Goal: Task Accomplishment & Management: Use online tool/utility

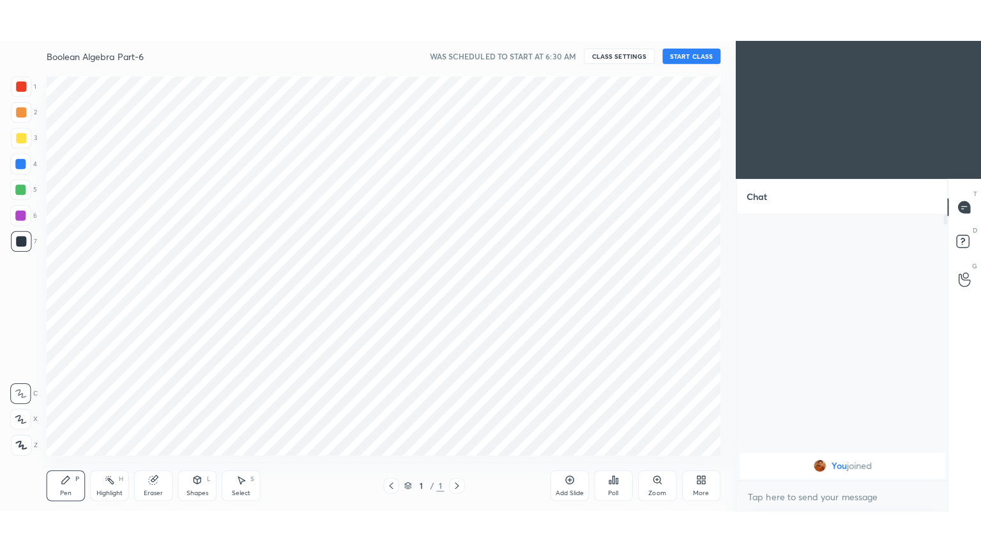
scroll to position [63483, 63190]
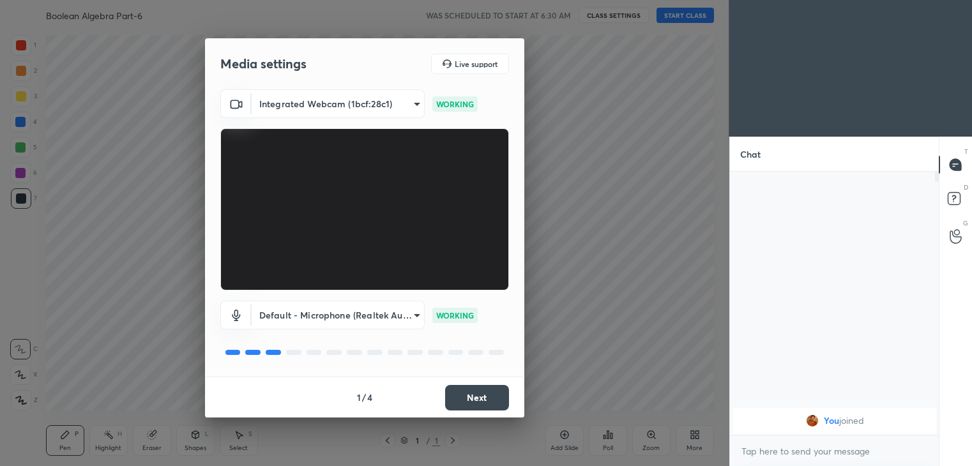
click at [483, 395] on button "Next" at bounding box center [477, 398] width 64 height 26
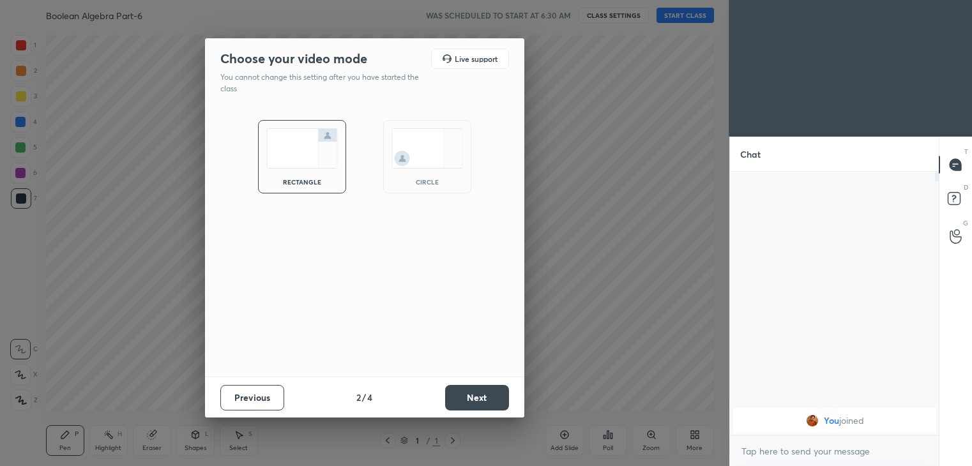
click at [485, 394] on button "Next" at bounding box center [477, 398] width 64 height 26
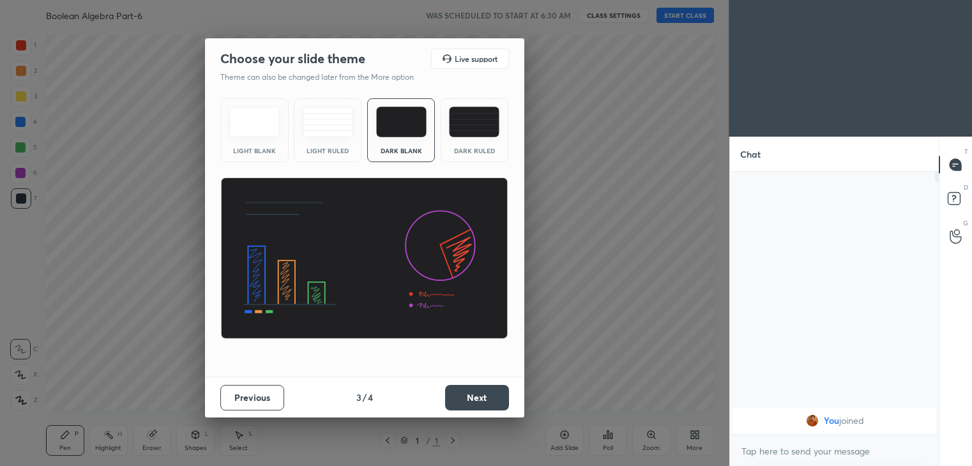
click at [486, 394] on button "Next" at bounding box center [477, 398] width 64 height 26
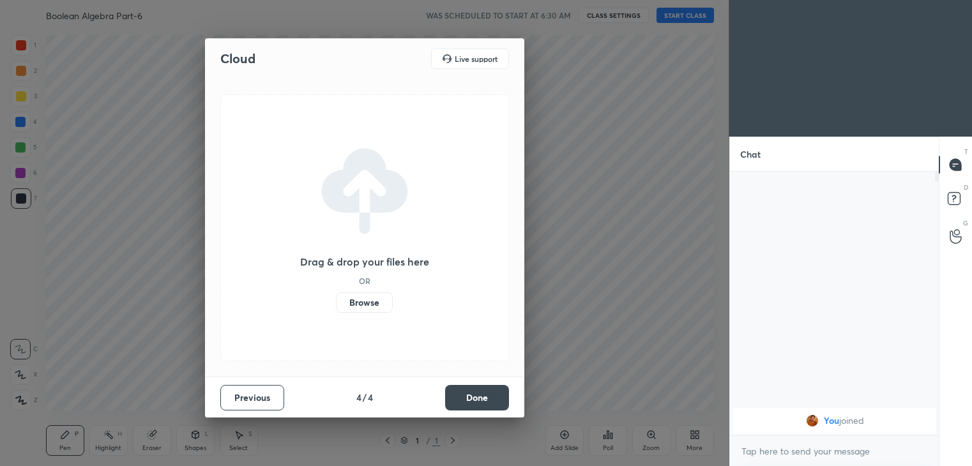
click at [485, 395] on button "Done" at bounding box center [477, 398] width 64 height 26
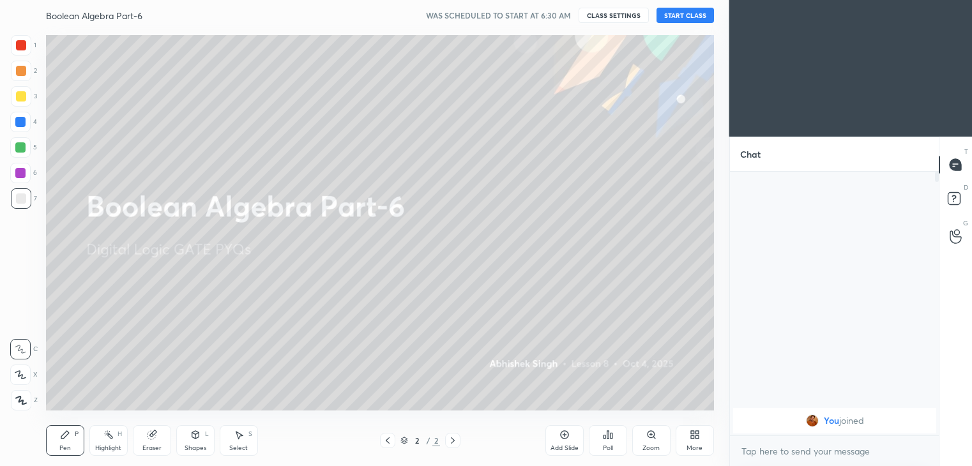
click at [700, 19] on button "START CLASS" at bounding box center [685, 15] width 57 height 15
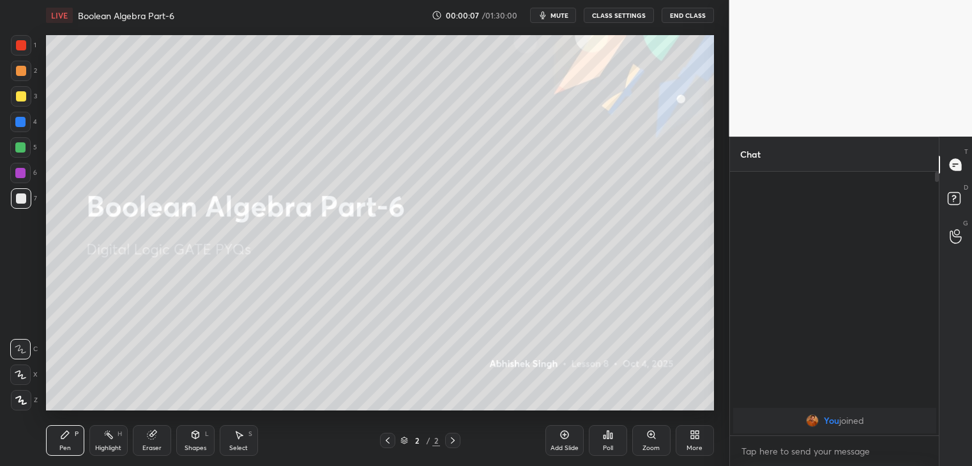
click at [697, 443] on div "More" at bounding box center [695, 440] width 38 height 31
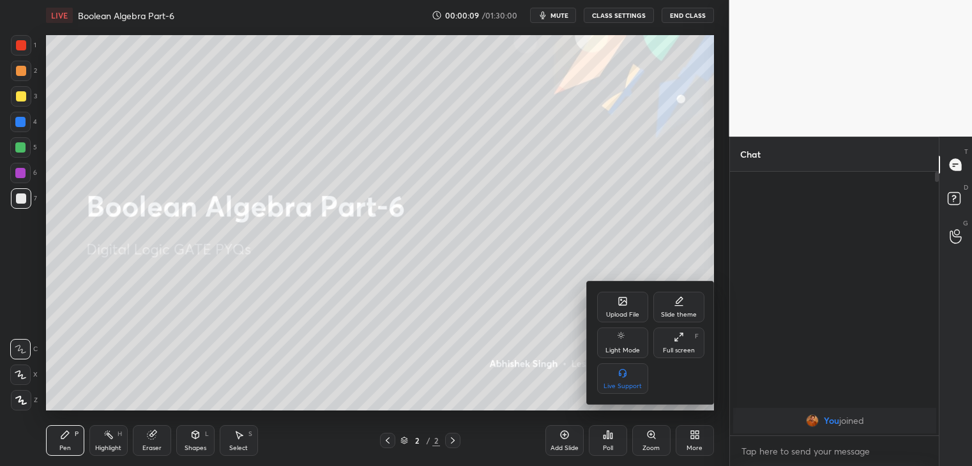
click at [625, 310] on div "Upload File" at bounding box center [622, 307] width 51 height 31
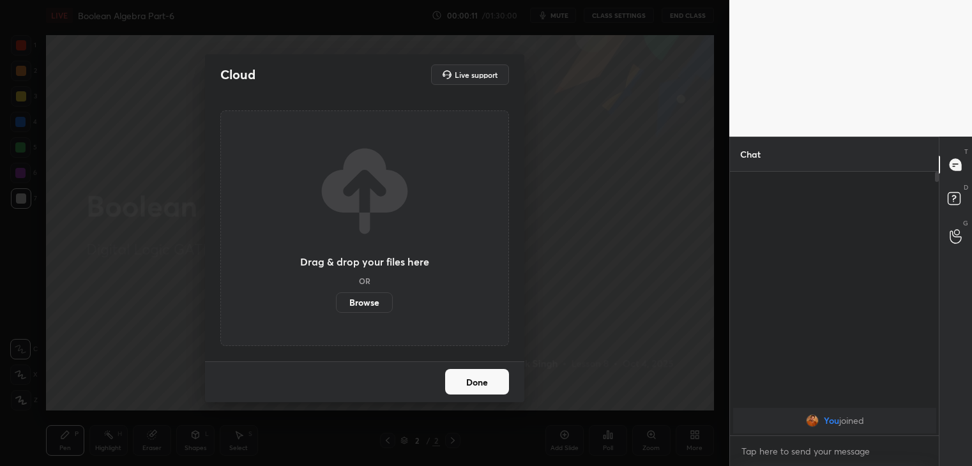
click at [363, 294] on label "Browse" at bounding box center [364, 303] width 57 height 20
click at [336, 294] on input "Browse" at bounding box center [336, 303] width 0 height 20
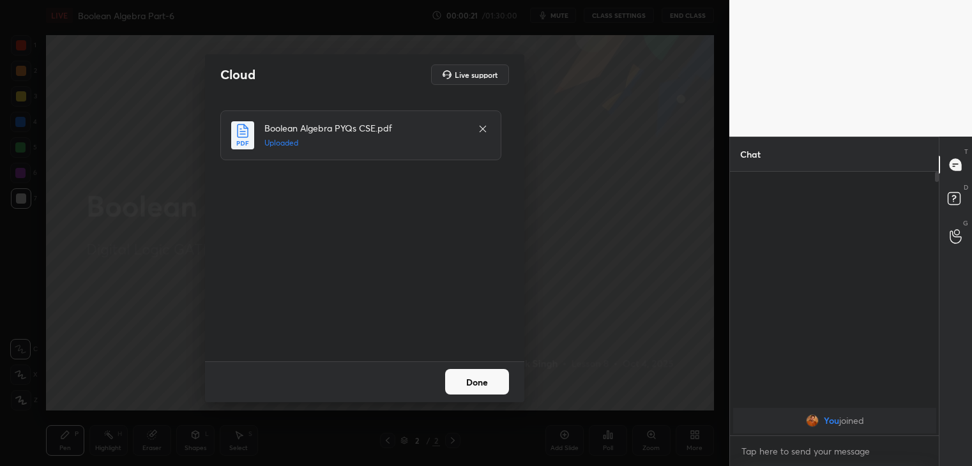
click at [480, 380] on button "Done" at bounding box center [477, 382] width 64 height 26
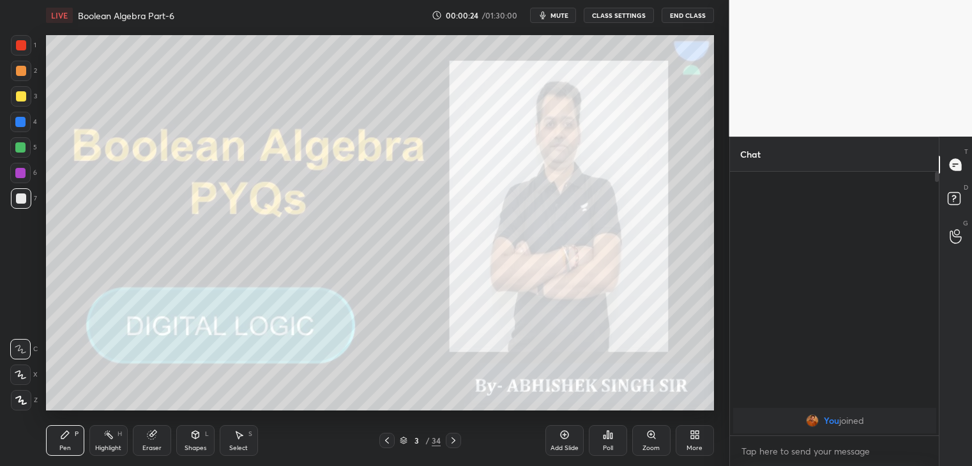
click at [699, 448] on div "More" at bounding box center [695, 448] width 16 height 6
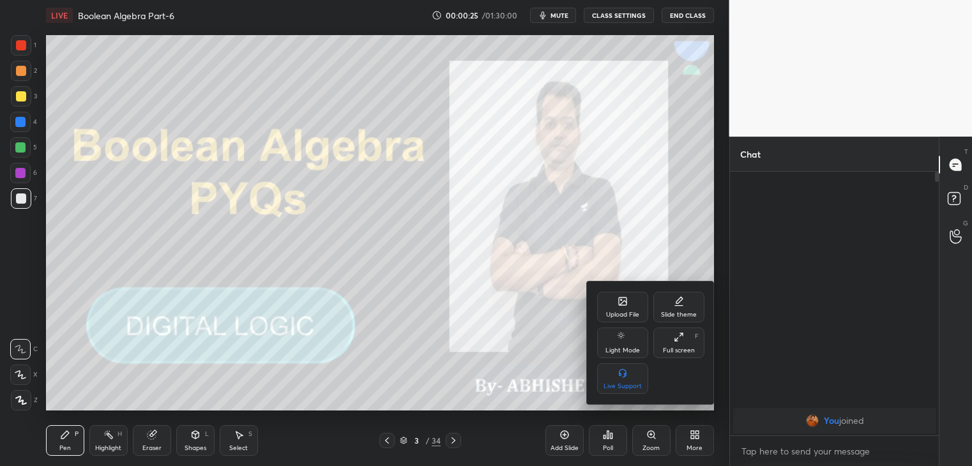
click at [680, 342] on icon at bounding box center [679, 337] width 10 height 10
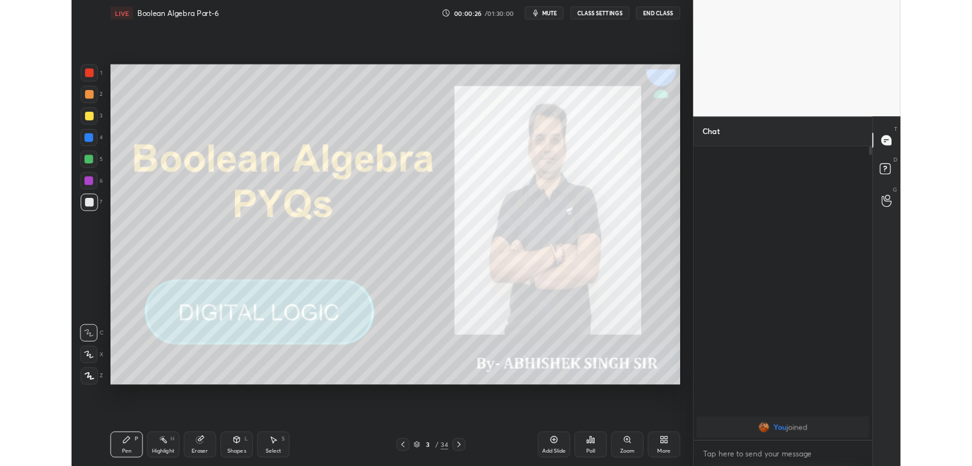
scroll to position [375, 208]
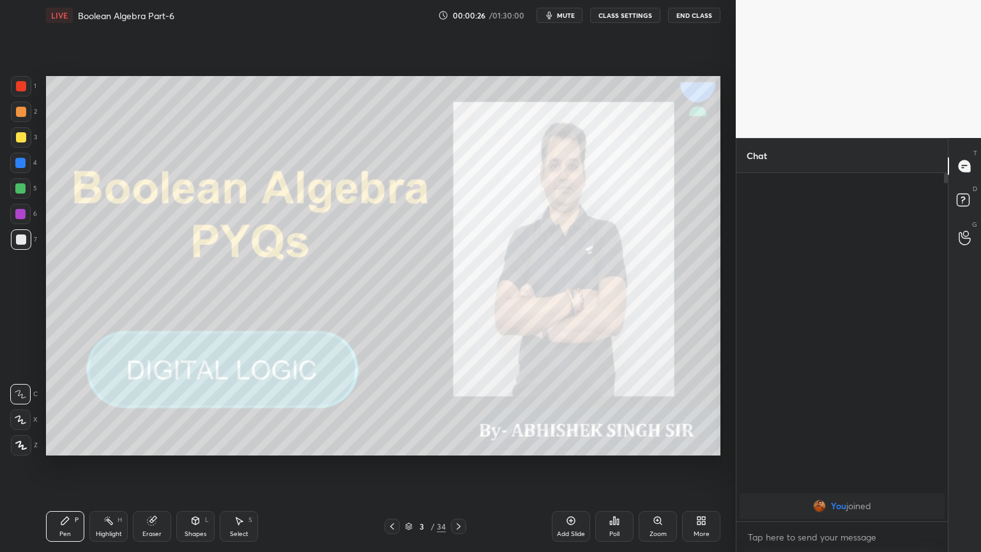
click at [64, 466] on icon at bounding box center [65, 521] width 8 height 8
click at [697, 466] on div "More" at bounding box center [702, 534] width 16 height 6
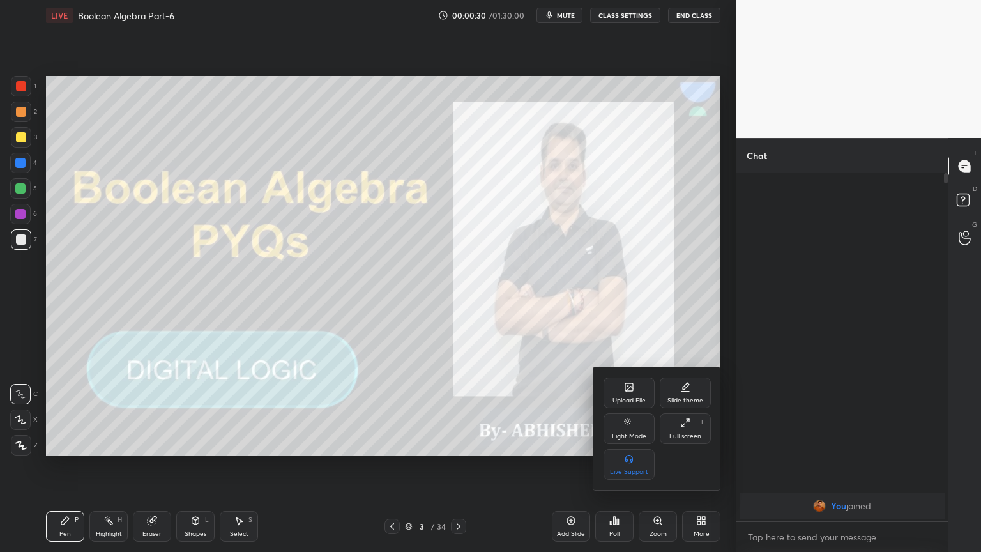
click at [692, 426] on div "Full screen F" at bounding box center [685, 428] width 51 height 31
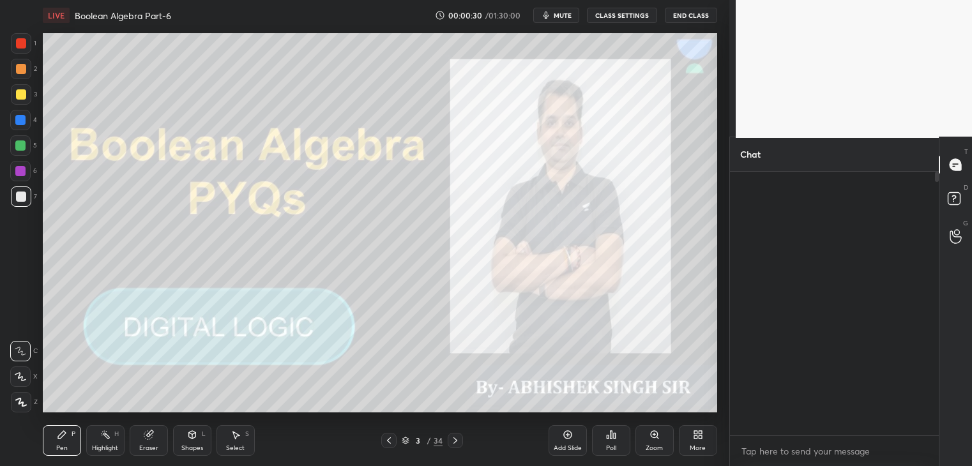
scroll to position [4, 4]
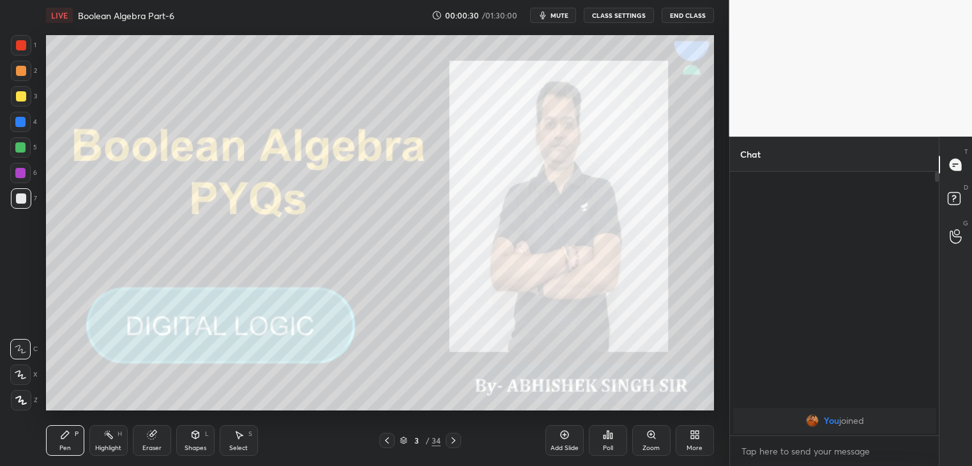
type textarea "x"
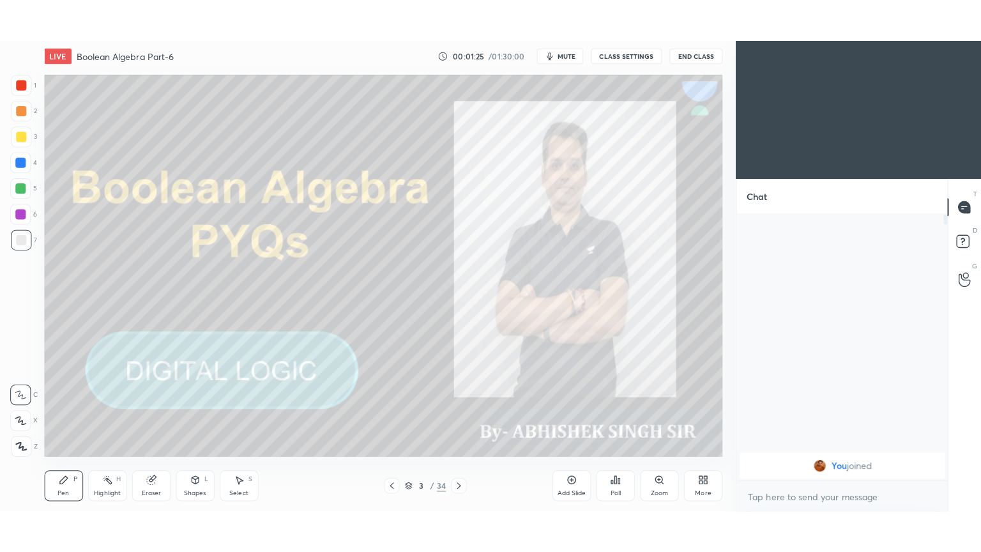
scroll to position [63483, 63190]
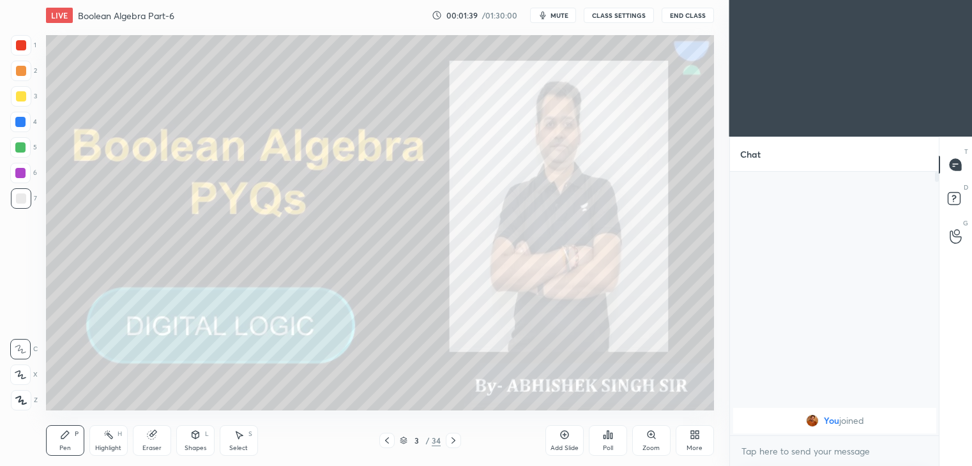
click at [152, 446] on div "Eraser" at bounding box center [151, 448] width 19 height 6
click at [696, 445] on div "More" at bounding box center [695, 448] width 16 height 6
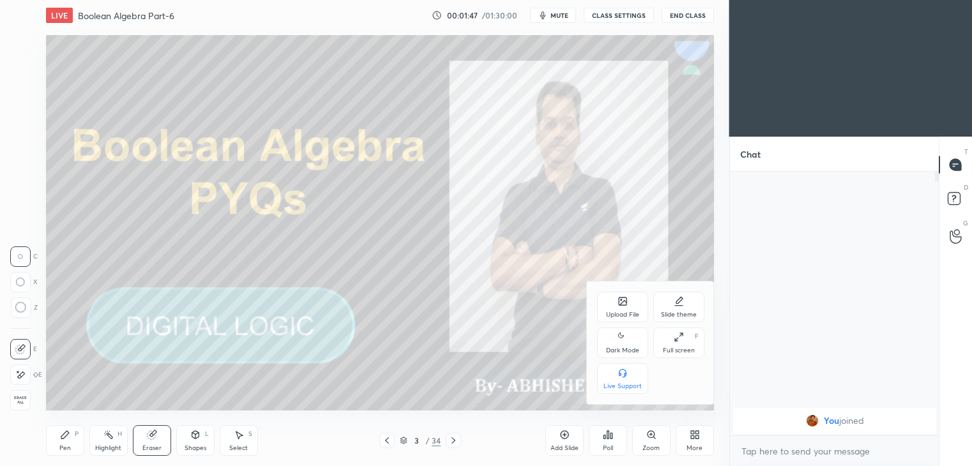
click at [681, 337] on icon at bounding box center [679, 337] width 10 height 10
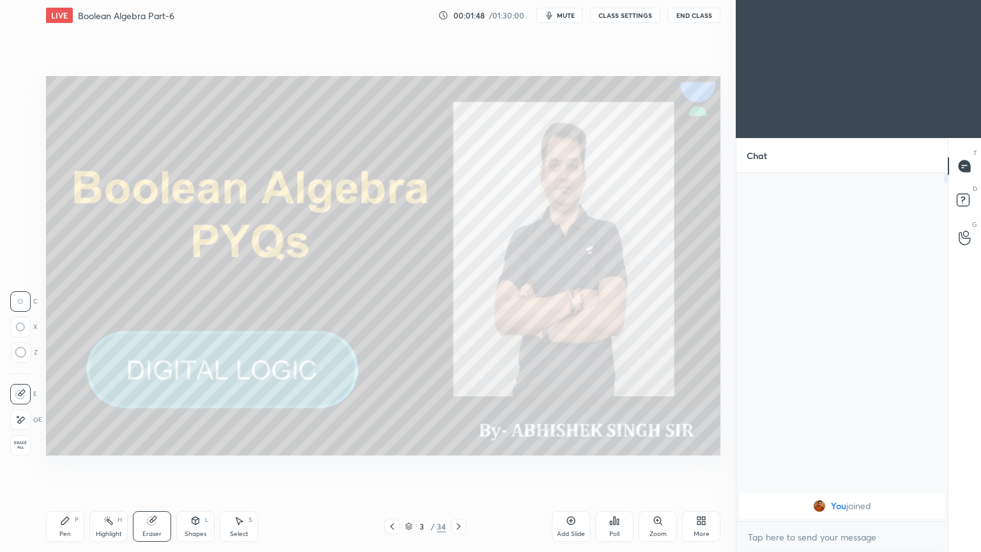
scroll to position [375, 208]
click at [457, 466] on icon at bounding box center [458, 526] width 10 height 10
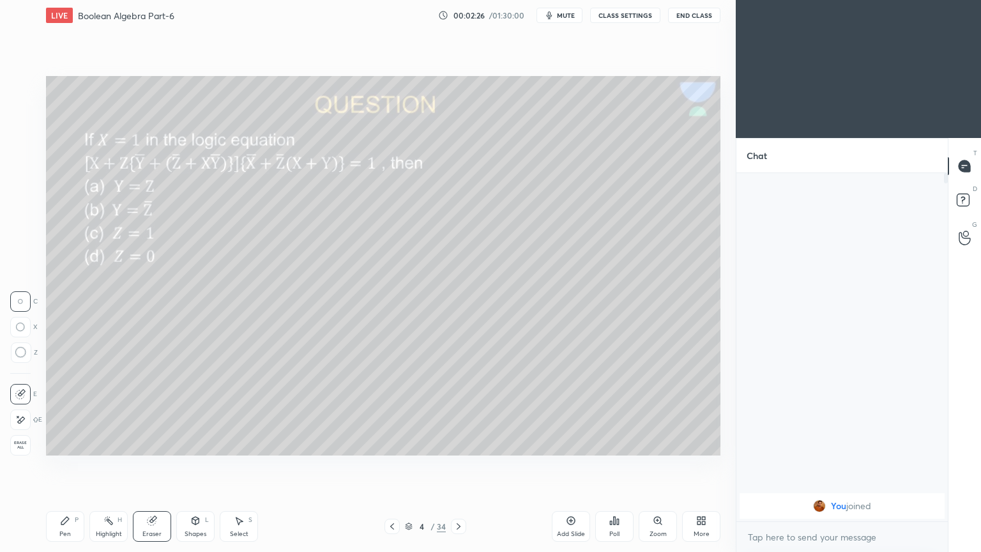
click at [391, 466] on icon at bounding box center [392, 526] width 10 height 10
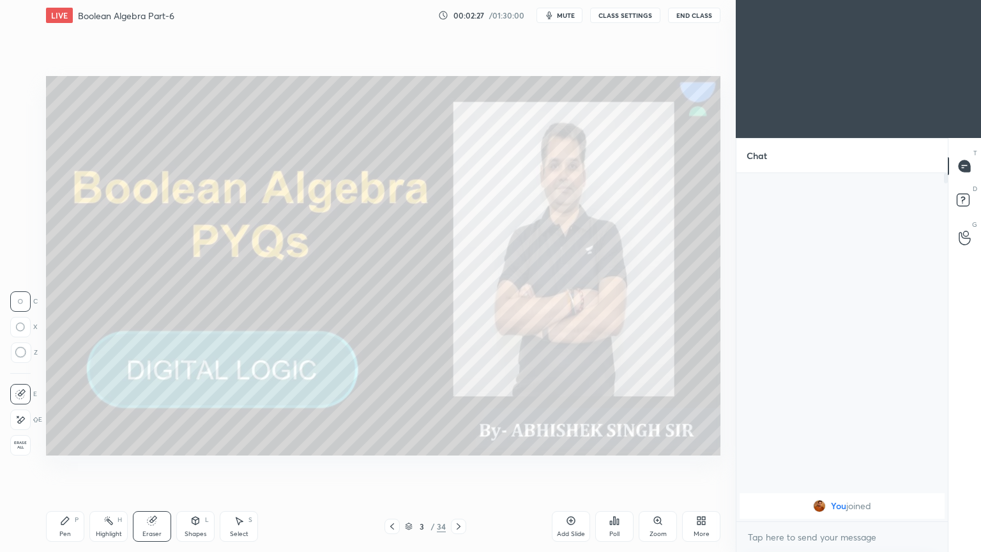
click at [429, 466] on div "3 / 34" at bounding box center [425, 526] width 41 height 11
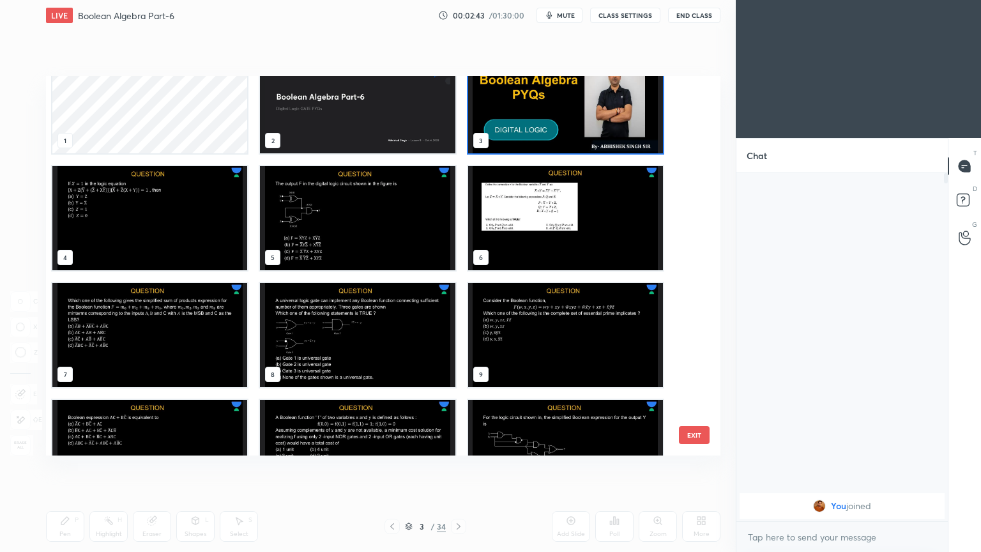
scroll to position [0, 0]
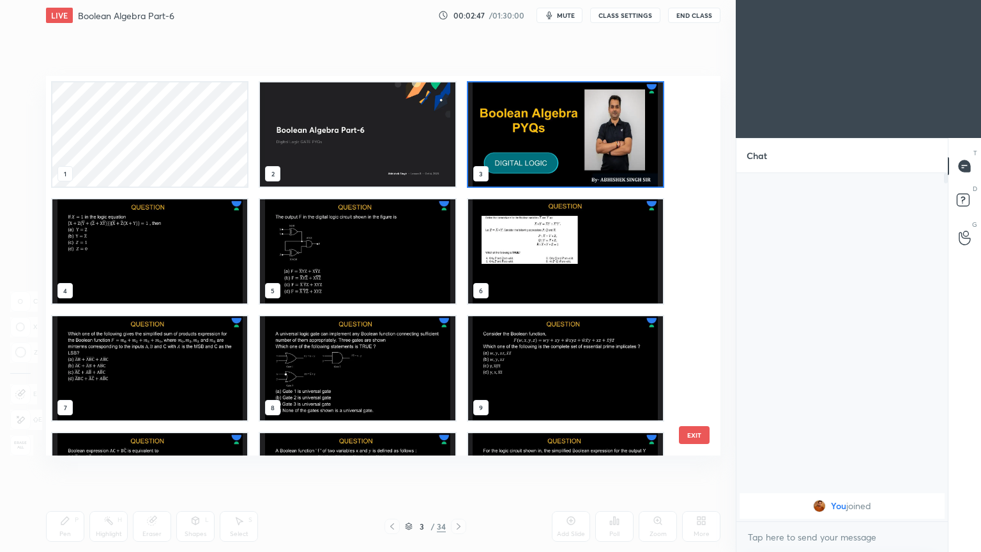
click at [215, 255] on img "grid" at bounding box center [149, 251] width 195 height 104
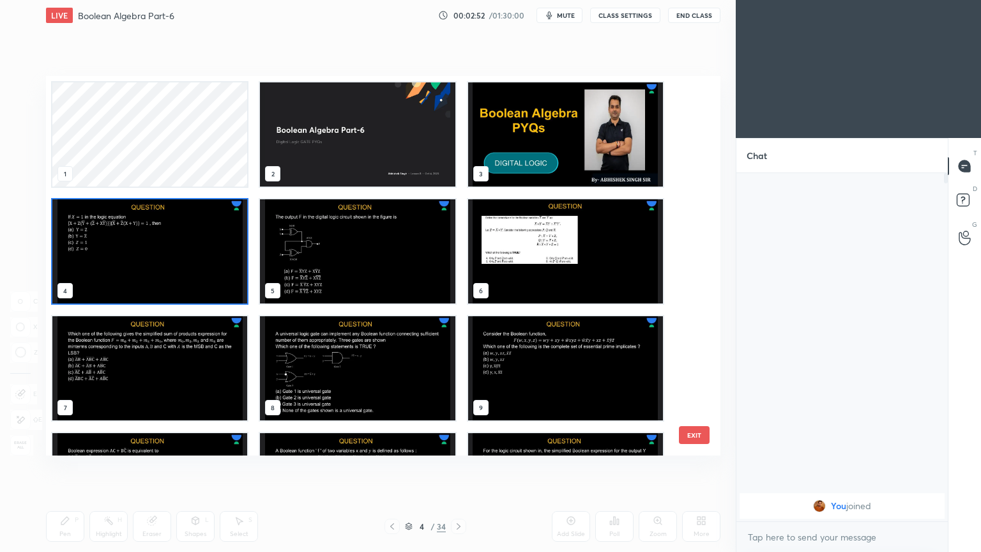
click at [215, 284] on img "grid" at bounding box center [149, 251] width 195 height 104
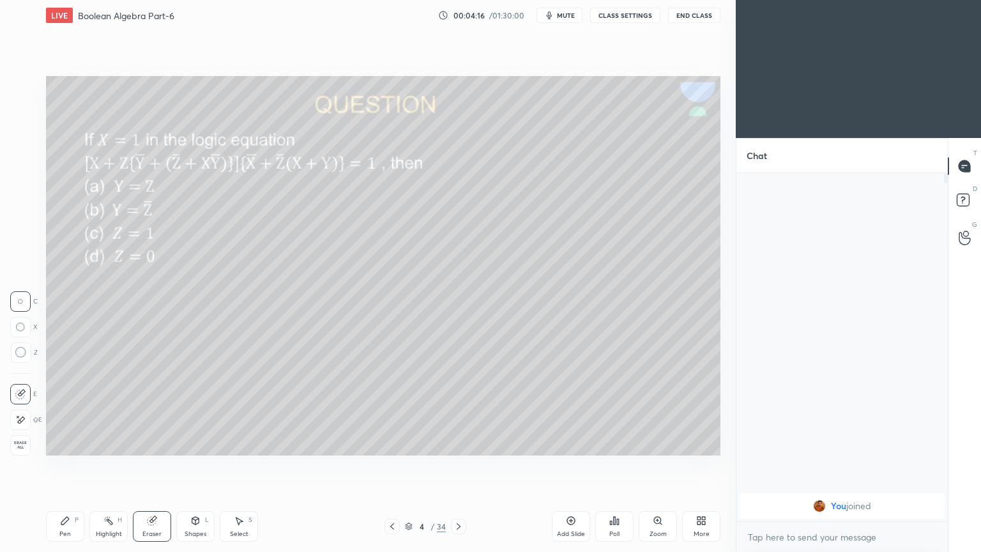
click at [66, 466] on div "Pen" at bounding box center [64, 534] width 11 height 6
click at [26, 146] on div at bounding box center [21, 137] width 20 height 20
click at [151, 466] on icon at bounding box center [152, 521] width 8 height 8
click at [201, 466] on div "Shapes L" at bounding box center [195, 526] width 38 height 31
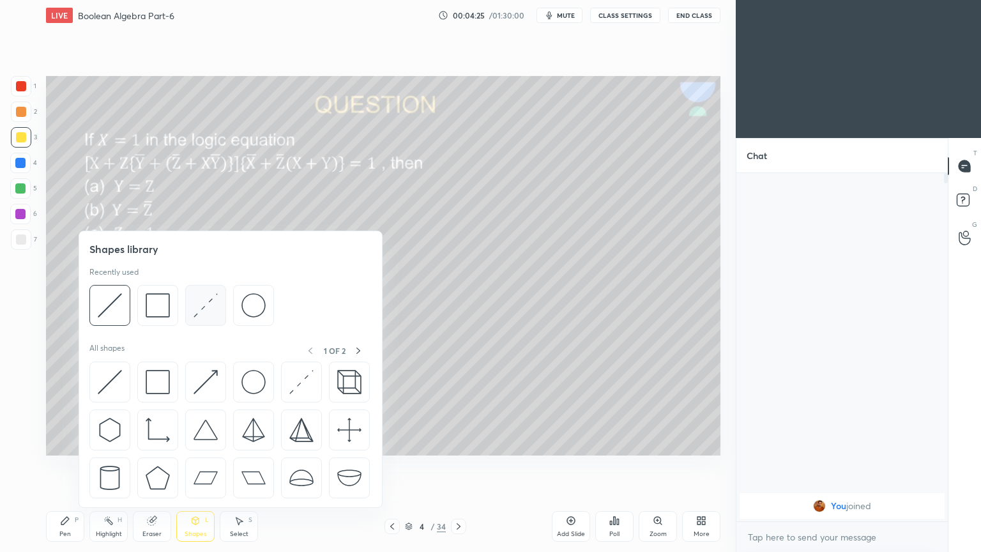
click at [199, 307] on img at bounding box center [206, 305] width 24 height 24
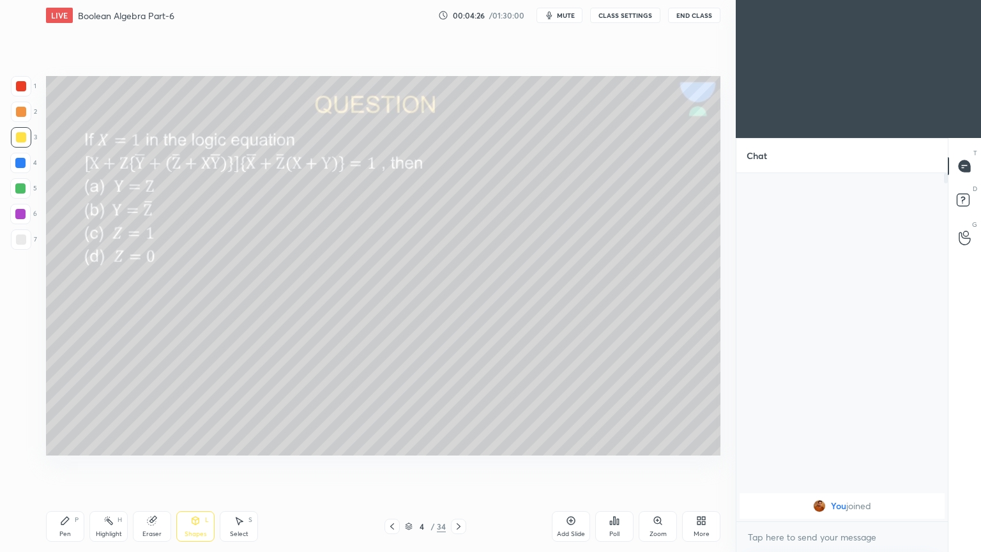
click at [27, 209] on div at bounding box center [20, 214] width 20 height 20
click at [156, 466] on div "Eraser" at bounding box center [151, 534] width 19 height 6
click at [69, 466] on div "Pen P" at bounding box center [65, 526] width 38 height 31
click at [27, 140] on div at bounding box center [21, 137] width 20 height 20
click at [155, 466] on div "Eraser" at bounding box center [152, 526] width 38 height 31
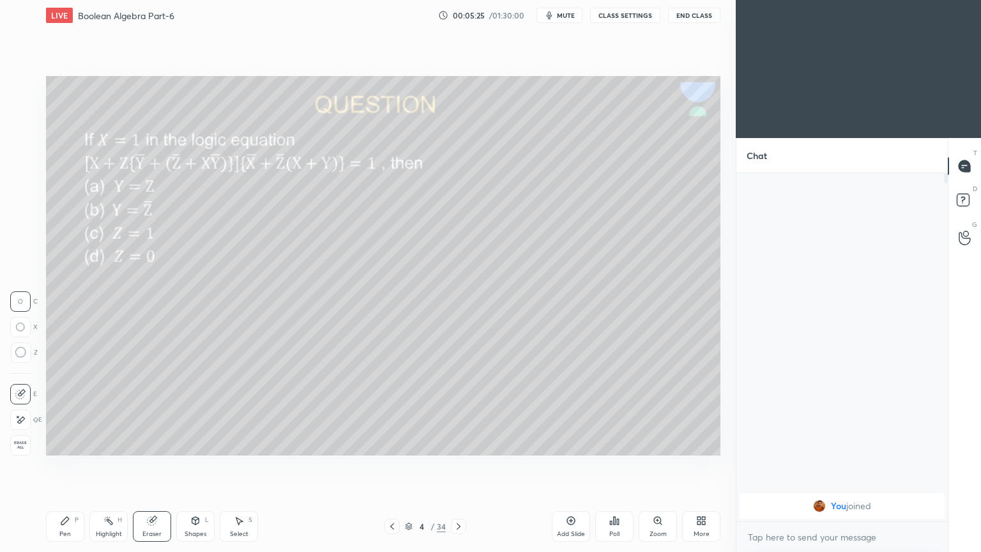
click at [61, 466] on div "Pen P" at bounding box center [65, 526] width 38 height 31
click at [155, 466] on div "Eraser" at bounding box center [152, 526] width 38 height 31
click at [61, 466] on icon at bounding box center [65, 520] width 10 height 10
click at [26, 192] on div at bounding box center [20, 188] width 20 height 20
click at [575, 20] on button "mute" at bounding box center [559, 15] width 46 height 15
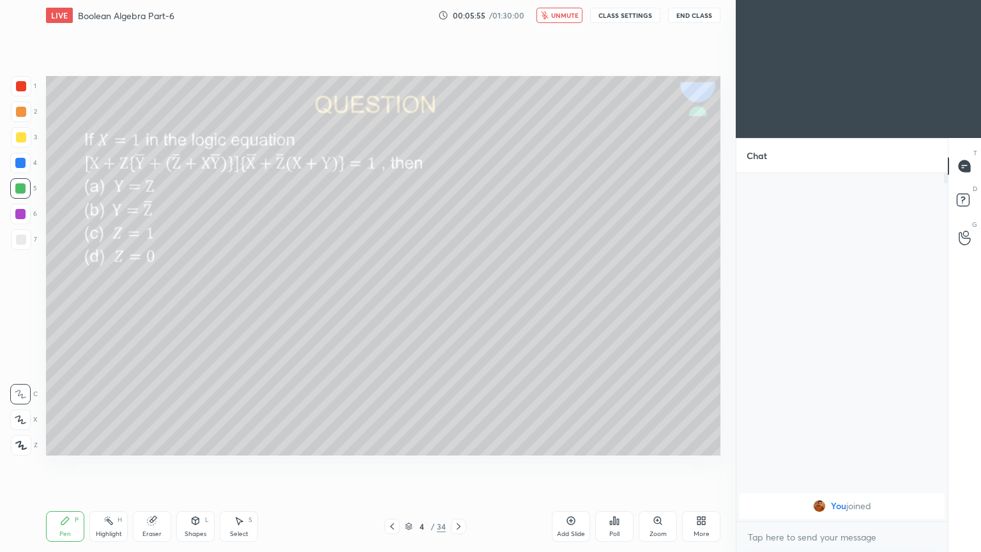
click at [570, 20] on button "unmute" at bounding box center [559, 15] width 46 height 15
click at [35, 168] on div "4" at bounding box center [23, 163] width 27 height 20
click at [31, 193] on div at bounding box center [20, 188] width 20 height 20
click at [26, 117] on div at bounding box center [21, 112] width 20 height 20
click at [156, 466] on icon at bounding box center [152, 520] width 10 height 10
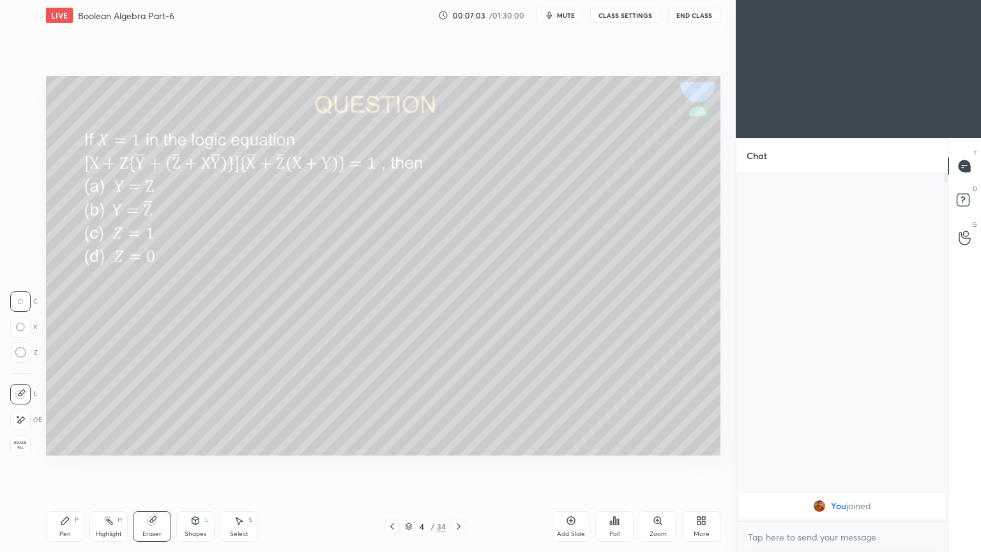
click at [63, 466] on icon at bounding box center [65, 521] width 8 height 8
click at [23, 218] on div at bounding box center [20, 214] width 10 height 10
click at [190, 466] on div "Shapes L" at bounding box center [195, 526] width 38 height 31
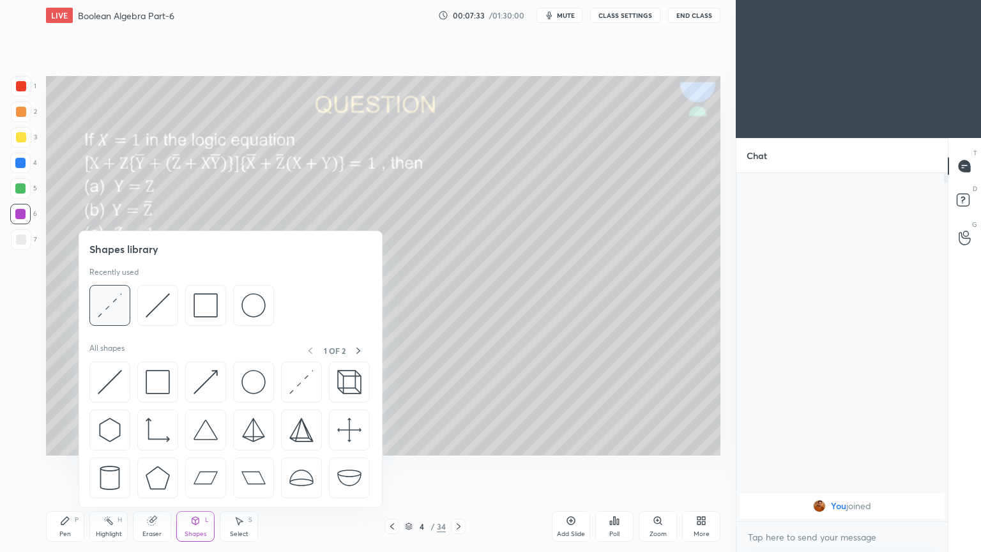
click at [113, 304] on img at bounding box center [110, 305] width 24 height 24
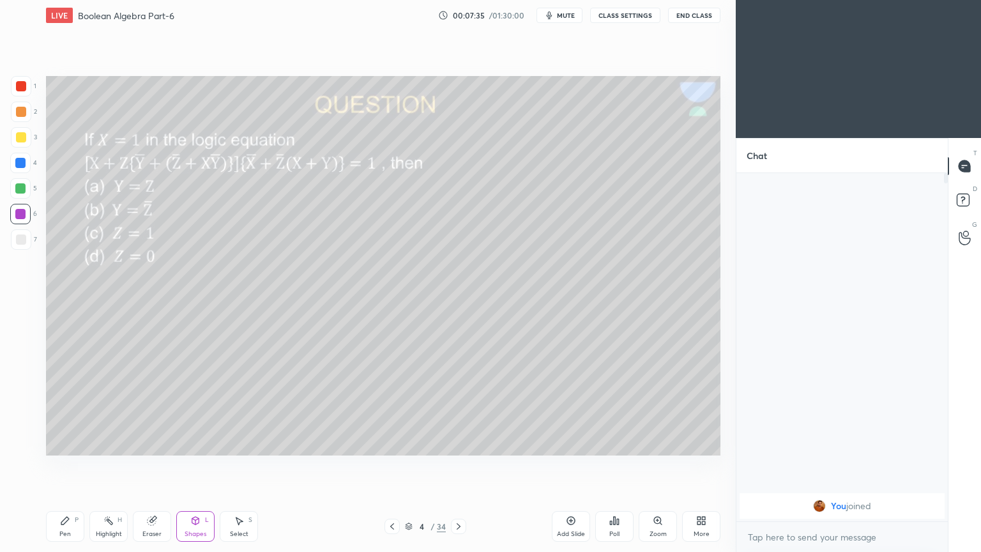
click at [64, 466] on div "Pen P" at bounding box center [65, 526] width 38 height 31
click at [23, 414] on div at bounding box center [20, 419] width 20 height 20
click at [192, 466] on icon at bounding box center [195, 520] width 10 height 10
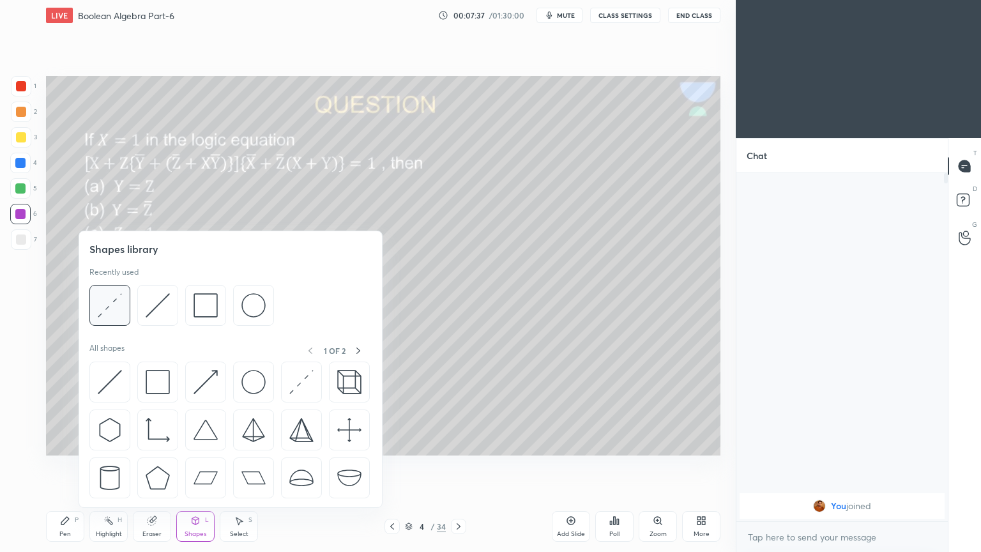
click at [120, 305] on img at bounding box center [110, 305] width 24 height 24
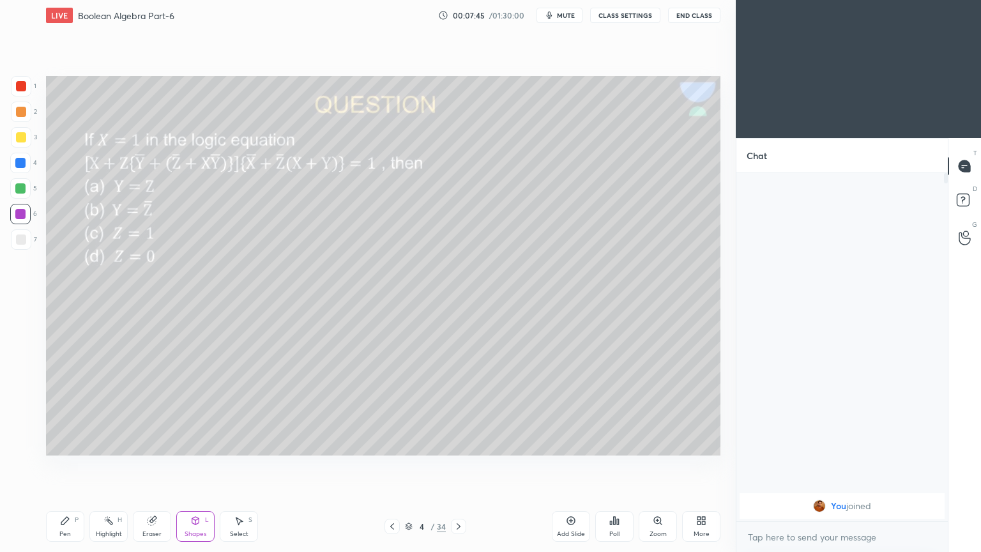
click at [65, 466] on icon at bounding box center [65, 520] width 10 height 10
click at [22, 393] on icon at bounding box center [20, 394] width 11 height 9
click at [28, 116] on div at bounding box center [21, 112] width 20 height 20
click at [151, 466] on div "Eraser" at bounding box center [152, 526] width 38 height 31
click at [59, 466] on div "Pen P" at bounding box center [65, 526] width 38 height 31
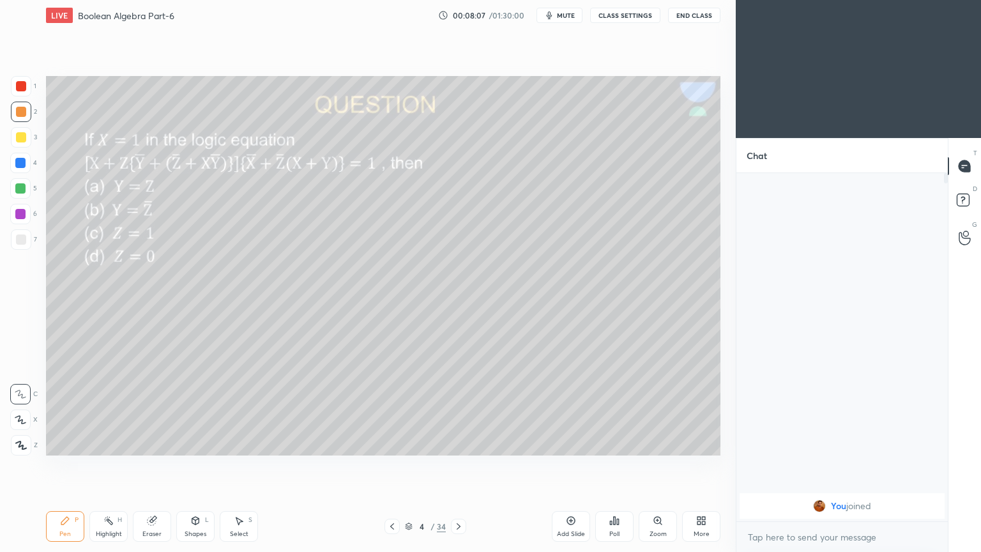
click at [155, 466] on icon at bounding box center [152, 521] width 8 height 8
click at [70, 466] on icon at bounding box center [65, 520] width 10 height 10
click at [160, 466] on div "Eraser" at bounding box center [152, 526] width 38 height 31
click at [66, 466] on icon at bounding box center [65, 520] width 10 height 10
click at [154, 466] on icon at bounding box center [152, 520] width 10 height 10
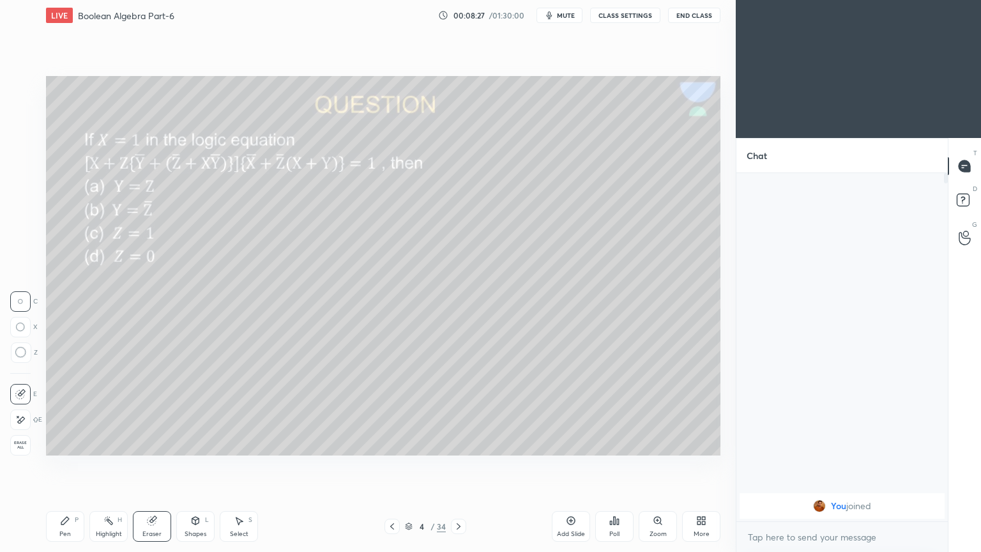
click at [57, 466] on div "Pen P" at bounding box center [65, 526] width 38 height 31
click at [29, 164] on div at bounding box center [20, 163] width 20 height 20
click at [68, 466] on icon at bounding box center [65, 520] width 10 height 10
click at [29, 117] on div at bounding box center [21, 112] width 20 height 20
click at [156, 466] on icon at bounding box center [152, 520] width 10 height 10
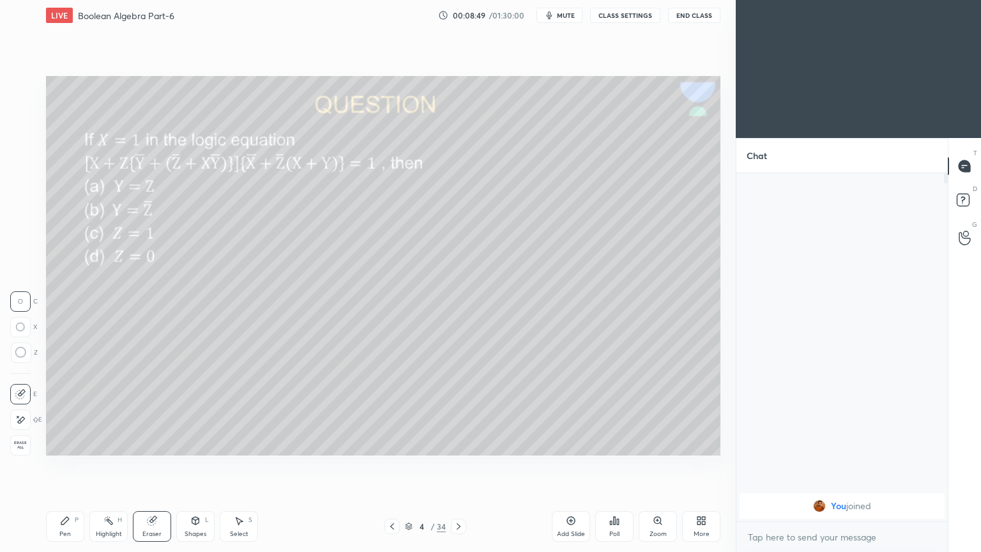
click at [64, 466] on icon at bounding box center [65, 521] width 8 height 8
click at [22, 169] on div at bounding box center [20, 163] width 20 height 20
click at [27, 115] on div at bounding box center [21, 112] width 20 height 20
click at [27, 408] on div "X" at bounding box center [23, 417] width 27 height 26
click at [614, 466] on div "Poll" at bounding box center [614, 526] width 38 height 31
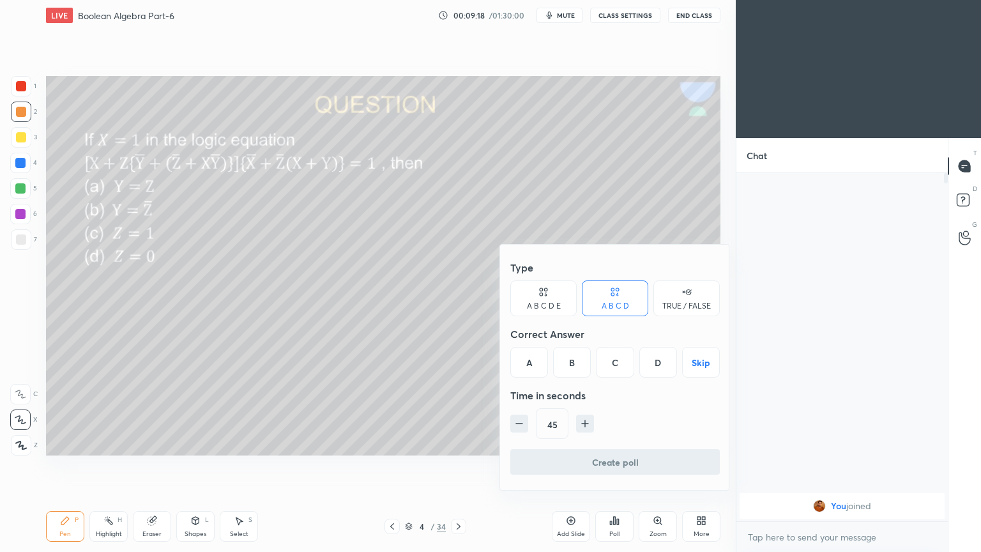
click at [657, 361] on div "D" at bounding box center [658, 362] width 38 height 31
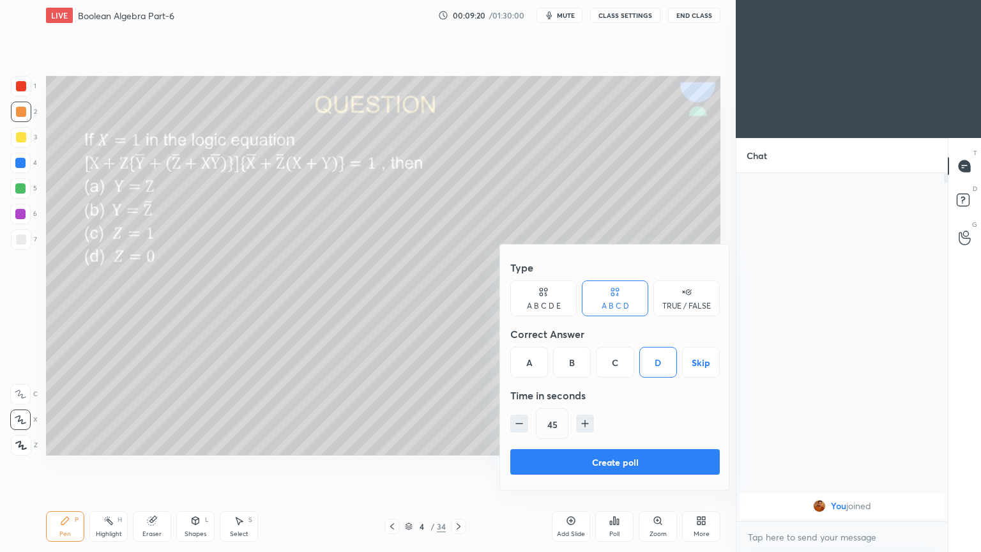
click at [589, 455] on button "Create poll" at bounding box center [614, 462] width 209 height 26
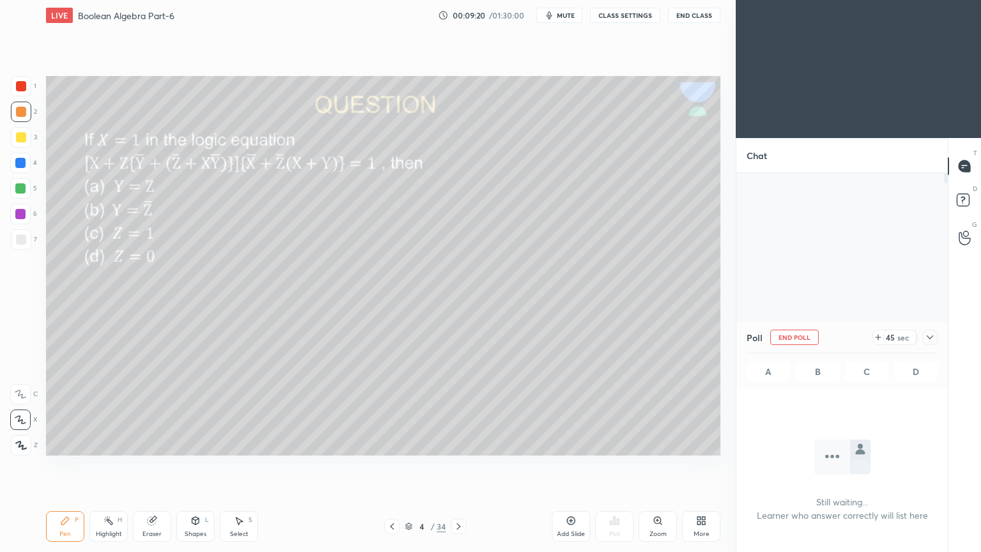
scroll to position [4, 4]
click at [933, 337] on icon at bounding box center [930, 337] width 10 height 10
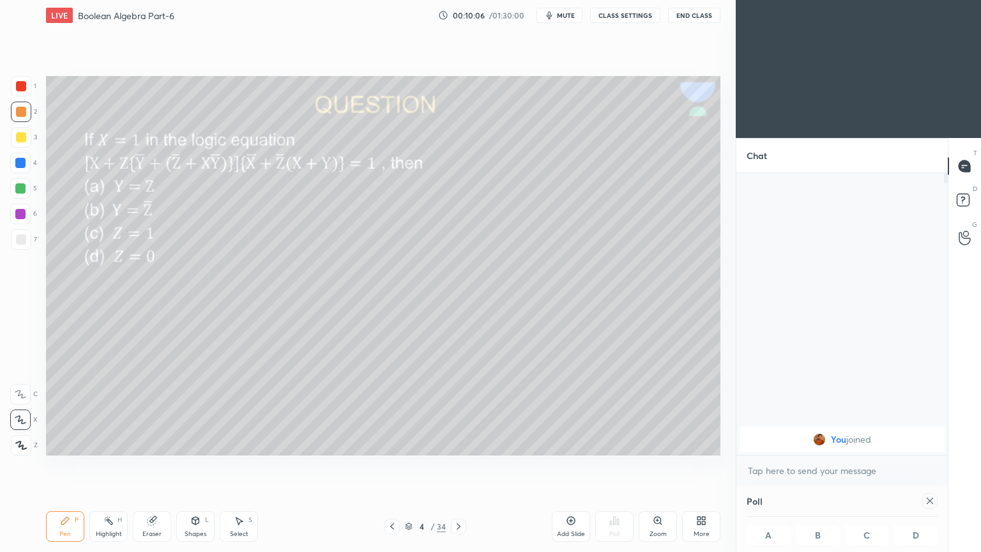
click at [934, 466] on icon at bounding box center [930, 501] width 10 height 10
click at [27, 163] on div at bounding box center [20, 163] width 20 height 20
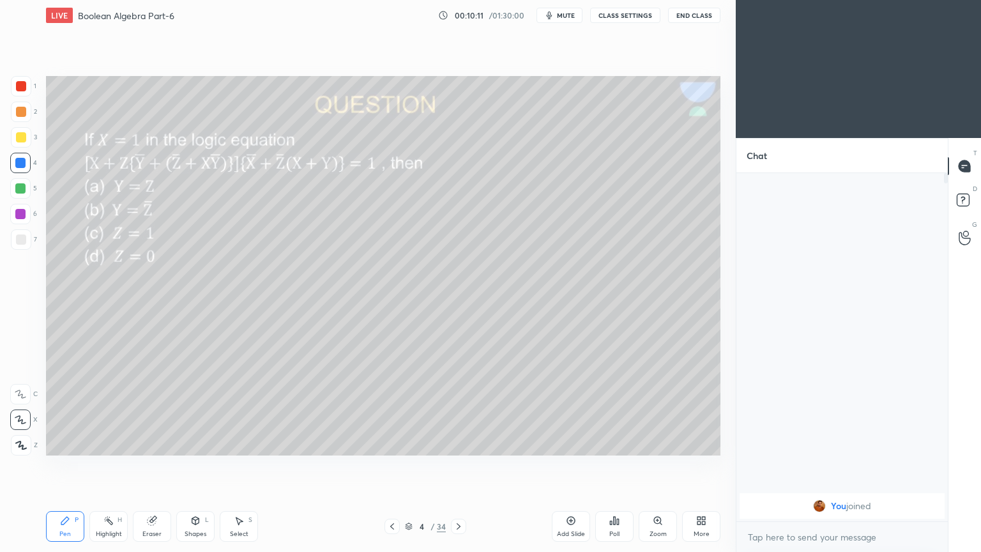
click at [31, 138] on div at bounding box center [21, 137] width 20 height 20
click at [21, 394] on icon at bounding box center [20, 394] width 10 height 8
click at [155, 466] on div "Eraser" at bounding box center [152, 526] width 38 height 31
click at [58, 466] on div "Pen P" at bounding box center [65, 526] width 38 height 31
click at [16, 167] on div at bounding box center [20, 163] width 10 height 10
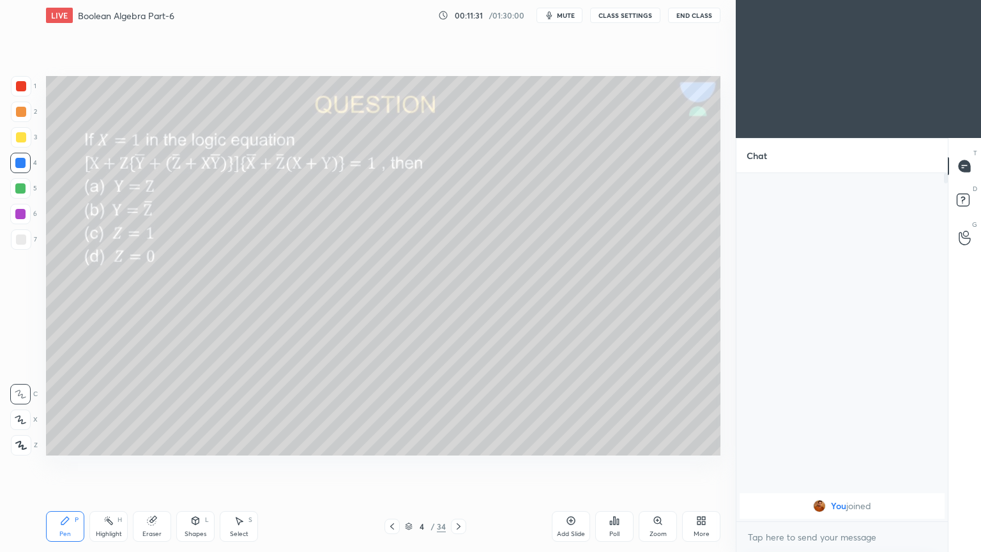
click at [27, 141] on div at bounding box center [21, 137] width 20 height 20
click at [153, 466] on icon at bounding box center [152, 521] width 8 height 8
click at [77, 466] on div "Pen P" at bounding box center [65, 526] width 38 height 31
click at [459, 466] on icon at bounding box center [458, 526] width 10 height 10
click at [621, 466] on div "Poll" at bounding box center [614, 526] width 38 height 31
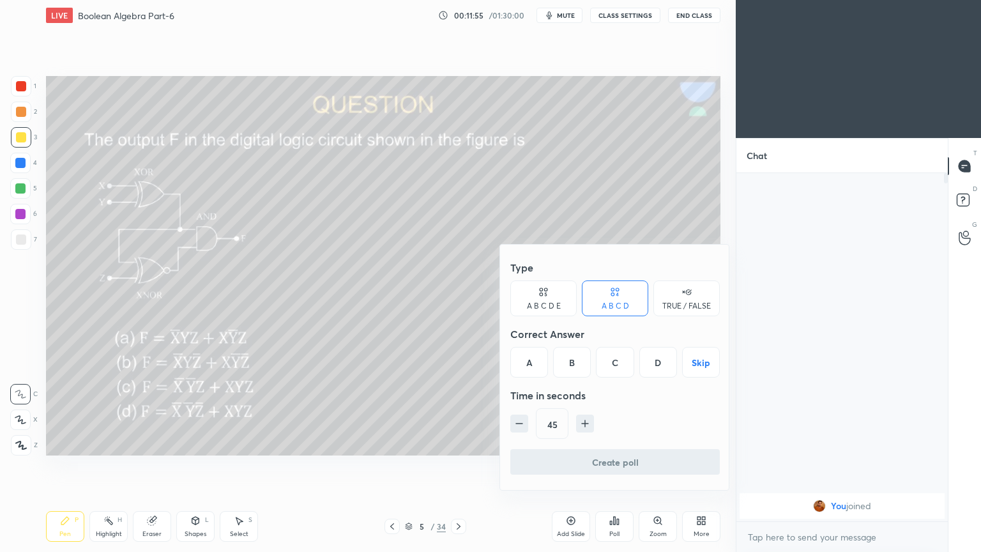
click at [529, 355] on div "A" at bounding box center [529, 362] width 38 height 31
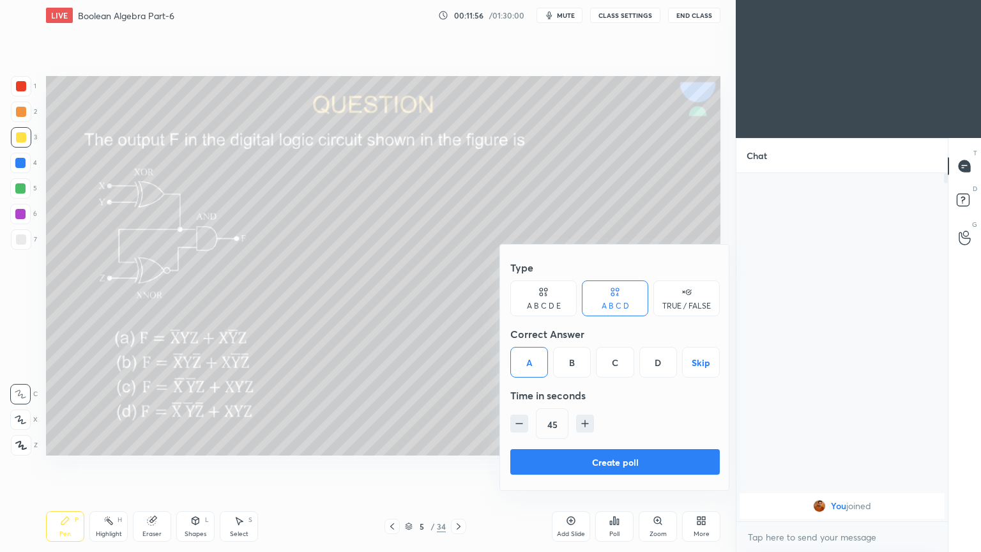
click at [643, 460] on button "Create poll" at bounding box center [614, 462] width 209 height 26
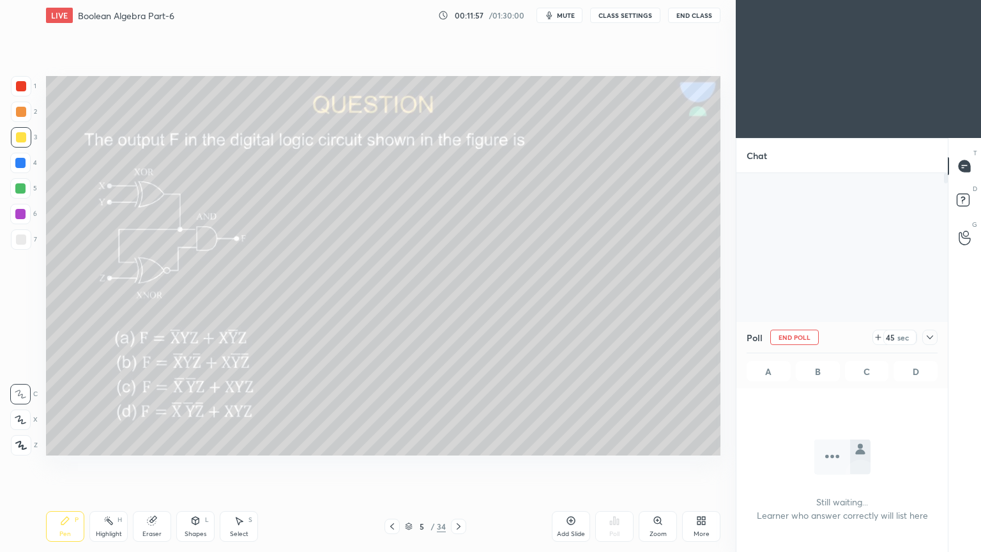
scroll to position [4, 4]
click at [938, 340] on div "Poll End Poll 40 sec A B C D" at bounding box center [841, 355] width 211 height 66
click at [934, 336] on icon at bounding box center [930, 337] width 10 height 10
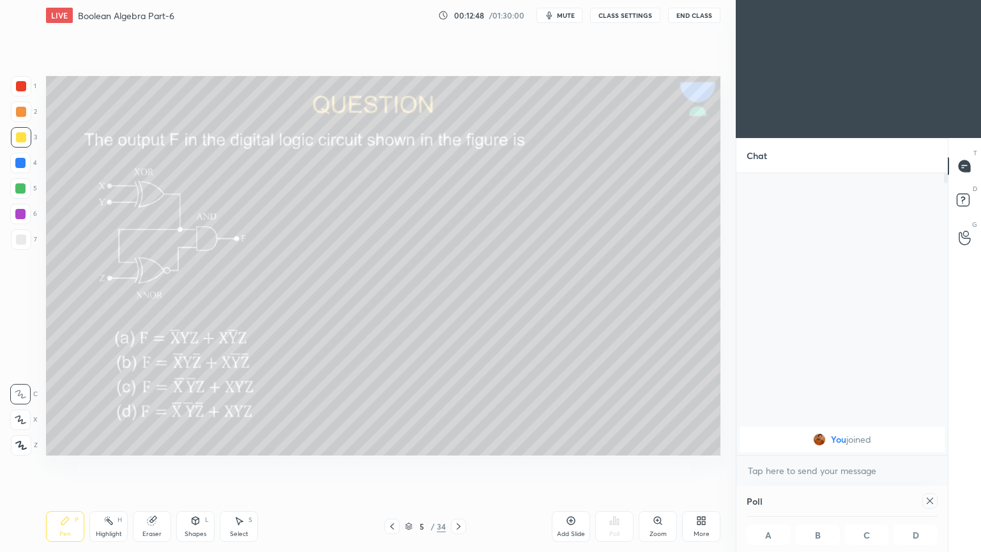
click at [934, 466] on icon at bounding box center [930, 501] width 10 height 10
type textarea "x"
click at [194, 466] on div "Shapes L" at bounding box center [195, 526] width 38 height 31
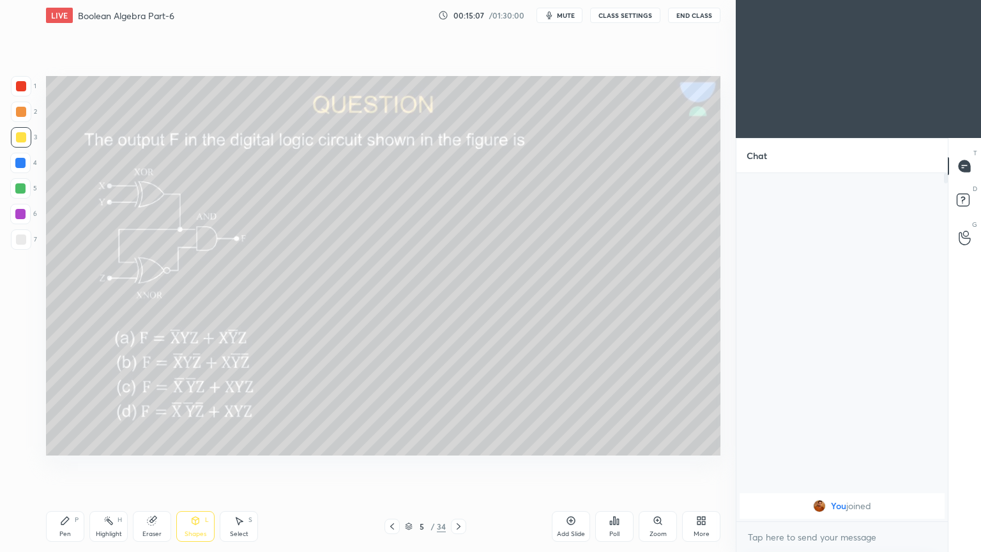
click at [160, 466] on div "Eraser" at bounding box center [152, 526] width 38 height 31
click at [64, 466] on icon at bounding box center [65, 521] width 8 height 8
click at [21, 414] on div at bounding box center [20, 419] width 20 height 20
click at [23, 215] on div at bounding box center [20, 214] width 10 height 10
click at [186, 466] on div "Shapes L" at bounding box center [195, 526] width 38 height 31
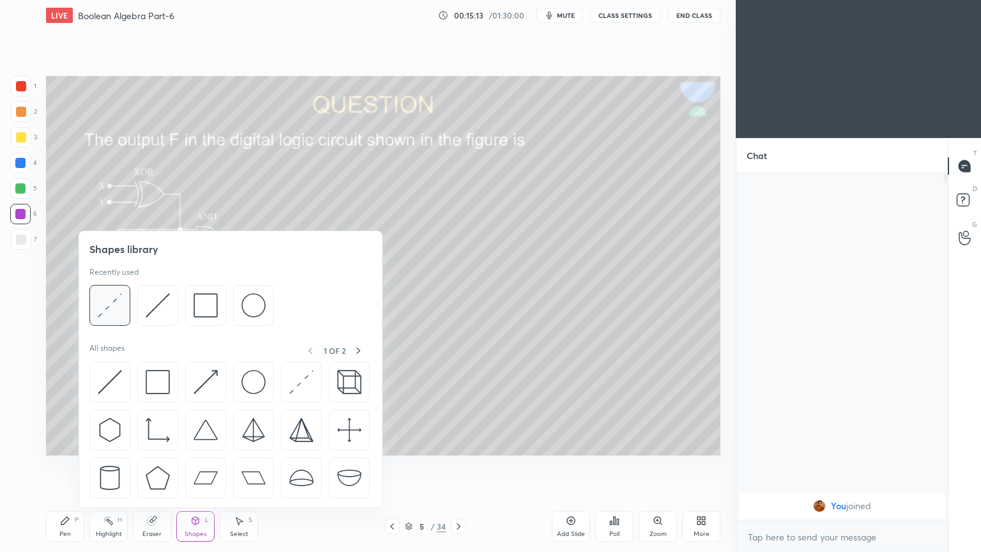
click at [113, 309] on img at bounding box center [110, 305] width 24 height 24
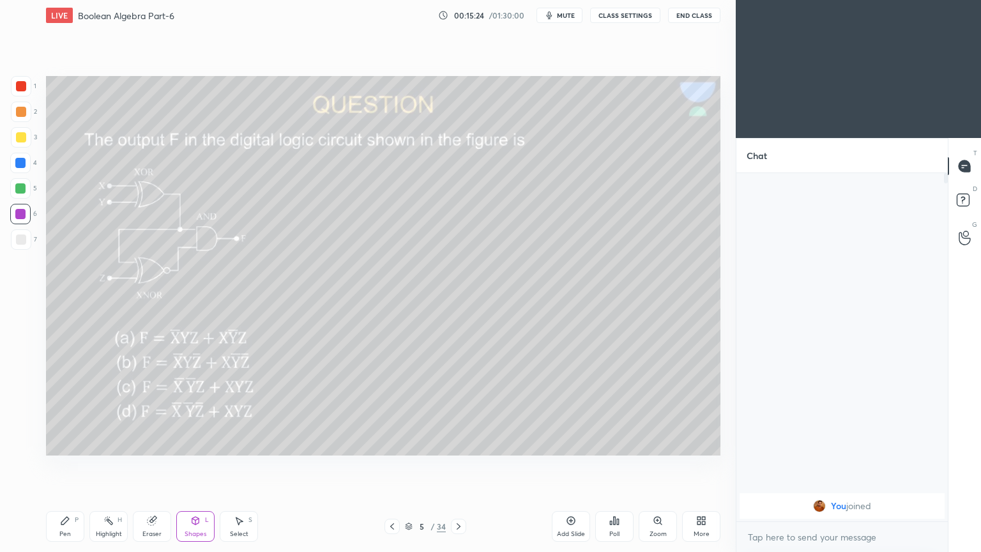
click at [71, 466] on div "Pen P" at bounding box center [65, 526] width 38 height 31
click at [28, 143] on div at bounding box center [21, 137] width 20 height 20
click at [20, 393] on icon at bounding box center [20, 394] width 11 height 9
click at [570, 17] on span "mute" at bounding box center [566, 15] width 18 height 9
click at [153, 466] on icon at bounding box center [152, 521] width 8 height 8
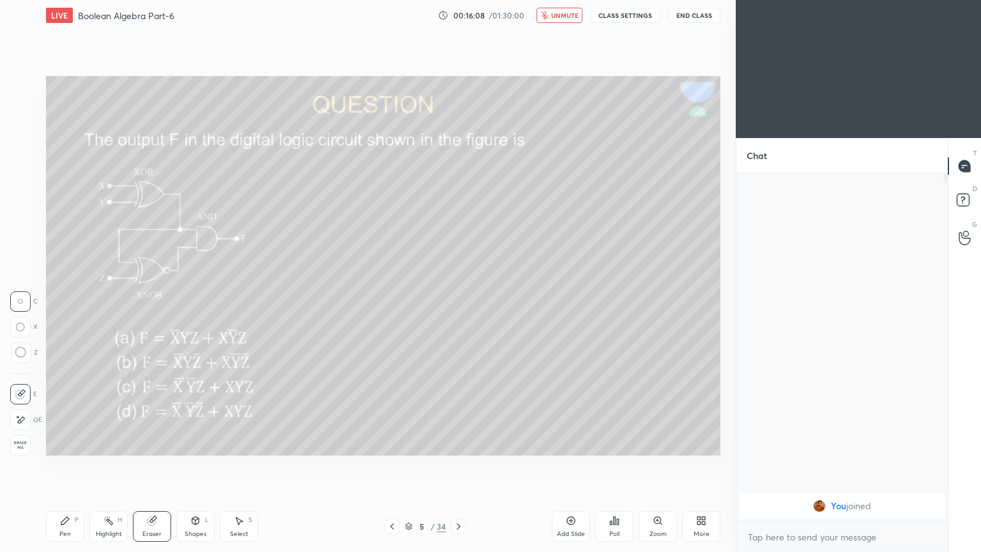
click at [59, 466] on div "Pen P" at bounding box center [65, 526] width 38 height 31
click at [568, 13] on span "unmute" at bounding box center [564, 15] width 27 height 9
click at [26, 169] on div at bounding box center [20, 163] width 20 height 20
click at [26, 143] on div at bounding box center [21, 137] width 20 height 20
click at [149, 466] on div "Eraser" at bounding box center [151, 534] width 19 height 6
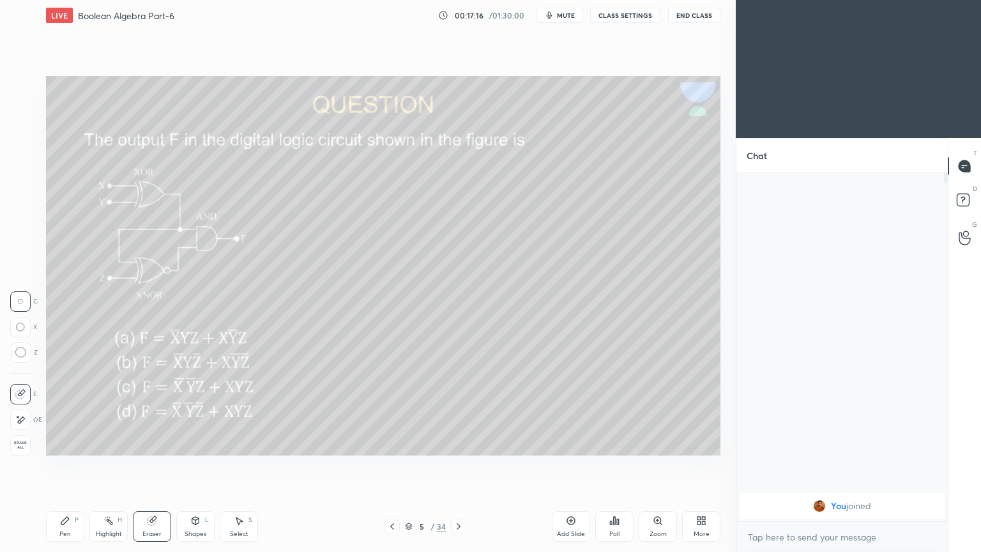
click at [54, 466] on div "Pen P" at bounding box center [65, 526] width 38 height 31
click at [28, 418] on div at bounding box center [20, 419] width 20 height 20
click at [31, 218] on div "6" at bounding box center [23, 214] width 27 height 20
click at [193, 466] on div "Shapes L" at bounding box center [195, 526] width 38 height 31
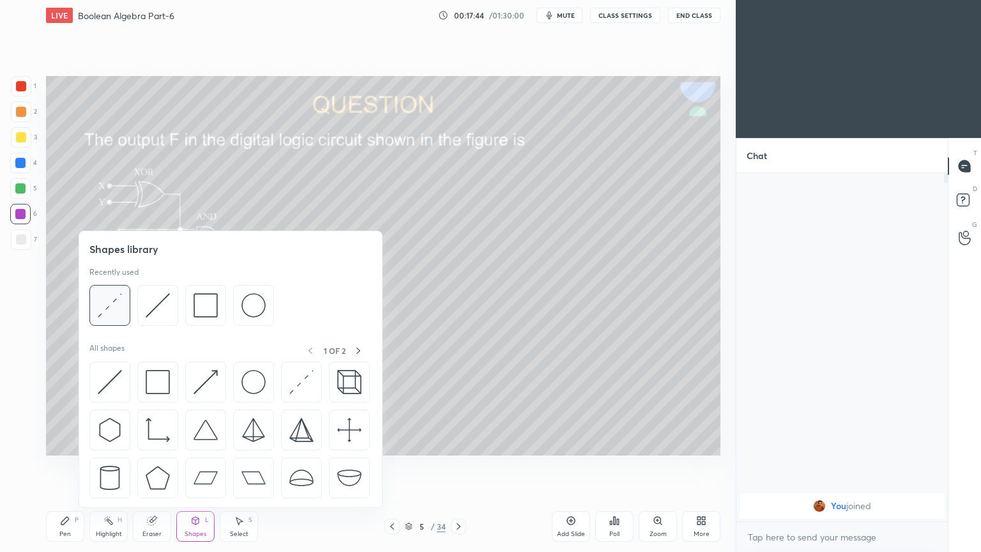
click at [120, 301] on img at bounding box center [110, 305] width 24 height 24
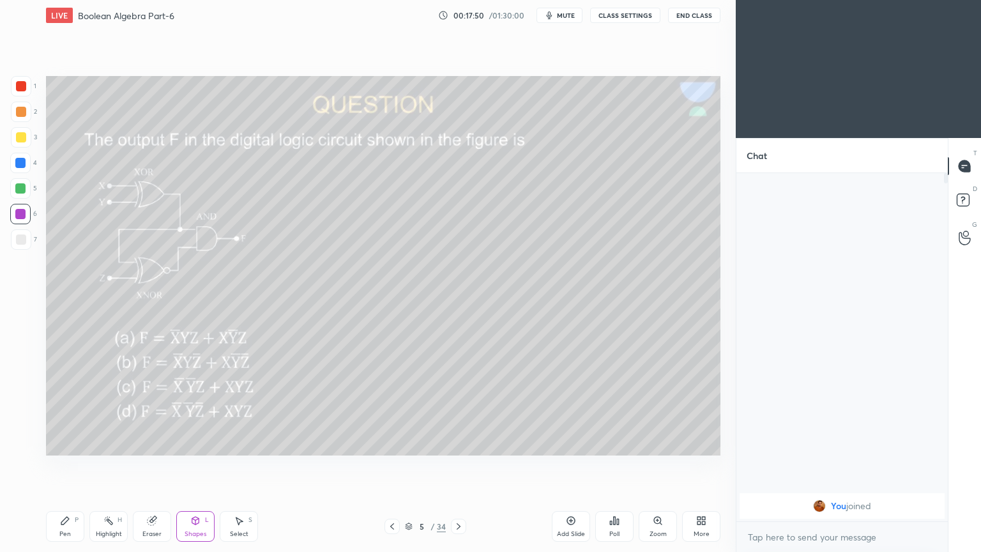
click at [153, 466] on div "Eraser" at bounding box center [152, 526] width 38 height 31
click at [197, 466] on div "Shapes L" at bounding box center [195, 526] width 38 height 31
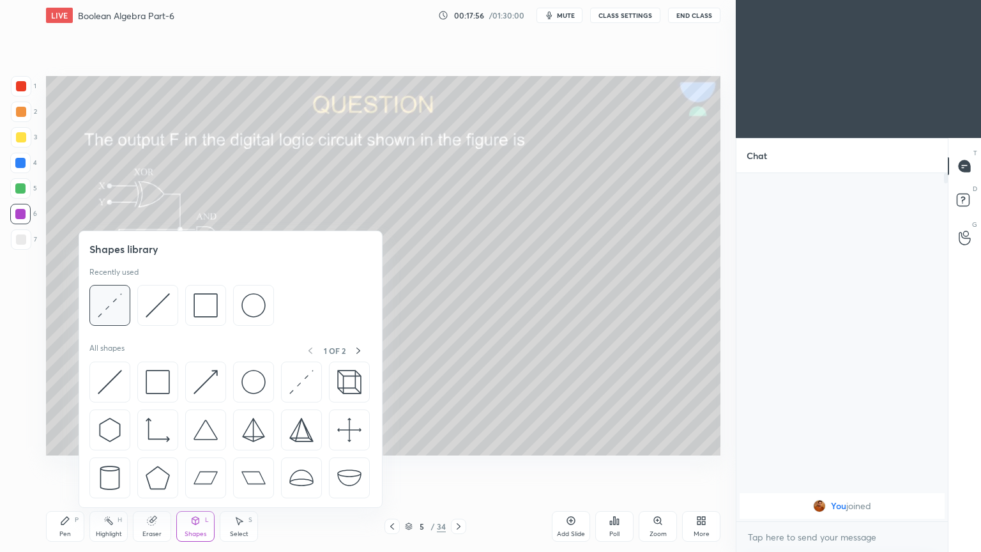
click at [113, 310] on img at bounding box center [110, 305] width 24 height 24
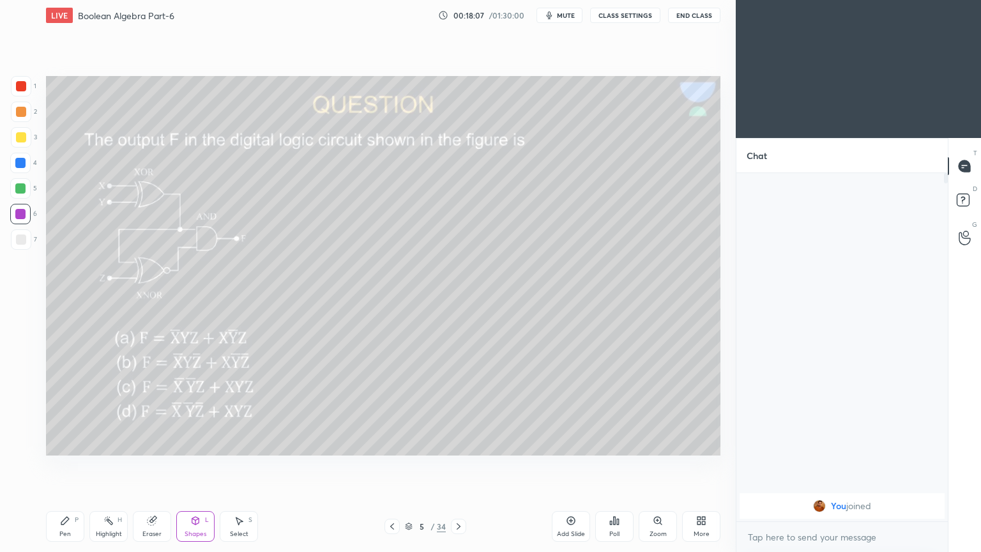
click at [148, 466] on div "Eraser" at bounding box center [151, 534] width 19 height 6
click at [57, 466] on div "Pen P" at bounding box center [65, 526] width 38 height 31
click at [26, 141] on div at bounding box center [21, 137] width 20 height 20
click at [20, 395] on icon at bounding box center [20, 394] width 11 height 9
click at [26, 91] on div at bounding box center [21, 86] width 20 height 20
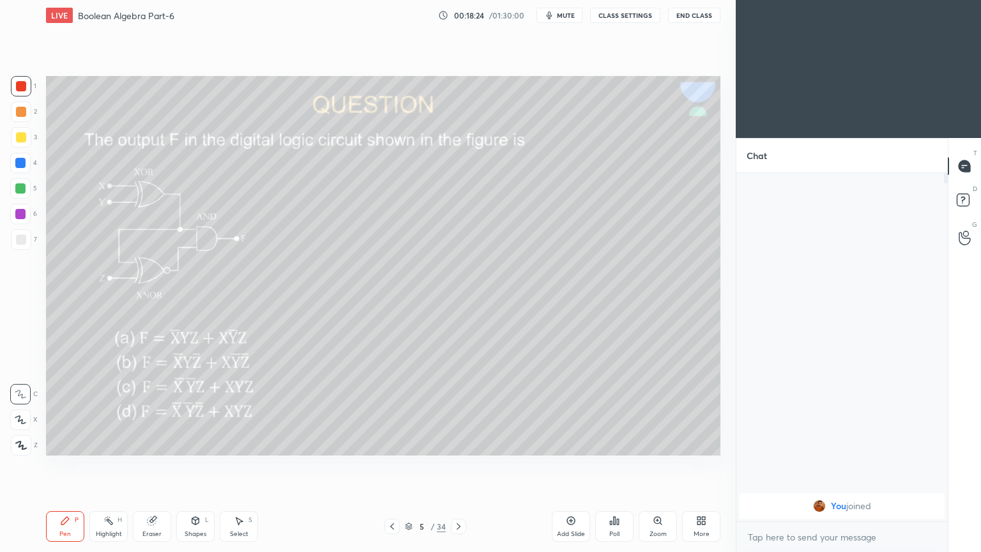
click at [198, 466] on div "Shapes L" at bounding box center [195, 526] width 38 height 31
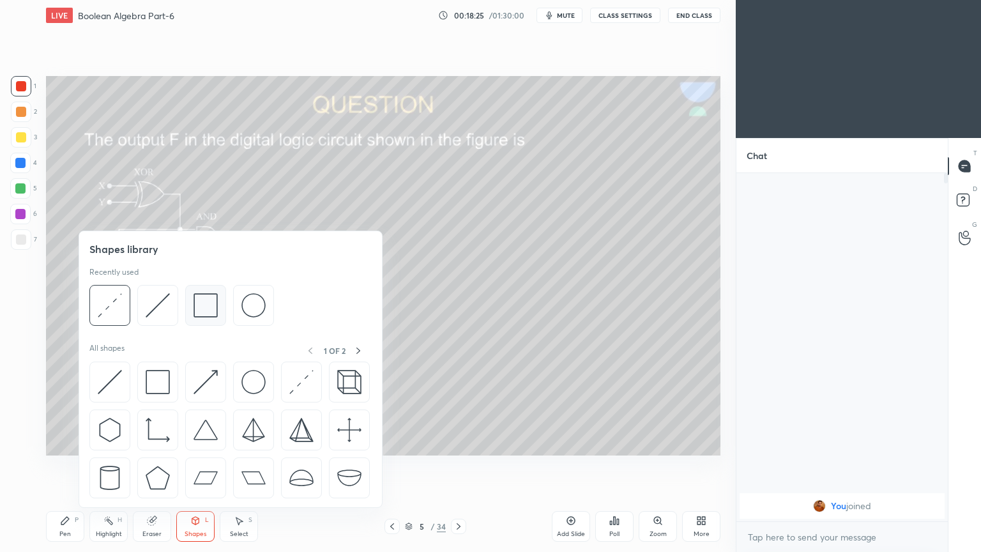
click at [209, 307] on img at bounding box center [206, 305] width 24 height 24
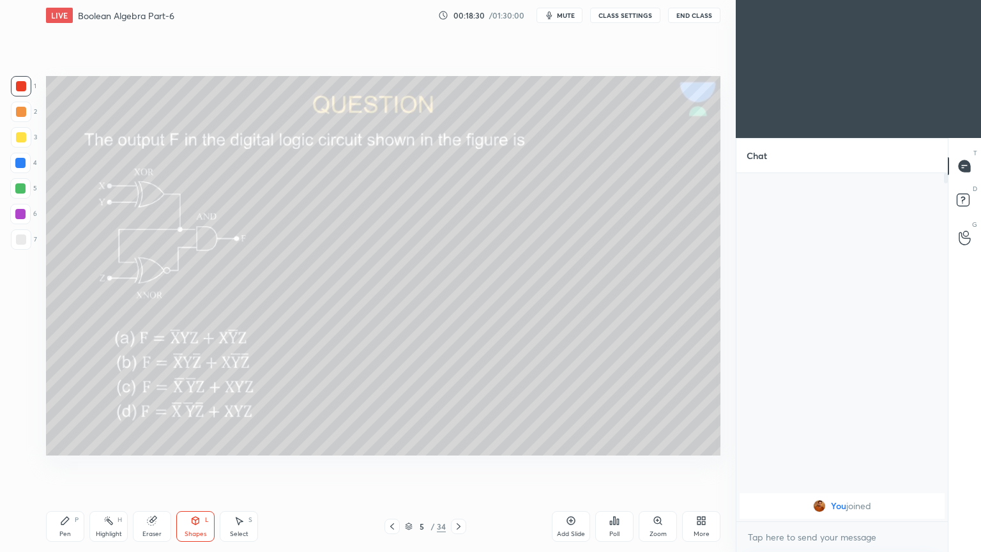
click at [61, 466] on icon at bounding box center [65, 521] width 8 height 8
click at [33, 112] on div "2" at bounding box center [24, 112] width 26 height 20
click at [28, 419] on div at bounding box center [20, 419] width 20 height 20
click at [459, 466] on icon at bounding box center [458, 526] width 10 height 10
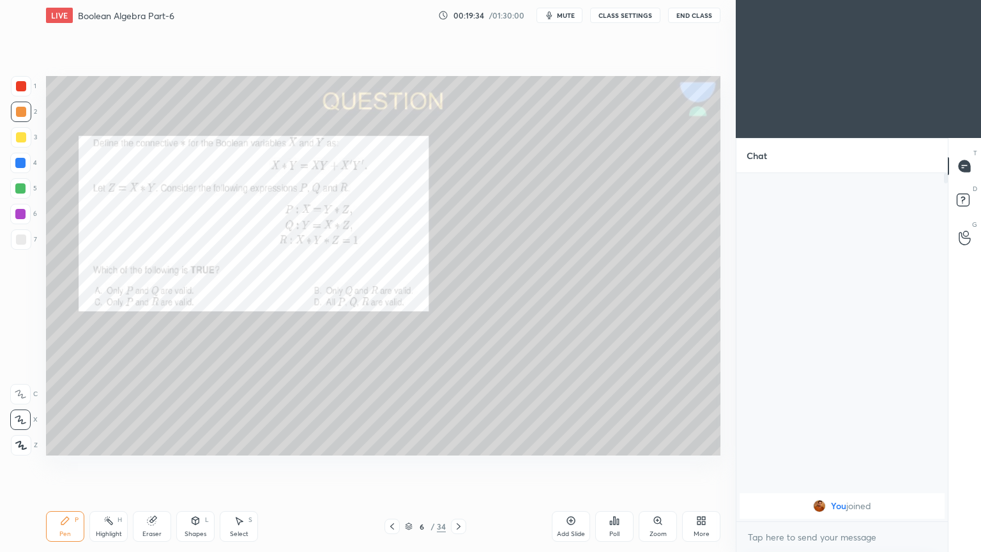
click at [618, 466] on div "Poll" at bounding box center [614, 534] width 10 height 6
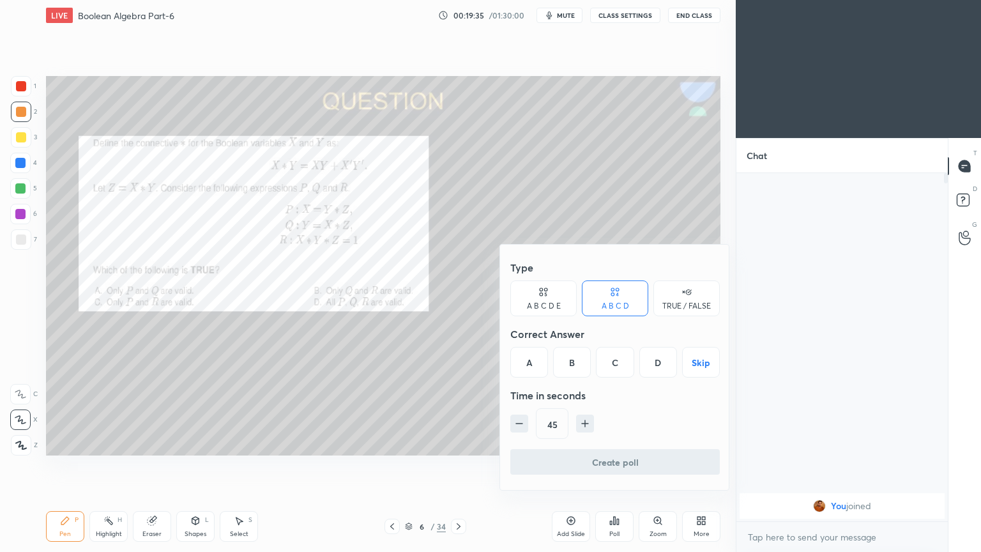
click at [659, 363] on div "D" at bounding box center [658, 362] width 38 height 31
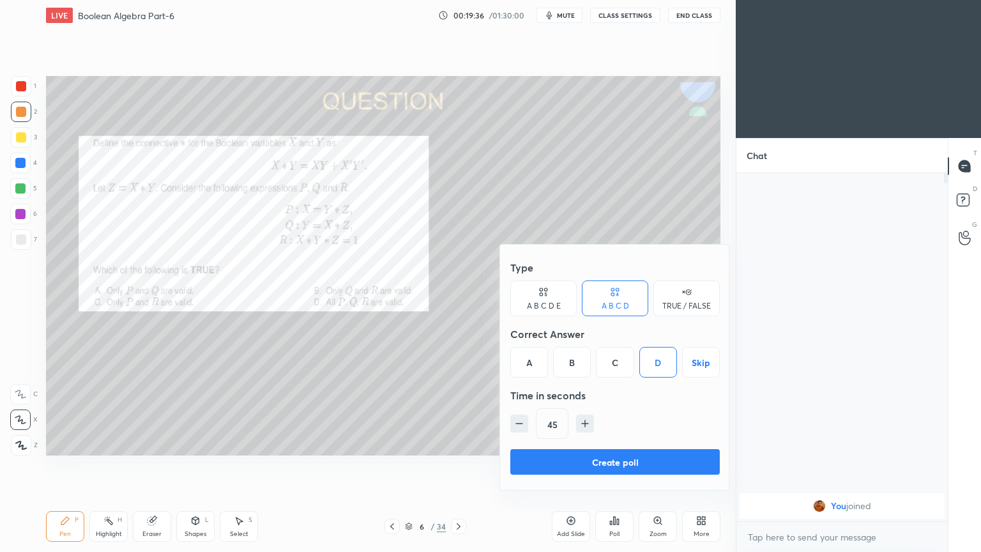
click at [586, 420] on icon "button" at bounding box center [585, 423] width 13 height 13
click at [586, 422] on icon "button" at bounding box center [585, 423] width 13 height 13
click at [590, 422] on icon "button" at bounding box center [585, 423] width 13 height 13
type input "90"
click at [601, 460] on button "Create poll" at bounding box center [614, 462] width 209 height 26
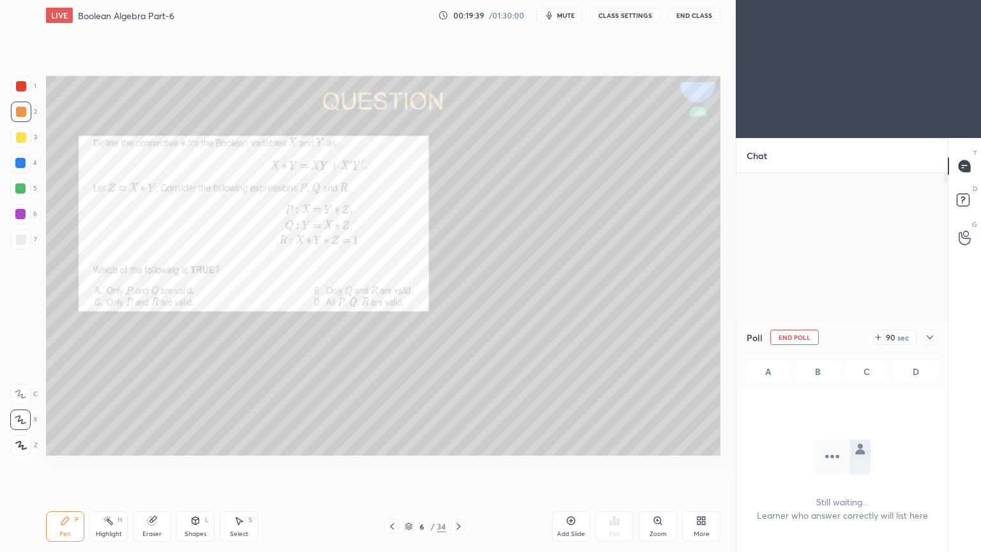
scroll to position [308, 208]
click at [572, 17] on span "mute" at bounding box center [566, 15] width 18 height 9
click at [940, 333] on div "Poll End Poll 81 sec A B C D" at bounding box center [841, 355] width 211 height 66
click at [936, 333] on div at bounding box center [929, 337] width 15 height 15
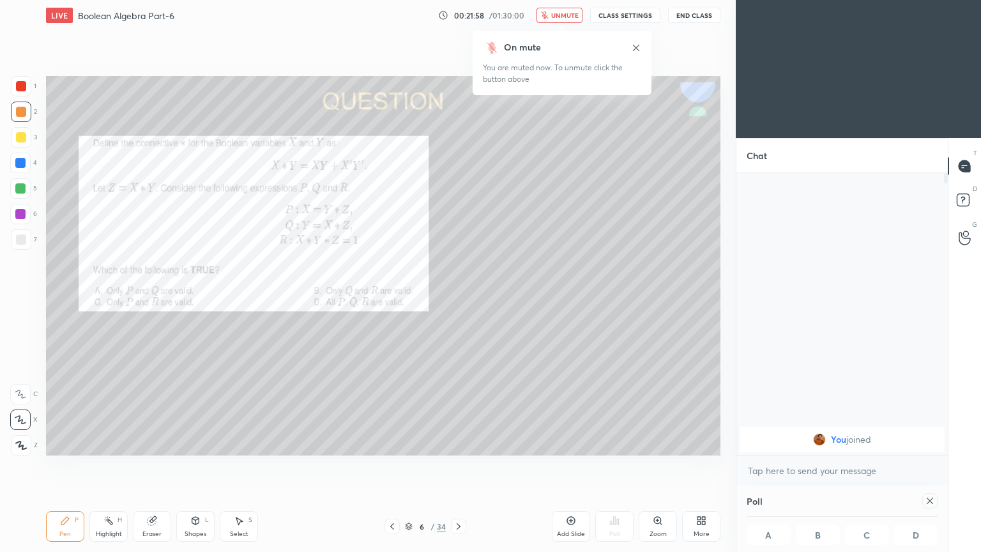
click at [562, 19] on button "unmute" at bounding box center [559, 15] width 46 height 15
click at [939, 466] on div "Poll A B C D" at bounding box center [841, 518] width 211 height 66
click at [934, 466] on icon at bounding box center [930, 501] width 10 height 10
type textarea "x"
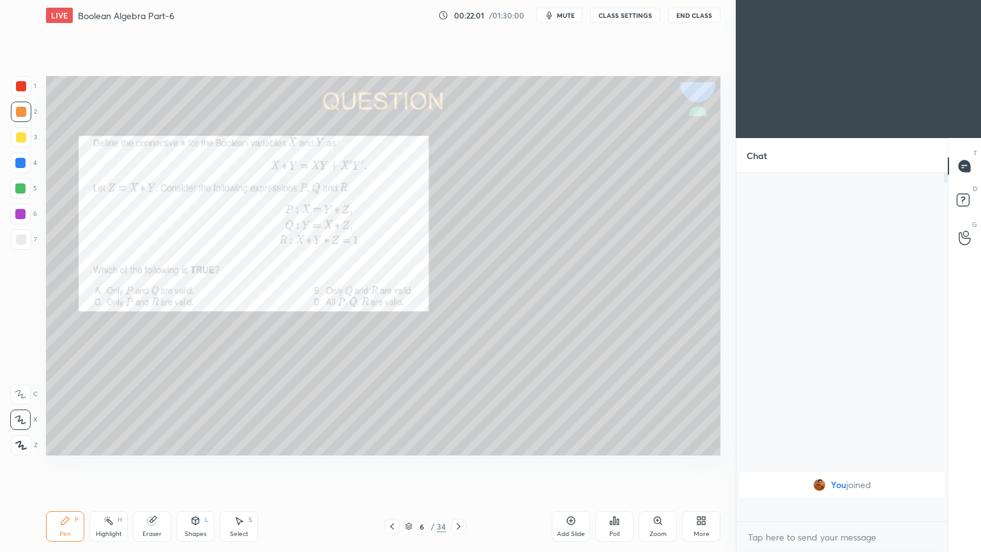
scroll to position [4, 4]
click at [22, 392] on icon at bounding box center [20, 394] width 11 height 9
click at [146, 466] on div "Eraser" at bounding box center [152, 526] width 38 height 31
click at [73, 466] on div "Pen P" at bounding box center [65, 526] width 38 height 31
click at [154, 466] on div "Eraser" at bounding box center [151, 534] width 19 height 6
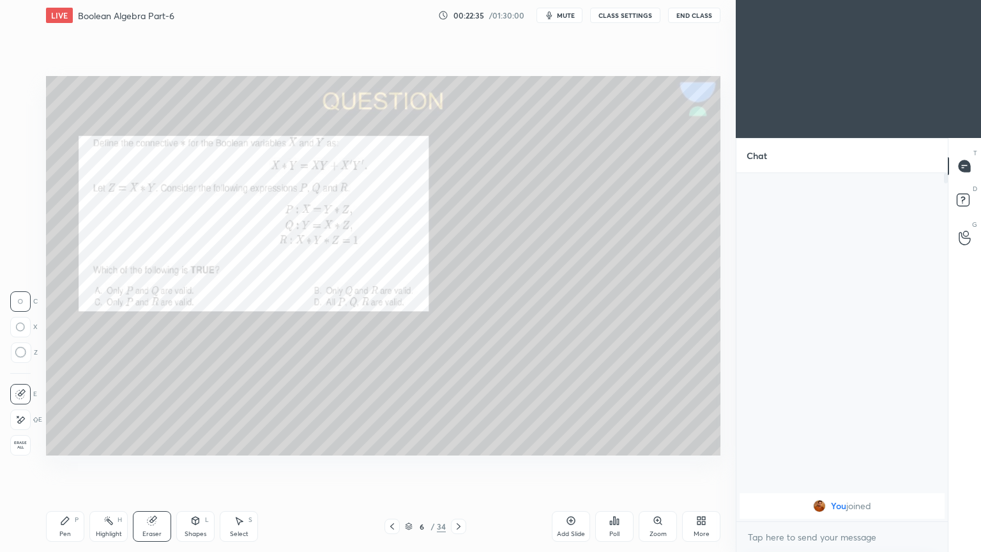
click at [65, 466] on div "Pen" at bounding box center [64, 534] width 11 height 6
click at [23, 191] on div at bounding box center [20, 188] width 10 height 10
click at [112, 466] on div "Highlight H" at bounding box center [108, 526] width 38 height 31
click at [66, 466] on div "Pen P" at bounding box center [65, 526] width 38 height 31
click at [235, 466] on div "Select S" at bounding box center [239, 526] width 38 height 31
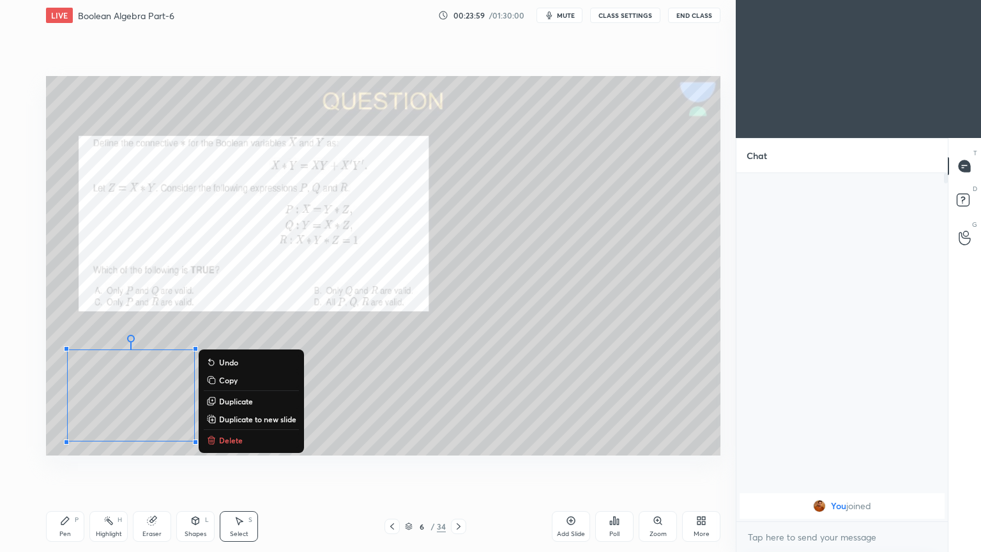
click at [397, 379] on div "0 ° Undo Copy Duplicate Duplicate to new slide Delete" at bounding box center [383, 265] width 674 height 379
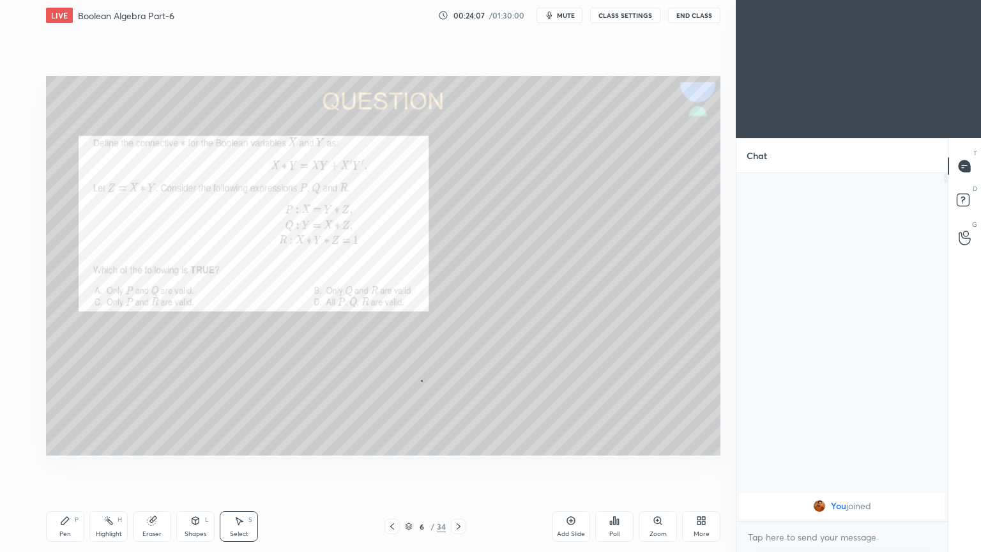
click at [422, 381] on div "0 ° Undo Copy Duplicate Duplicate to new slide Delete" at bounding box center [383, 265] width 674 height 379
click at [147, 466] on div "Eraser" at bounding box center [152, 526] width 38 height 31
click at [62, 466] on div "Pen P" at bounding box center [65, 526] width 38 height 31
click at [146, 466] on div "Eraser" at bounding box center [151, 534] width 19 height 6
click at [61, 466] on div "Pen P" at bounding box center [65, 526] width 38 height 31
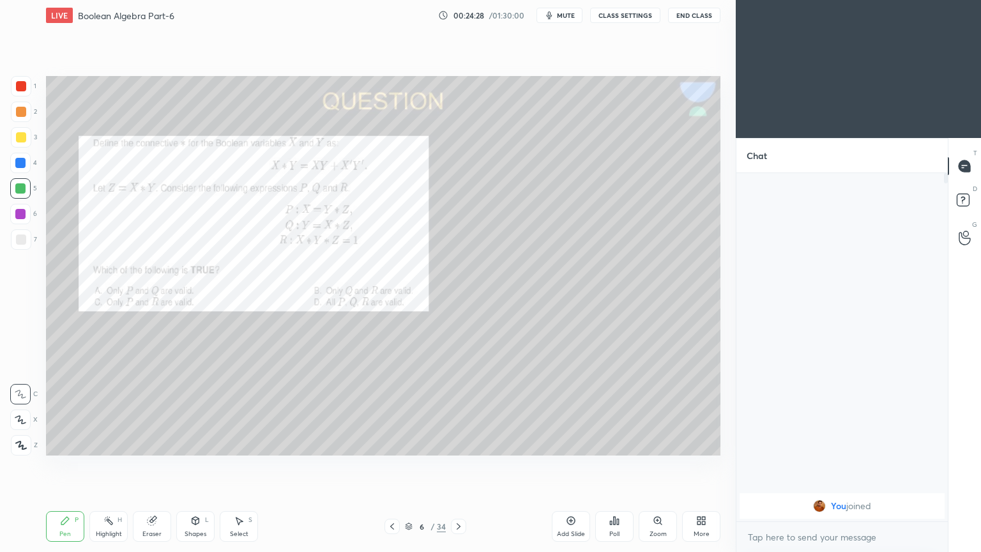
click at [34, 89] on div "1" at bounding box center [24, 86] width 26 height 20
click at [321, 421] on p "Undo" at bounding box center [318, 422] width 19 height 10
click at [155, 466] on div "Eraser" at bounding box center [152, 526] width 38 height 31
click at [60, 466] on icon at bounding box center [65, 520] width 10 height 10
click at [24, 218] on div at bounding box center [20, 214] width 10 height 10
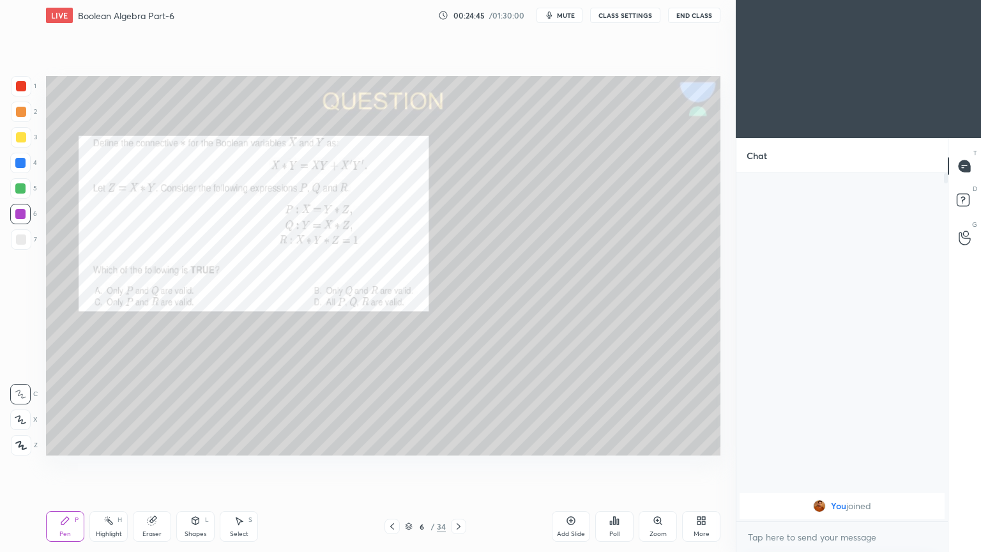
click at [28, 427] on div at bounding box center [20, 419] width 20 height 20
click at [153, 466] on div "Eraser" at bounding box center [152, 526] width 38 height 31
click at [190, 466] on div "Shapes L" at bounding box center [195, 526] width 38 height 31
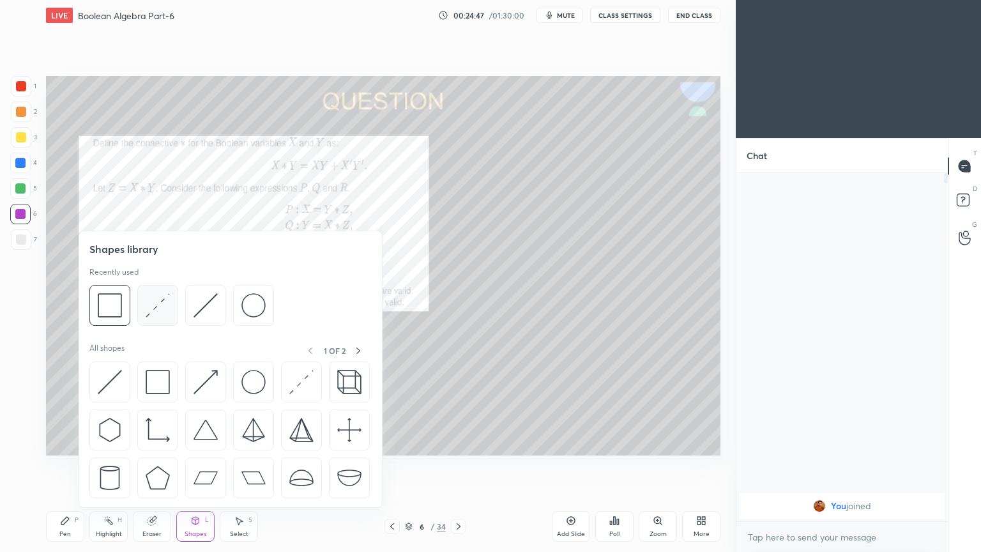
click at [149, 307] on img at bounding box center [158, 305] width 24 height 24
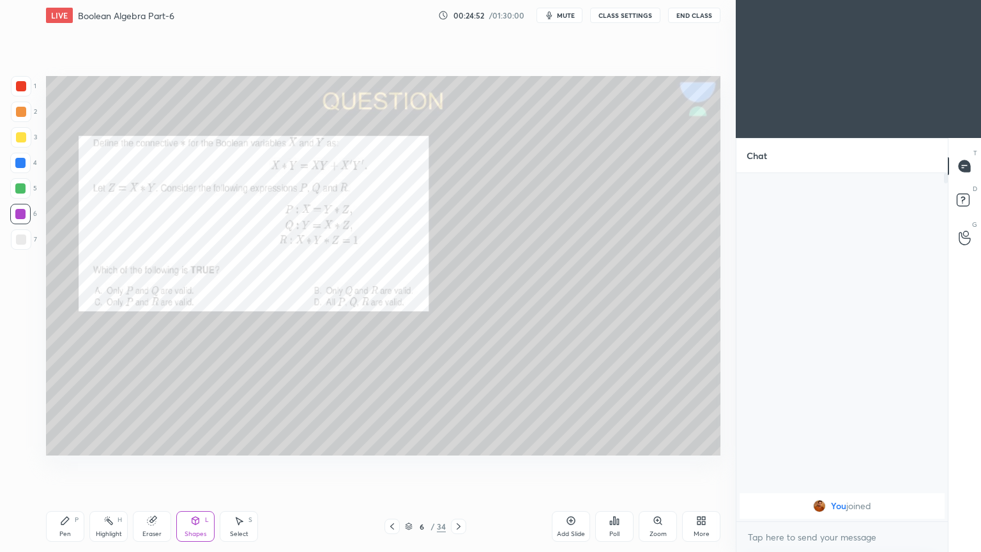
click at [50, 466] on div "Pen P" at bounding box center [65, 526] width 38 height 31
click at [26, 158] on div at bounding box center [20, 163] width 20 height 20
click at [23, 387] on div at bounding box center [20, 394] width 20 height 20
click at [156, 466] on div "Eraser" at bounding box center [151, 534] width 19 height 6
click at [68, 466] on div "Pen" at bounding box center [64, 534] width 11 height 6
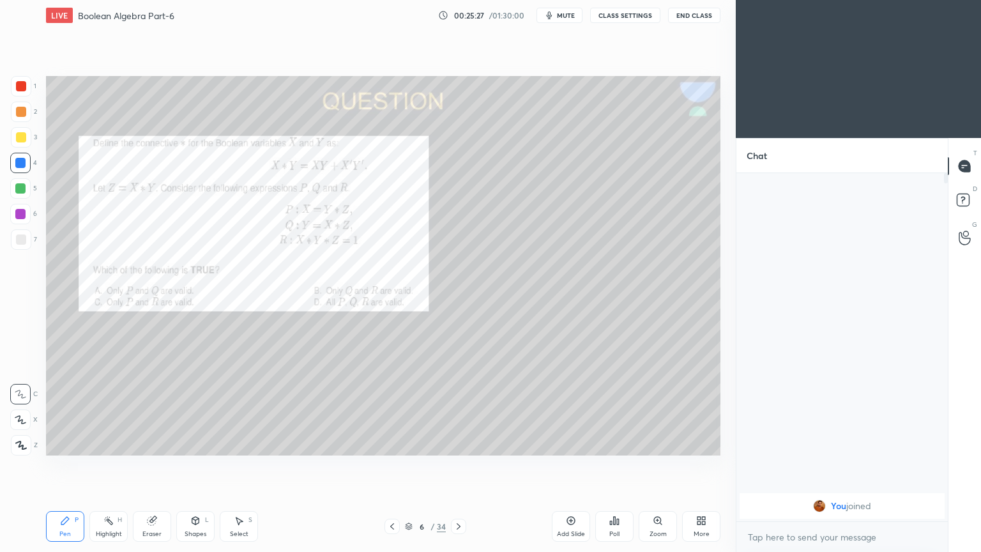
click at [110, 466] on div "Highlight" at bounding box center [109, 534] width 26 height 6
click at [60, 466] on icon at bounding box center [65, 520] width 10 height 10
click at [155, 466] on div "Eraser" at bounding box center [152, 526] width 38 height 31
click at [62, 466] on div "Pen P" at bounding box center [65, 526] width 38 height 31
click at [33, 92] on div "1" at bounding box center [24, 86] width 26 height 20
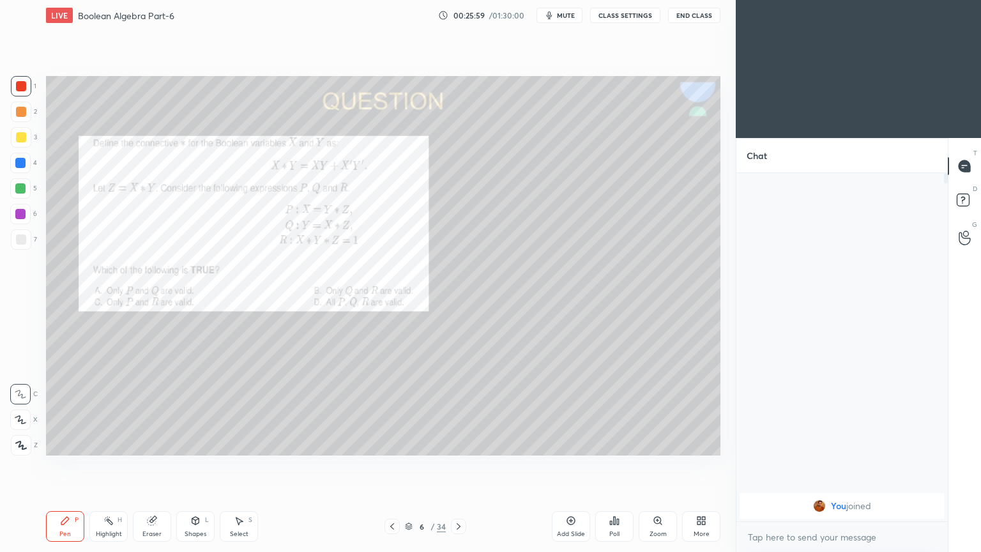
click at [118, 466] on div "Highlight H" at bounding box center [108, 526] width 38 height 31
click at [28, 166] on div at bounding box center [20, 163] width 20 height 20
click at [161, 466] on div "Eraser" at bounding box center [152, 526] width 38 height 31
click at [73, 466] on div "Pen P" at bounding box center [65, 526] width 38 height 31
click at [32, 92] on div "1" at bounding box center [24, 86] width 26 height 20
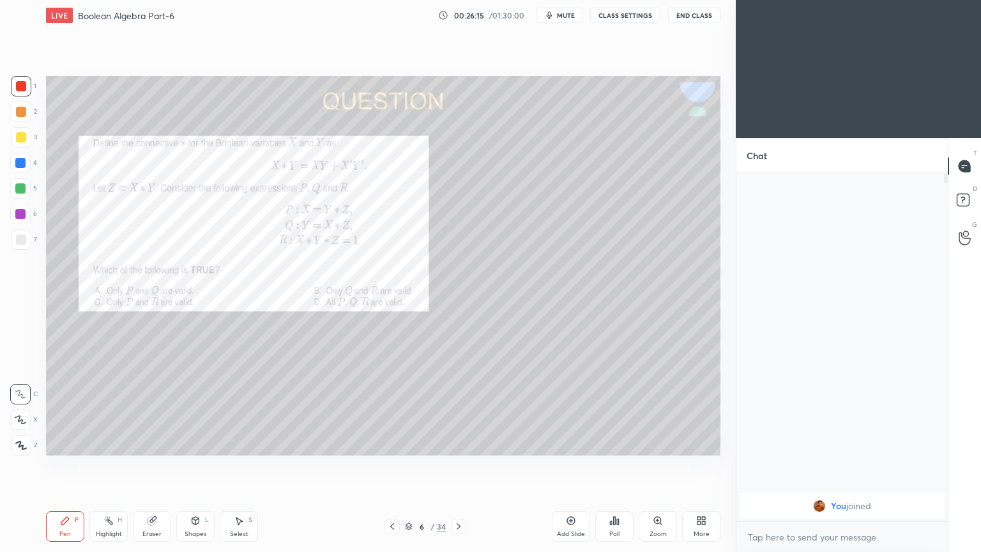
click at [17, 416] on icon at bounding box center [20, 419] width 11 height 9
click at [25, 209] on div at bounding box center [20, 214] width 10 height 10
click at [195, 466] on div "Shapes" at bounding box center [196, 534] width 22 height 6
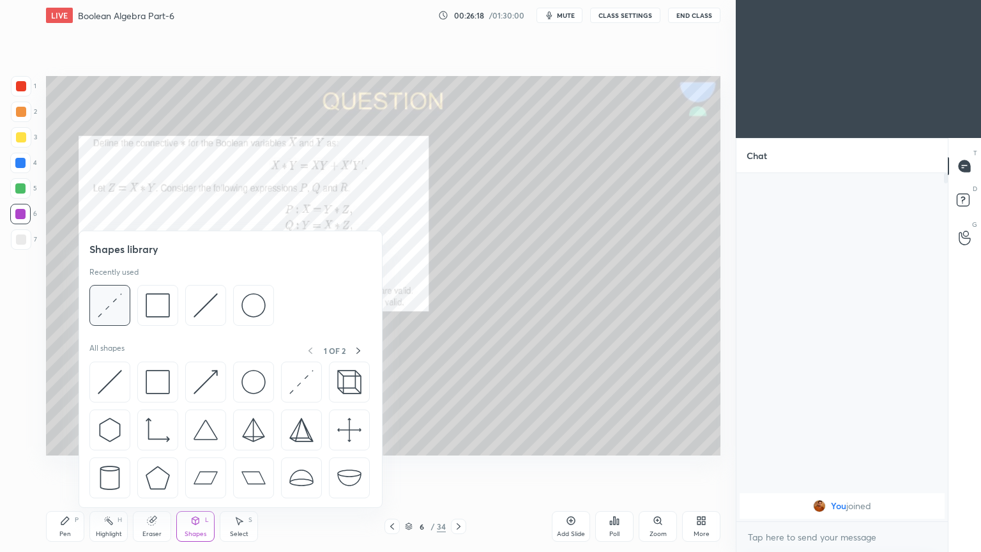
click at [105, 305] on img at bounding box center [110, 305] width 24 height 24
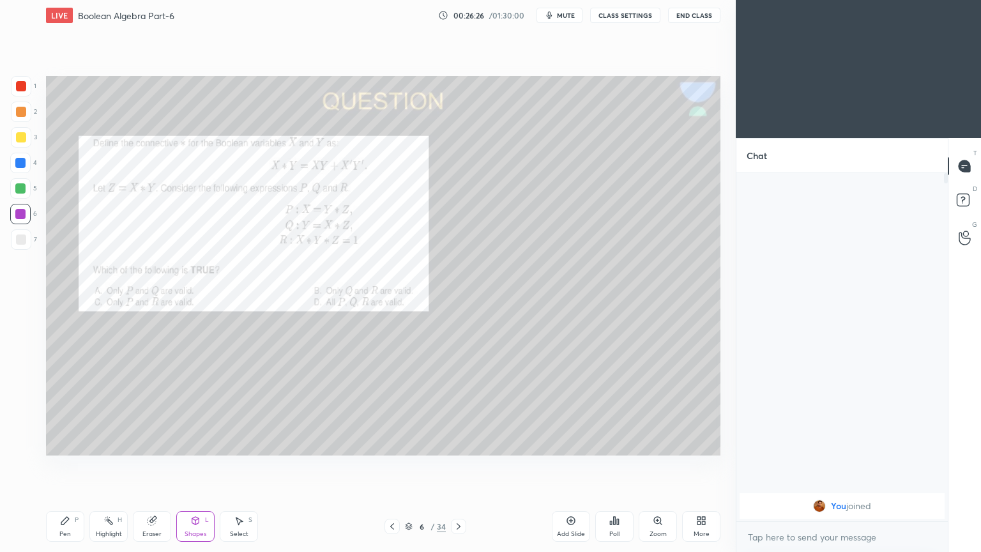
click at [74, 466] on div "Pen P" at bounding box center [65, 526] width 38 height 31
click at [24, 138] on div at bounding box center [21, 137] width 10 height 10
click at [16, 393] on icon at bounding box center [20, 394] width 11 height 9
click at [151, 466] on div "Eraser" at bounding box center [151, 534] width 19 height 6
click at [64, 466] on icon at bounding box center [65, 520] width 10 height 10
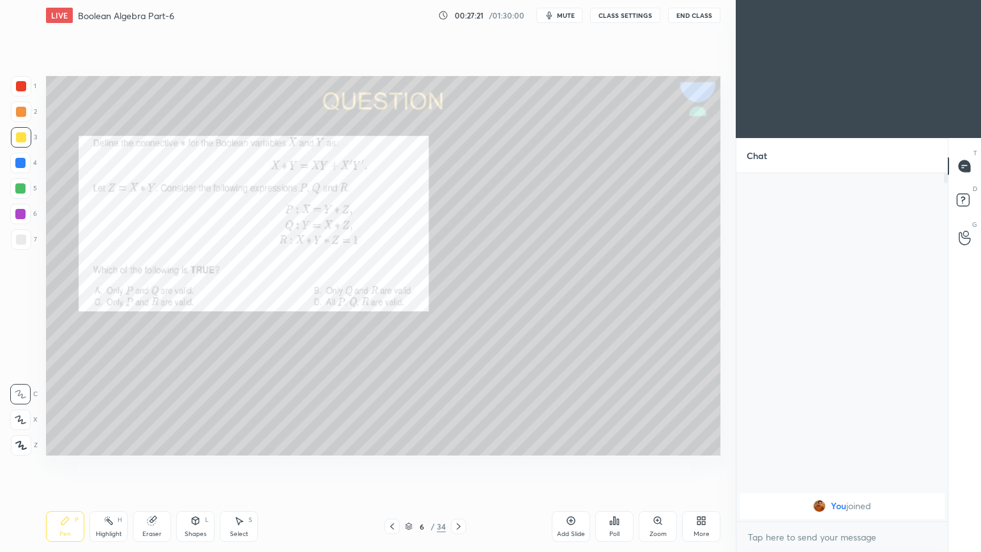
click at [149, 466] on div "Eraser" at bounding box center [151, 534] width 19 height 6
click at [68, 466] on icon at bounding box center [65, 520] width 10 height 10
click at [24, 167] on div at bounding box center [20, 163] width 10 height 10
click at [29, 89] on div at bounding box center [21, 86] width 20 height 20
click at [22, 418] on icon at bounding box center [20, 419] width 11 height 9
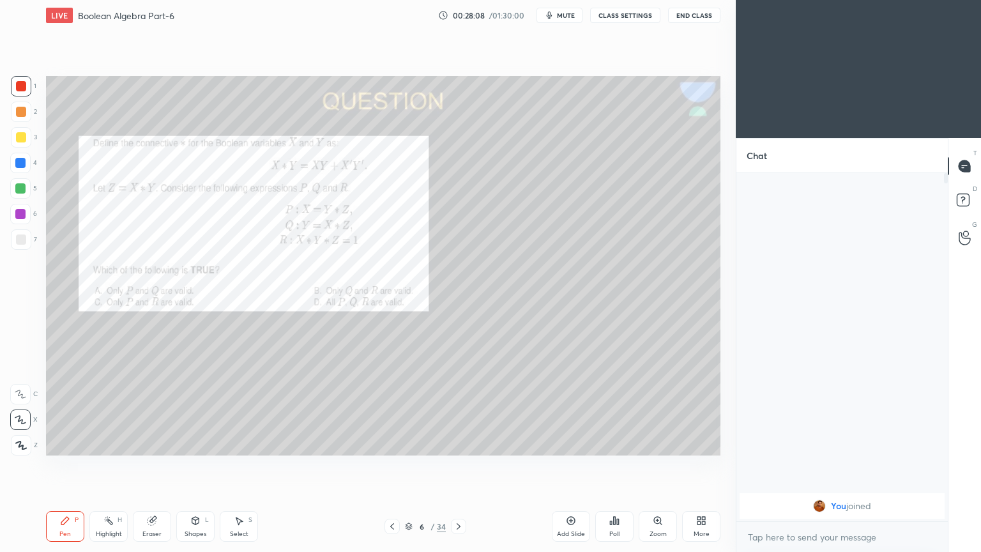
click at [26, 392] on icon at bounding box center [20, 394] width 11 height 9
click at [460, 466] on icon at bounding box center [458, 526] width 10 height 10
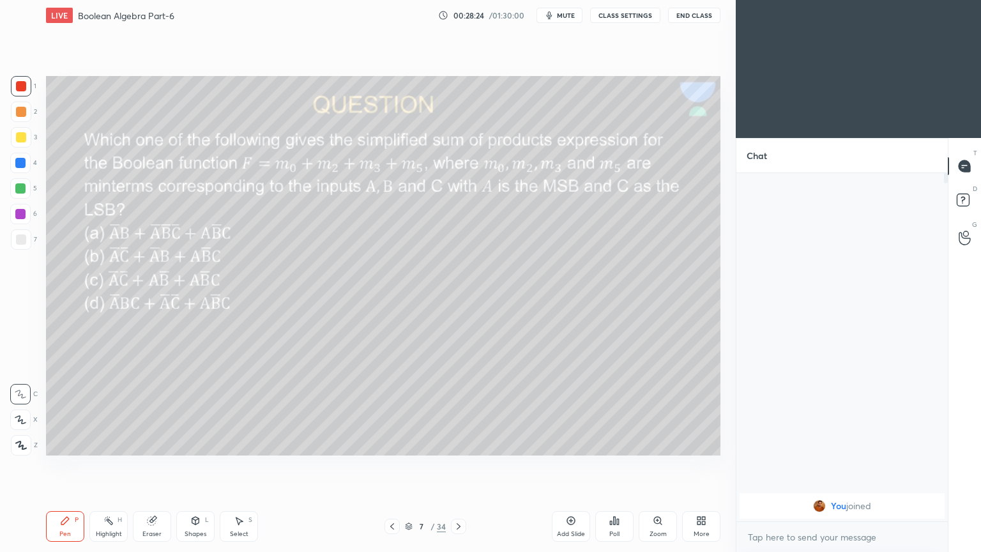
click at [618, 466] on div "Poll" at bounding box center [614, 526] width 38 height 31
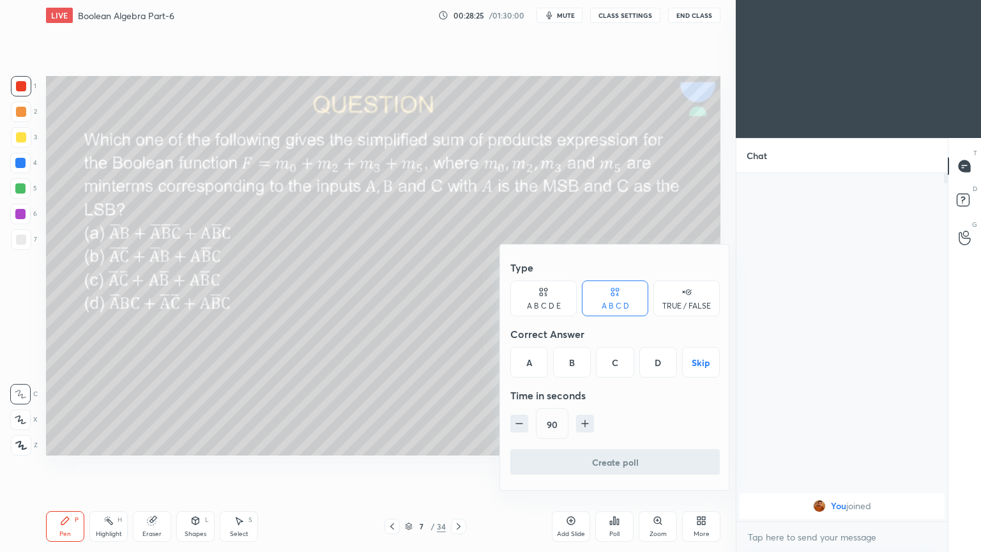
click at [571, 360] on div "B" at bounding box center [572, 362] width 38 height 31
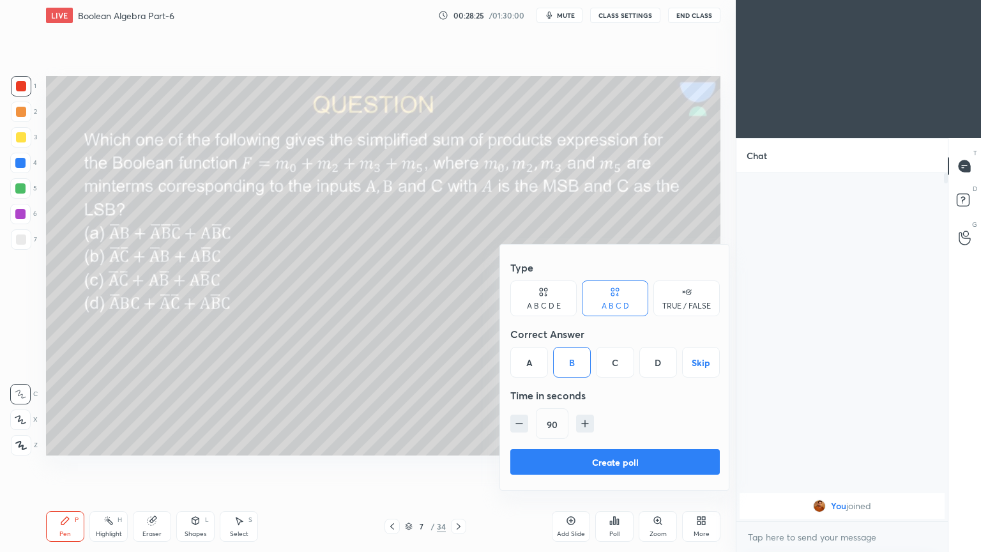
click at [522, 420] on icon "button" at bounding box center [519, 423] width 13 height 13
click at [514, 422] on icon "button" at bounding box center [519, 423] width 13 height 13
type input "60"
click at [572, 459] on button "Create poll" at bounding box center [614, 462] width 209 height 26
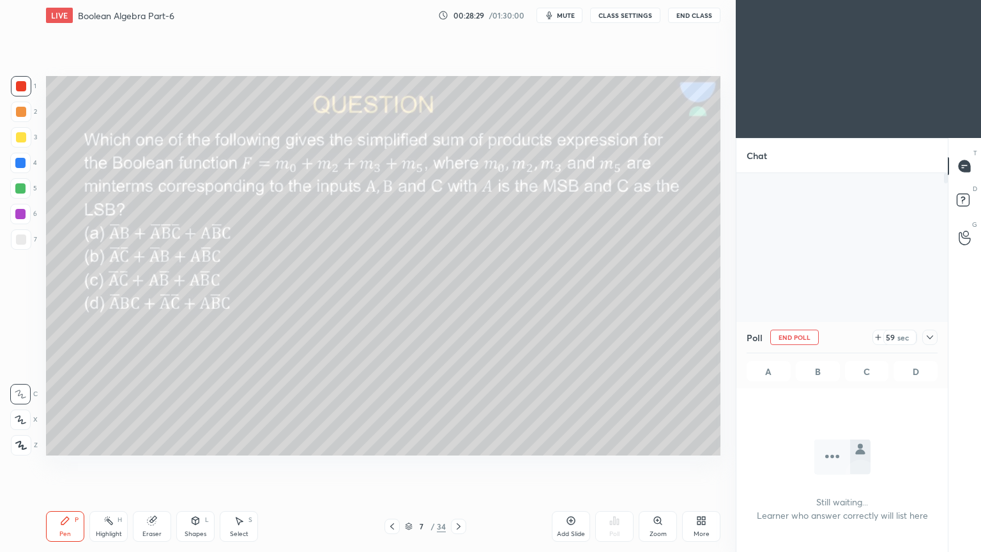
click at [938, 333] on div "Poll End Poll 59 sec A B C D" at bounding box center [841, 355] width 211 height 66
click at [937, 333] on div at bounding box center [929, 337] width 15 height 15
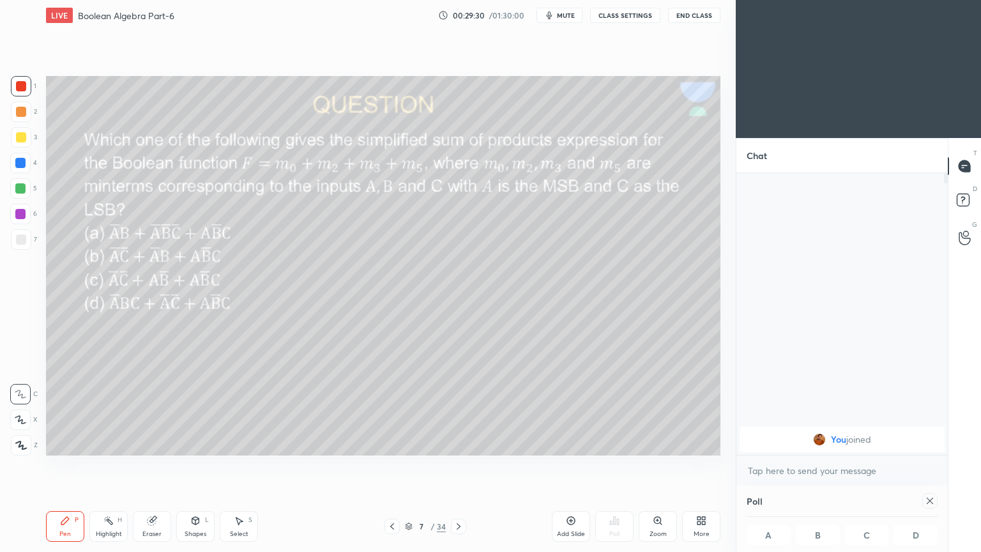
click at [937, 466] on div at bounding box center [929, 500] width 15 height 15
type textarea "x"
click at [105, 466] on circle at bounding box center [105, 520] width 1 height 1
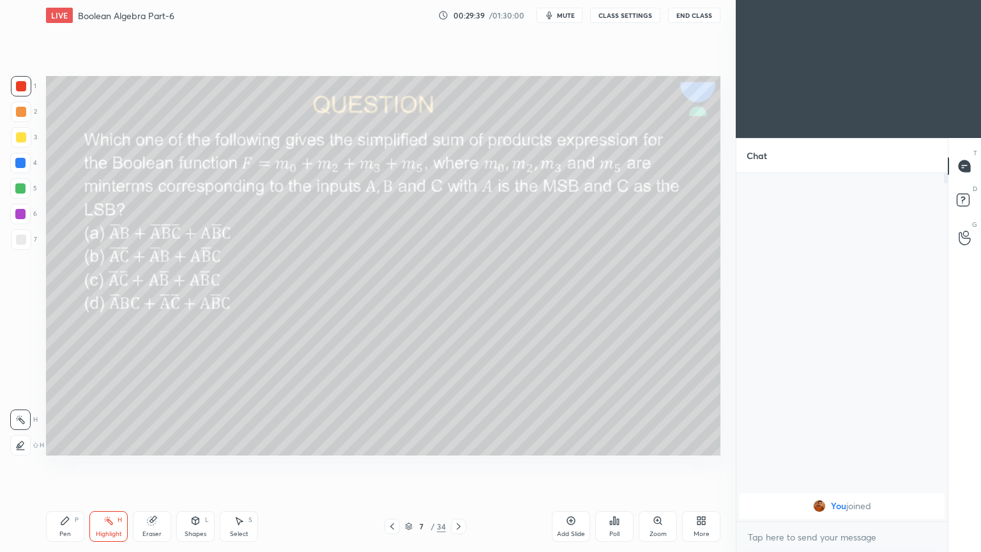
click at [24, 137] on div at bounding box center [21, 137] width 10 height 10
click at [39, 114] on div "1 2 3 4 5 6 7 C X Z C X Z E E Erase all H H" at bounding box center [20, 265] width 41 height 379
click at [29, 116] on div at bounding box center [21, 112] width 20 height 20
click at [64, 466] on icon at bounding box center [65, 521] width 8 height 8
click at [26, 163] on div at bounding box center [20, 163] width 10 height 10
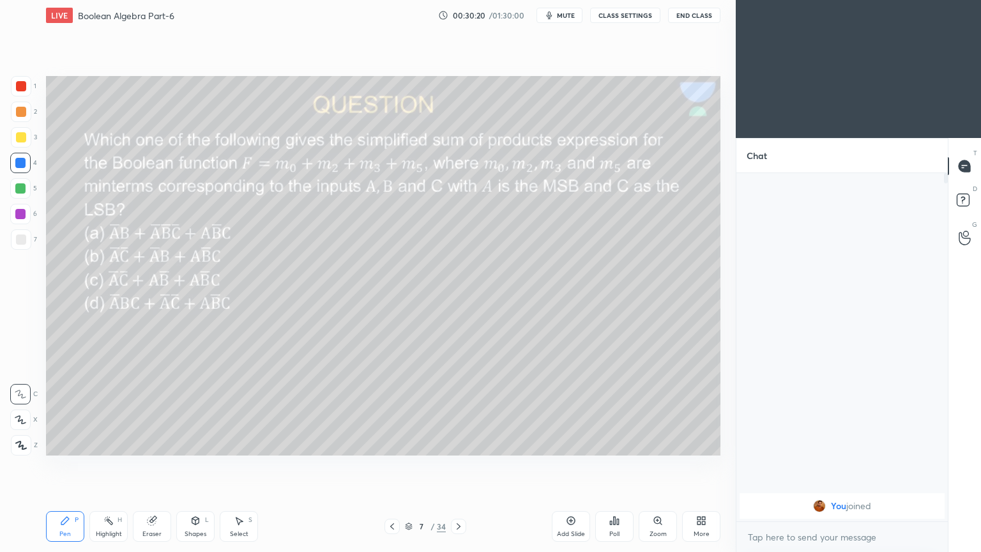
click at [192, 466] on div "Shapes L" at bounding box center [195, 526] width 38 height 31
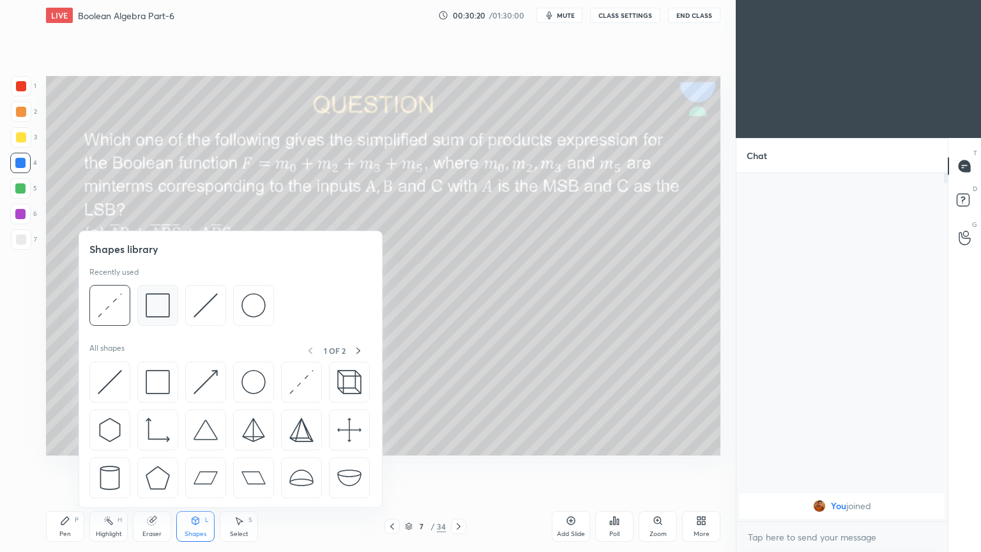
click at [159, 312] on img at bounding box center [158, 305] width 24 height 24
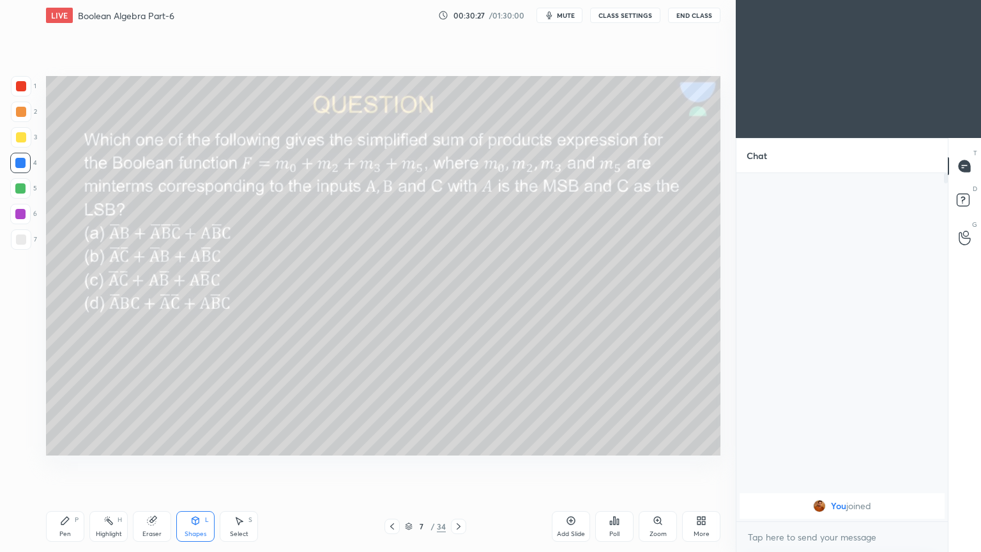
click at [192, 466] on div "Shapes L" at bounding box center [195, 526] width 38 height 31
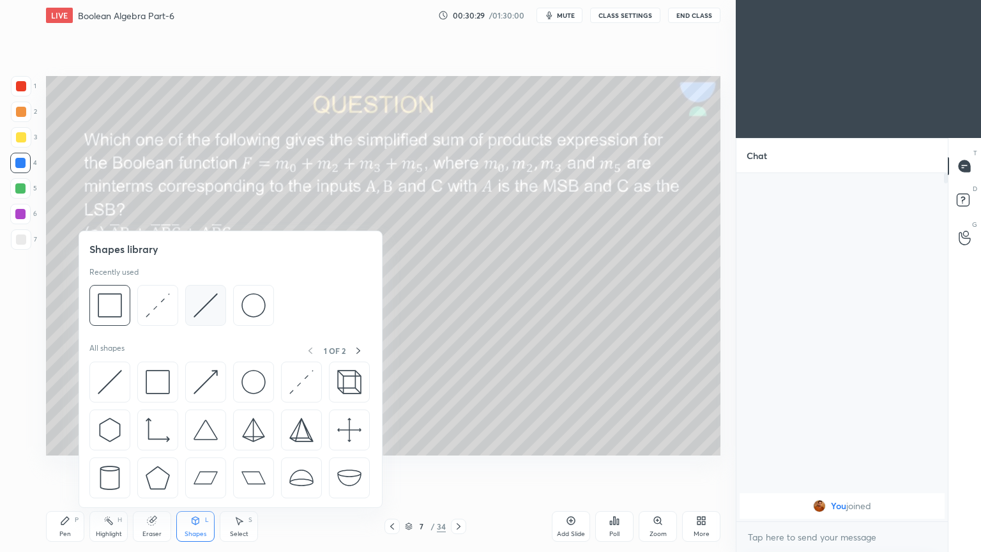
click at [209, 308] on img at bounding box center [206, 305] width 24 height 24
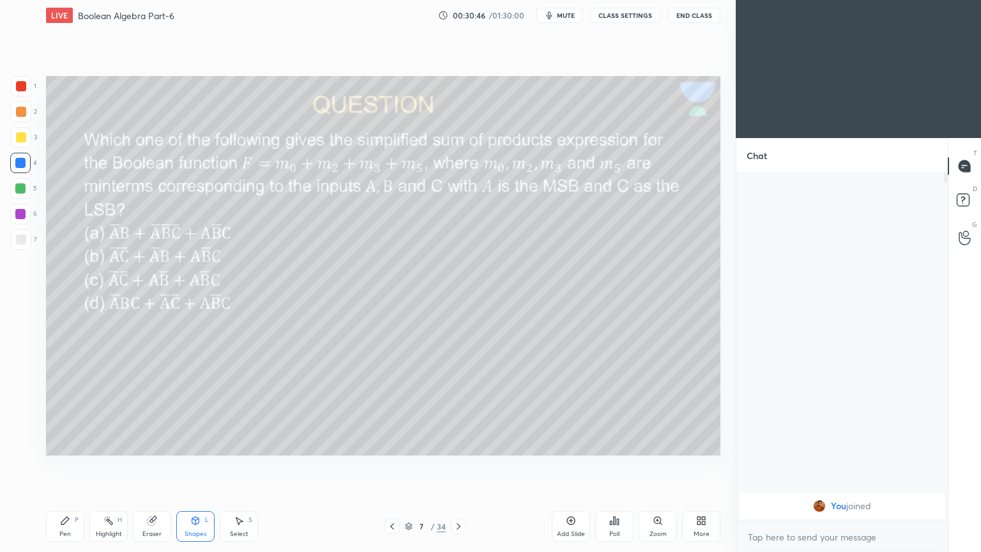
click at [157, 466] on div "Eraser" at bounding box center [152, 526] width 38 height 31
click at [70, 466] on div "Pen P" at bounding box center [65, 526] width 38 height 31
click at [155, 466] on div "Eraser" at bounding box center [152, 526] width 38 height 31
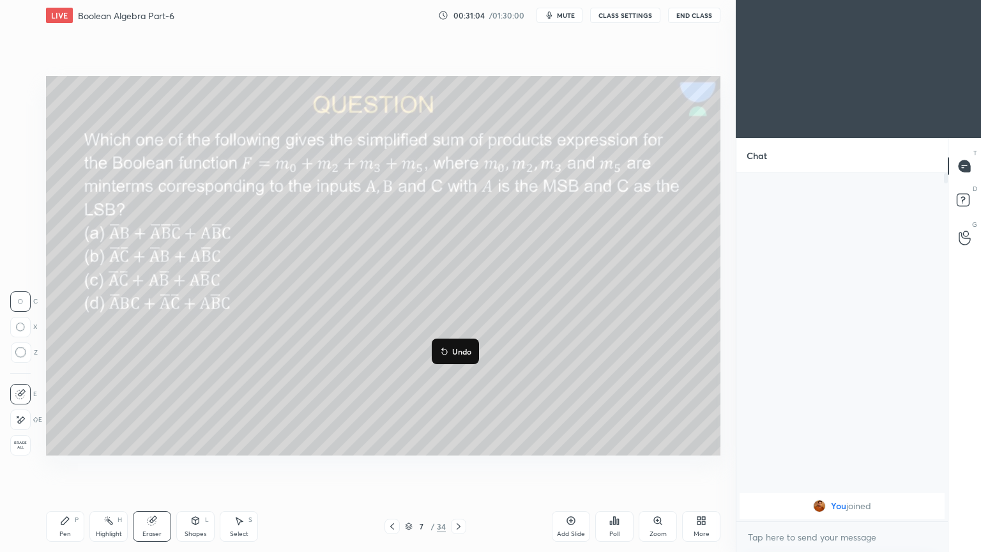
click at [466, 351] on p "Undo" at bounding box center [461, 351] width 19 height 10
click at [66, 466] on icon at bounding box center [65, 520] width 10 height 10
click at [26, 234] on div at bounding box center [21, 239] width 20 height 20
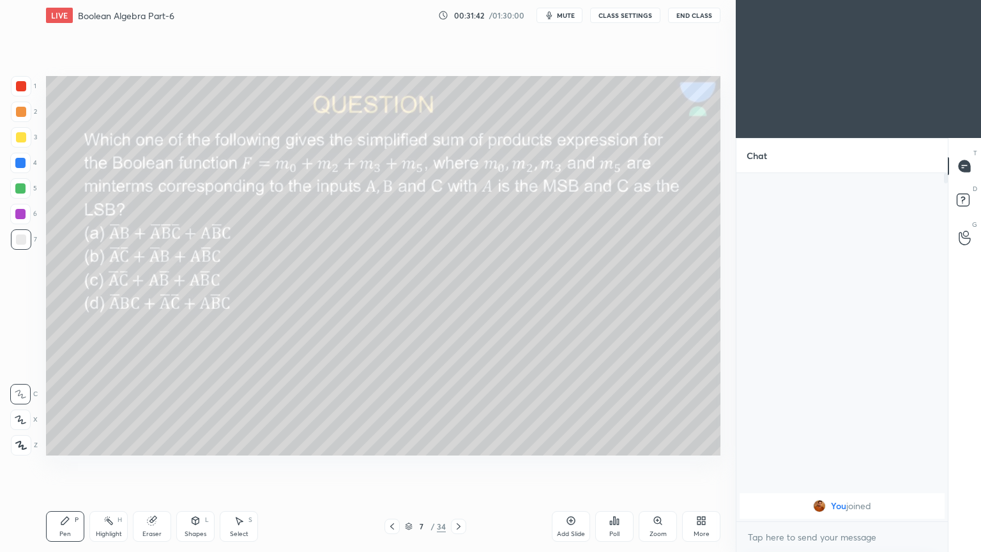
click at [19, 142] on div at bounding box center [21, 137] width 20 height 20
click at [110, 466] on icon at bounding box center [108, 520] width 10 height 10
click at [59, 466] on div "Pen P" at bounding box center [65, 526] width 38 height 31
click at [115, 466] on div "Highlight H" at bounding box center [108, 526] width 38 height 31
click at [84, 466] on div "Pen P Highlight H Eraser Shapes L Select S" at bounding box center [172, 526] width 253 height 31
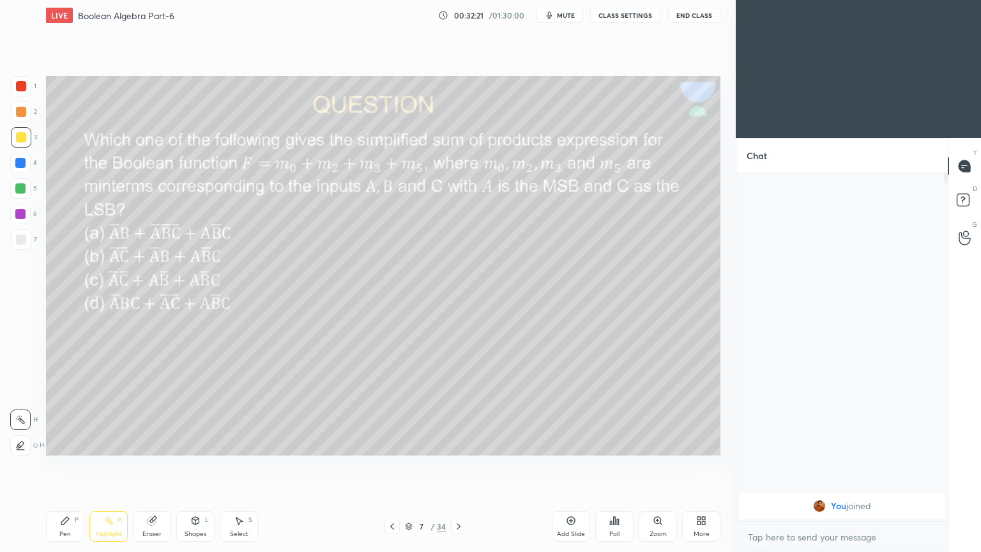
click at [56, 466] on div "Pen P" at bounding box center [65, 526] width 38 height 31
click at [31, 116] on div "2" at bounding box center [24, 112] width 26 height 20
click at [190, 466] on icon at bounding box center [195, 520] width 10 height 10
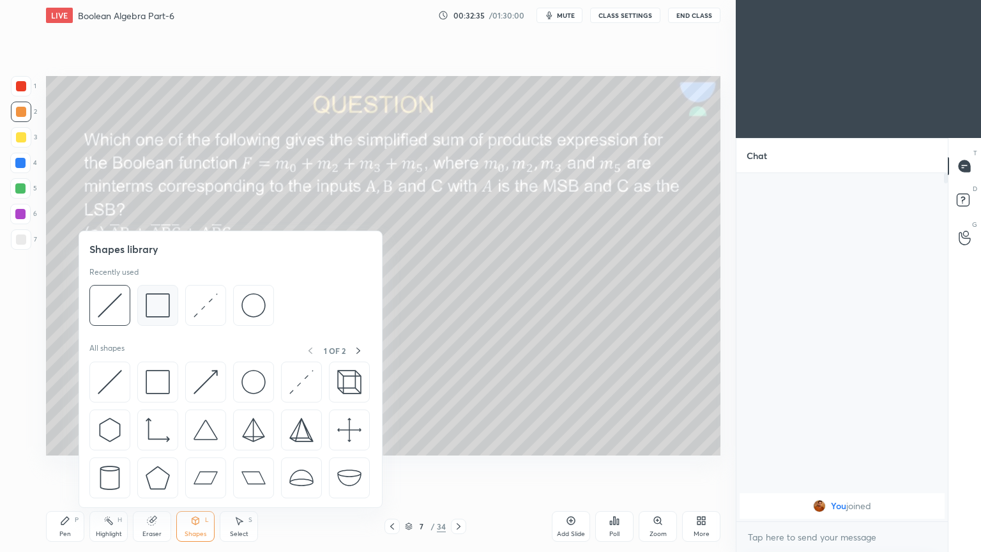
click at [161, 298] on img at bounding box center [158, 305] width 24 height 24
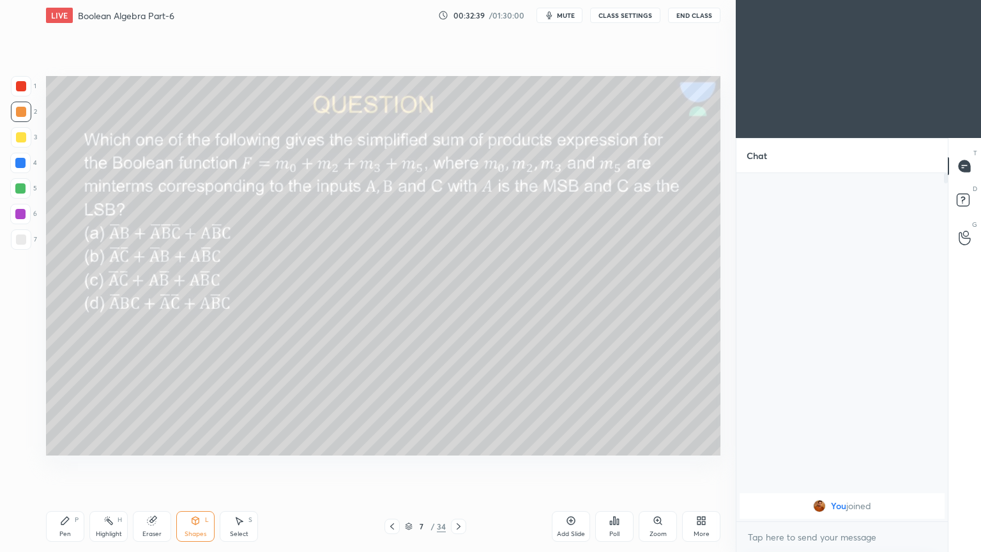
click at [242, 466] on icon at bounding box center [239, 520] width 10 height 10
click at [155, 466] on div "Eraser" at bounding box center [152, 526] width 38 height 31
click at [197, 466] on div "Shapes L" at bounding box center [195, 526] width 38 height 31
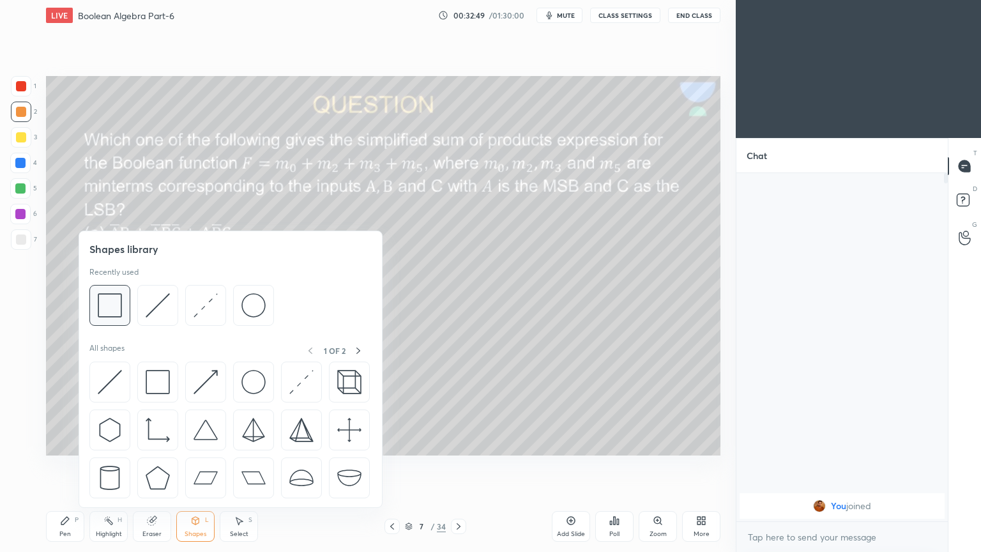
click at [115, 302] on img at bounding box center [110, 305] width 24 height 24
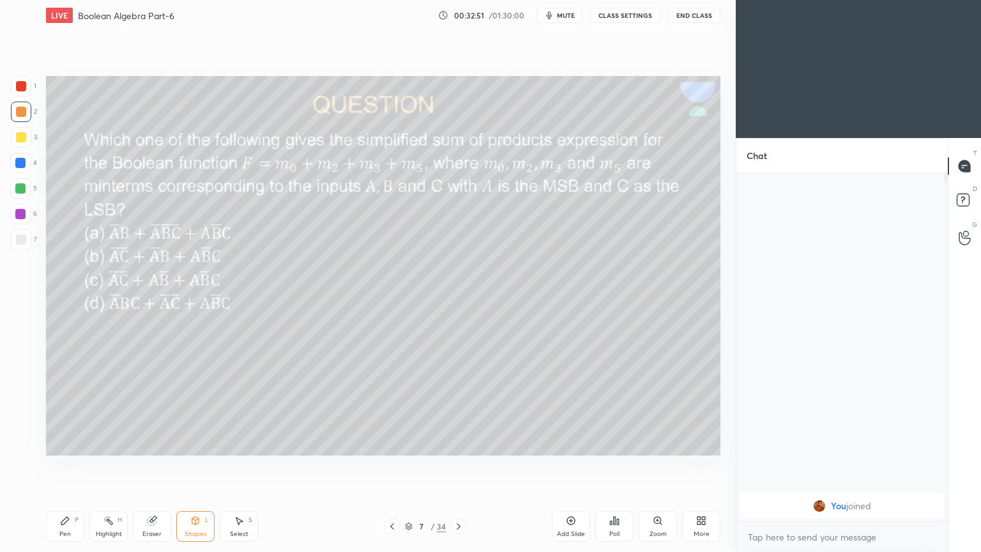
click at [60, 466] on icon at bounding box center [65, 520] width 10 height 10
click at [20, 416] on icon at bounding box center [20, 420] width 10 height 8
click at [200, 466] on icon at bounding box center [195, 520] width 10 height 10
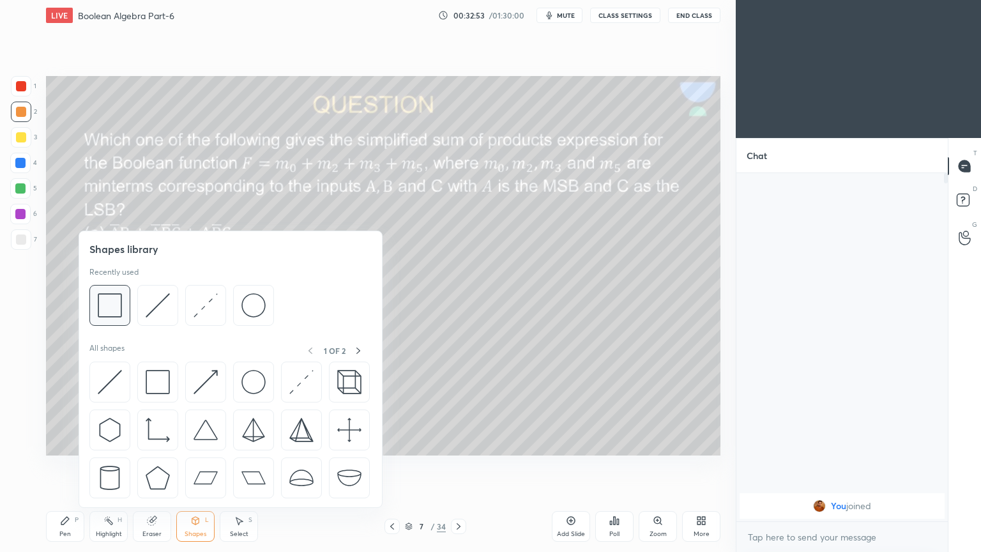
click at [118, 323] on div at bounding box center [109, 305] width 41 height 41
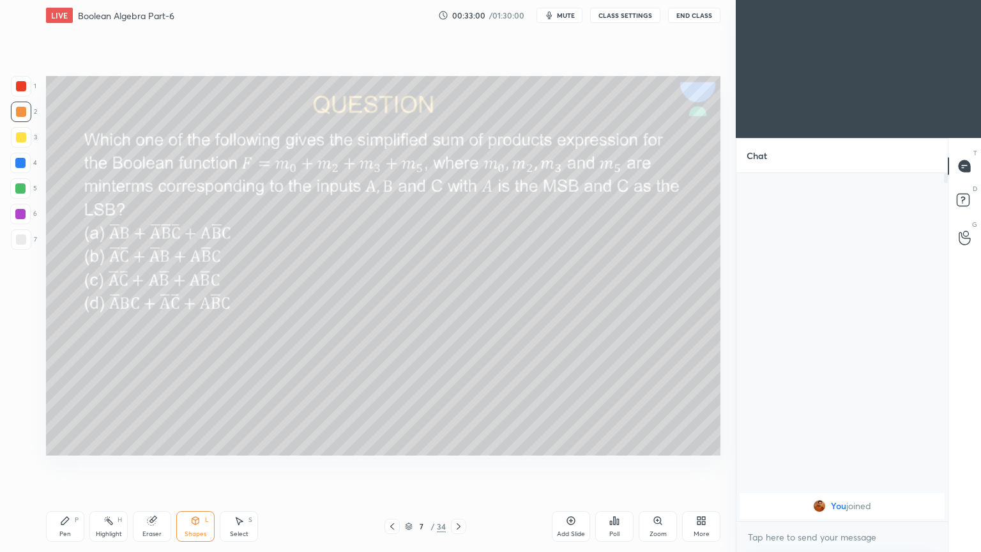
click at [70, 466] on div "Pen P" at bounding box center [65, 526] width 38 height 31
click at [22, 394] on icon at bounding box center [20, 394] width 10 height 8
click at [460, 466] on icon at bounding box center [458, 526] width 10 height 10
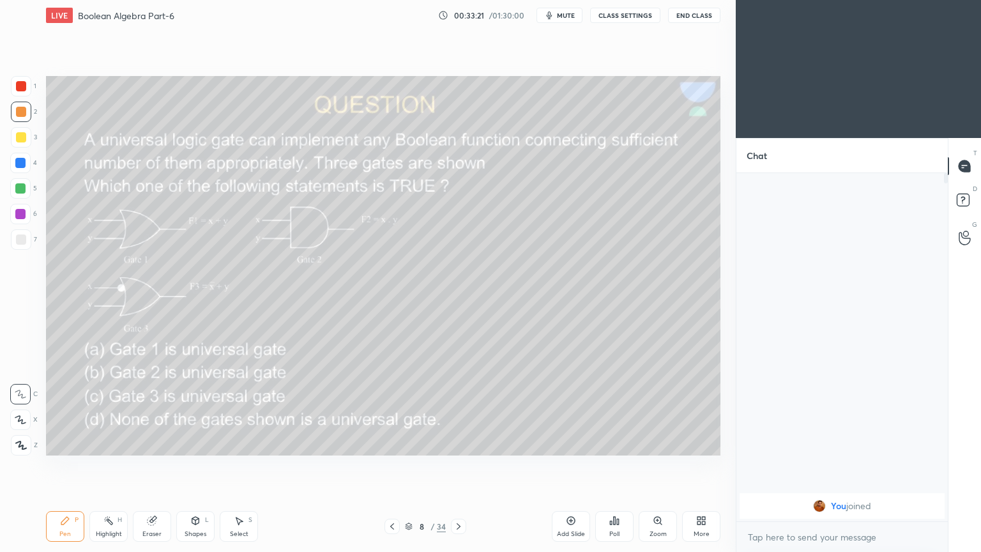
click at [616, 466] on icon at bounding box center [614, 520] width 10 height 10
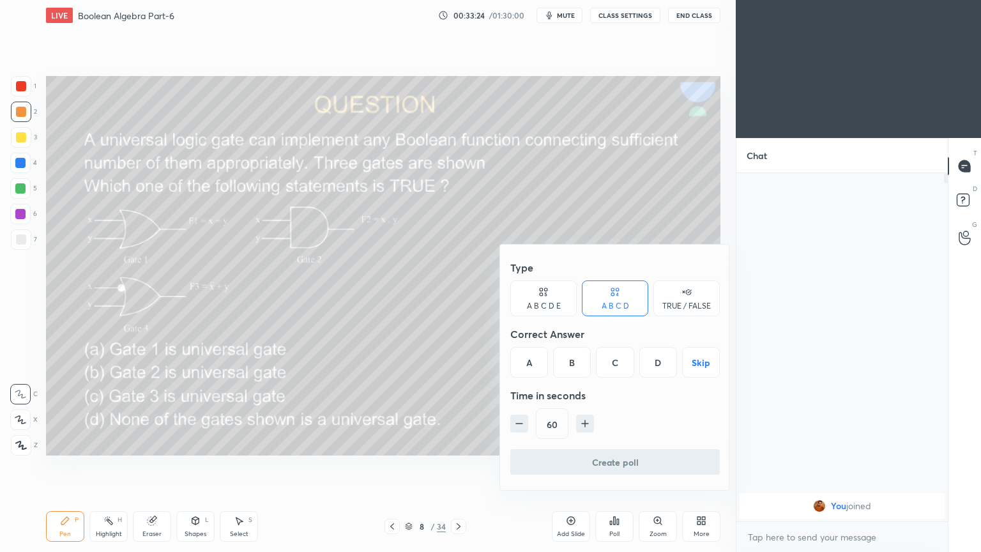
click at [583, 421] on icon "button" at bounding box center [585, 423] width 13 height 13
click at [513, 422] on icon "button" at bounding box center [519, 423] width 13 height 13
click at [585, 425] on icon "button" at bounding box center [585, 423] width 13 height 13
click at [618, 359] on div "C" at bounding box center [615, 362] width 38 height 31
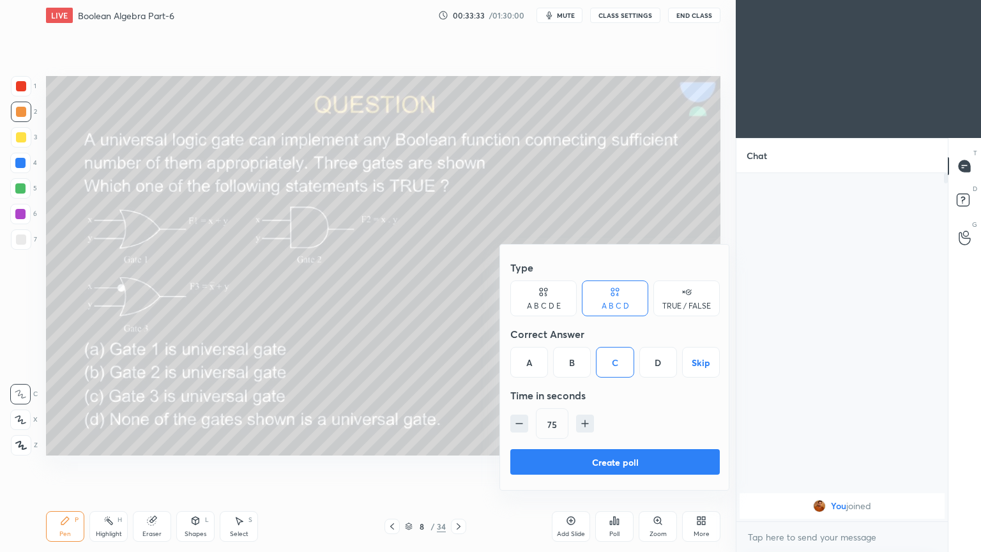
click at [522, 422] on icon "button" at bounding box center [519, 423] width 13 height 13
type input "60"
click at [566, 460] on button "Create poll" at bounding box center [614, 462] width 209 height 26
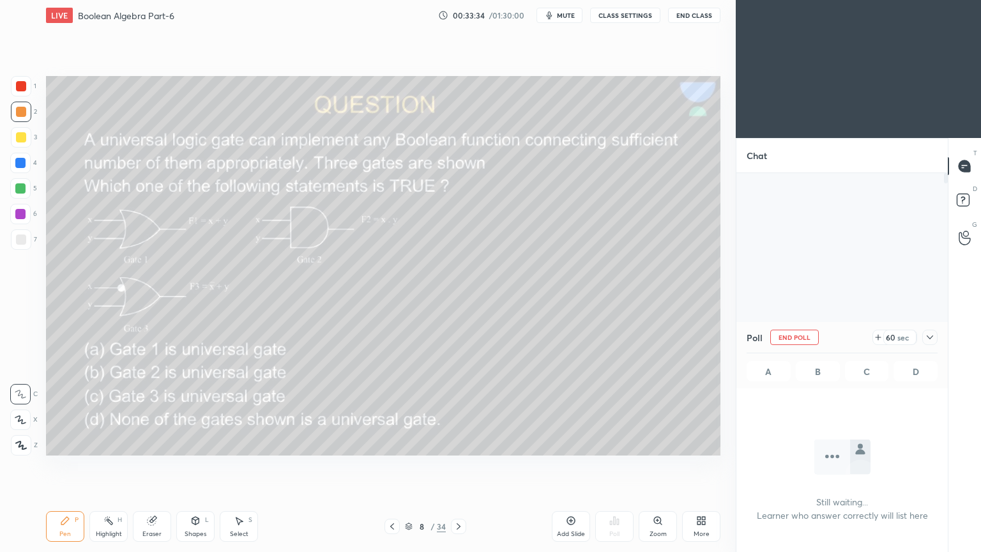
scroll to position [4, 4]
click at [935, 335] on div at bounding box center [929, 337] width 15 height 15
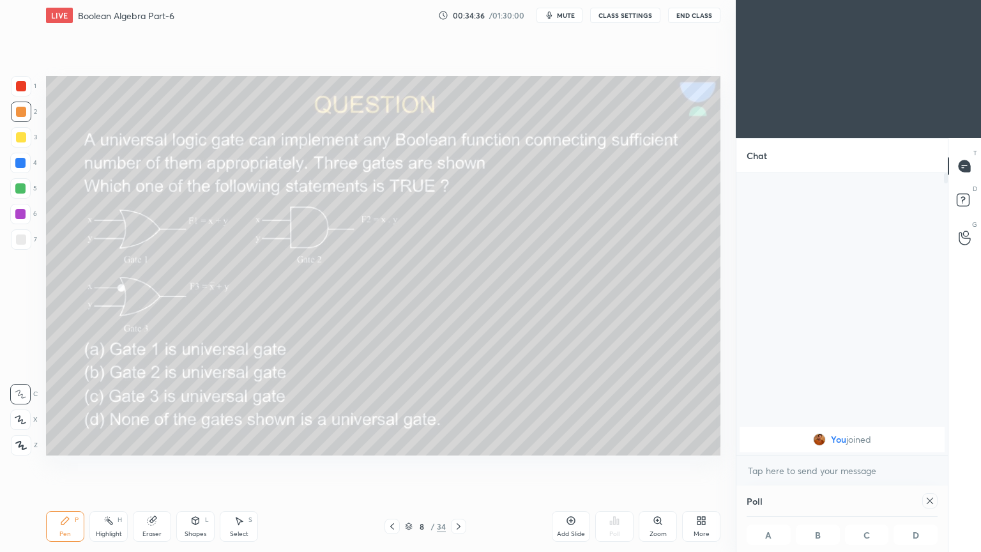
click at [938, 466] on div "Poll A B C D" at bounding box center [841, 518] width 211 height 66
click at [939, 466] on div "Poll A B C D" at bounding box center [841, 518] width 211 height 66
click at [940, 466] on div "Poll A B C D" at bounding box center [841, 518] width 211 height 66
click at [937, 466] on div at bounding box center [929, 500] width 15 height 15
click at [152, 466] on div "Eraser" at bounding box center [152, 526] width 38 height 31
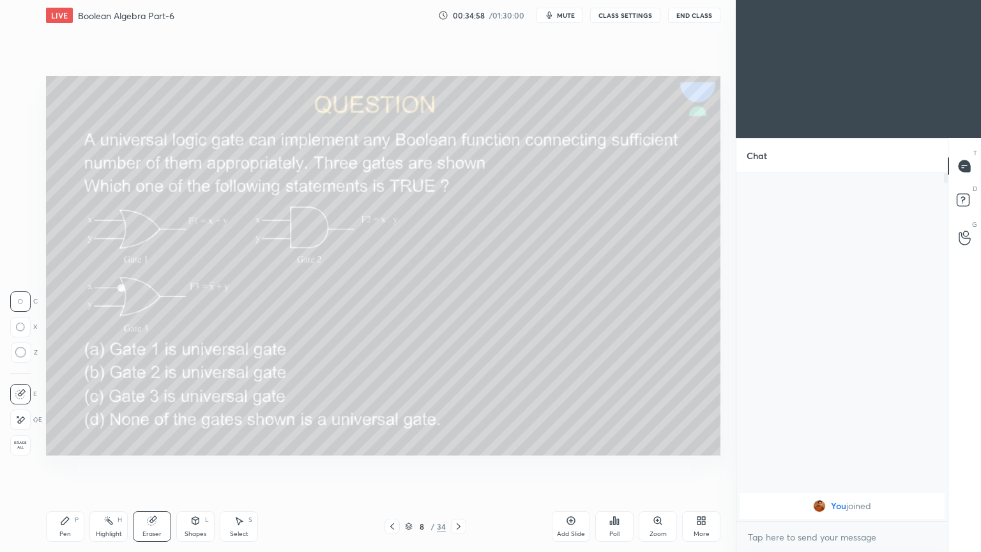
click at [572, 466] on div "Add Slide" at bounding box center [571, 526] width 38 height 31
click at [57, 466] on div "Pen P" at bounding box center [65, 526] width 38 height 31
click at [18, 413] on div at bounding box center [20, 419] width 20 height 20
click at [18, 390] on icon at bounding box center [20, 394] width 11 height 9
click at [29, 140] on div at bounding box center [21, 137] width 20 height 20
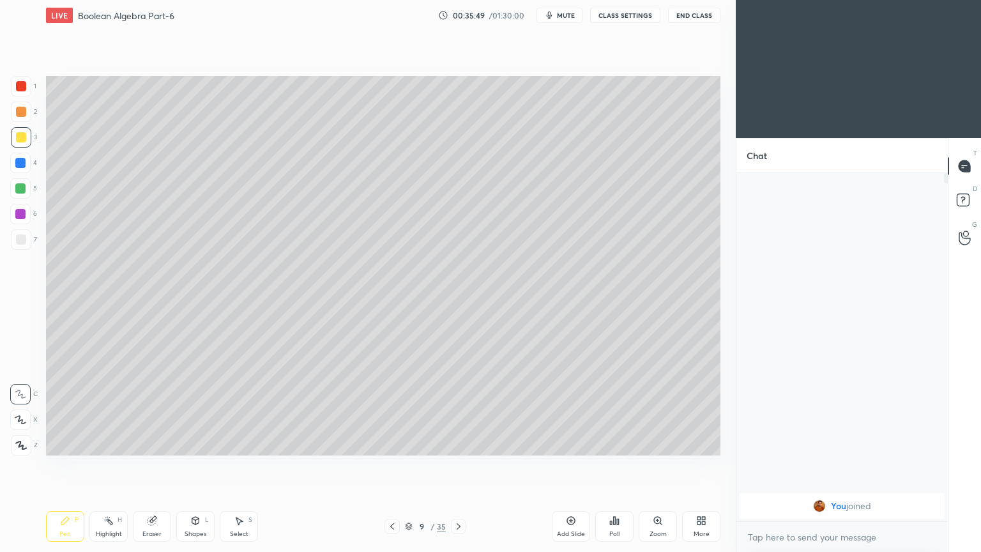
click at [144, 466] on div "Eraser" at bounding box center [152, 526] width 38 height 31
click at [58, 466] on div "Pen P" at bounding box center [65, 526] width 38 height 31
click at [28, 164] on div at bounding box center [20, 163] width 20 height 20
click at [20, 418] on icon at bounding box center [20, 419] width 11 height 9
click at [27, 387] on div at bounding box center [20, 394] width 20 height 20
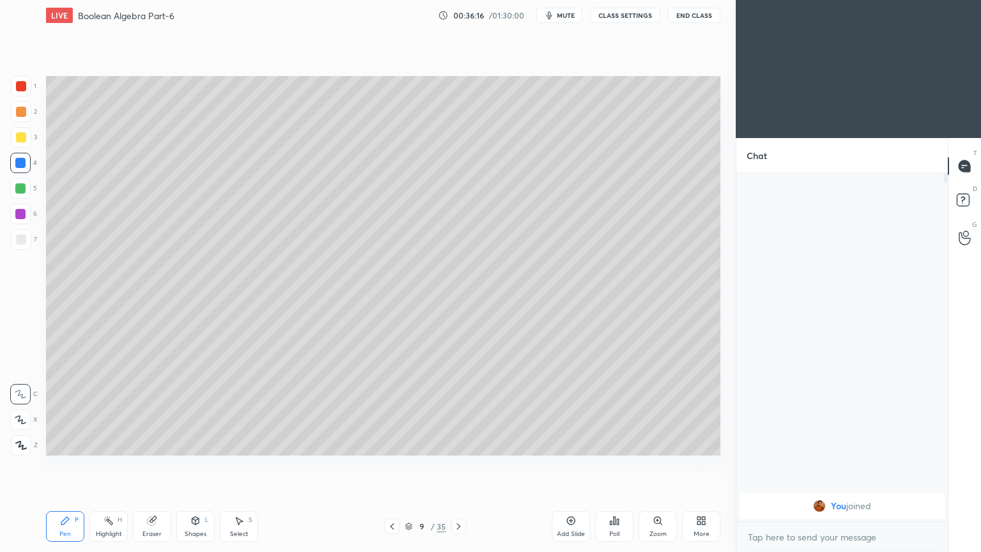
click at [26, 191] on div at bounding box center [20, 188] width 10 height 10
click at [147, 466] on div "Eraser" at bounding box center [152, 526] width 38 height 31
click at [58, 466] on div "Pen P" at bounding box center [65, 526] width 38 height 31
click at [149, 466] on div "Eraser" at bounding box center [151, 534] width 19 height 6
click at [55, 466] on div "Pen P" at bounding box center [65, 526] width 38 height 31
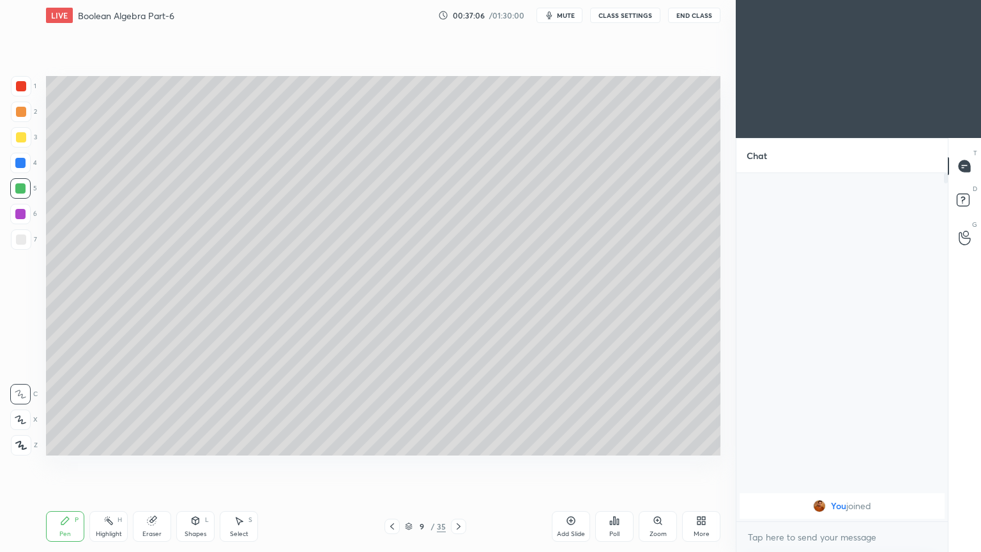
click at [28, 164] on div at bounding box center [20, 163] width 20 height 20
click at [24, 414] on div at bounding box center [20, 419] width 20 height 20
click at [153, 466] on icon at bounding box center [152, 521] width 8 height 8
click at [66, 466] on icon at bounding box center [65, 520] width 10 height 10
click at [110, 466] on rect at bounding box center [110, 522] width 6 height 6
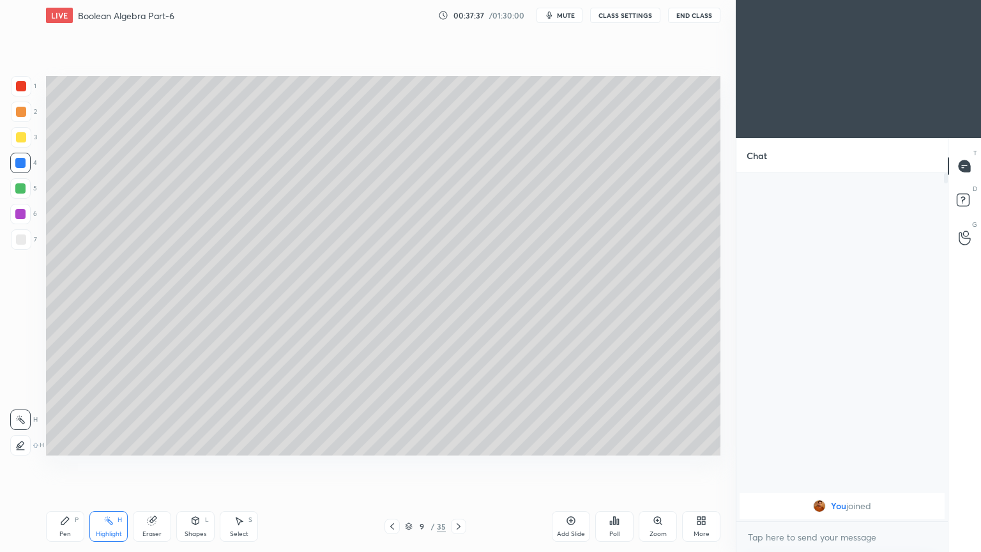
click at [153, 466] on icon at bounding box center [152, 520] width 10 height 10
click at [56, 466] on div "Pen P" at bounding box center [65, 526] width 38 height 31
click at [27, 218] on div at bounding box center [20, 214] width 20 height 20
click at [101, 466] on div "Highlight H" at bounding box center [108, 526] width 38 height 31
click at [57, 466] on div "Pen P" at bounding box center [65, 526] width 38 height 31
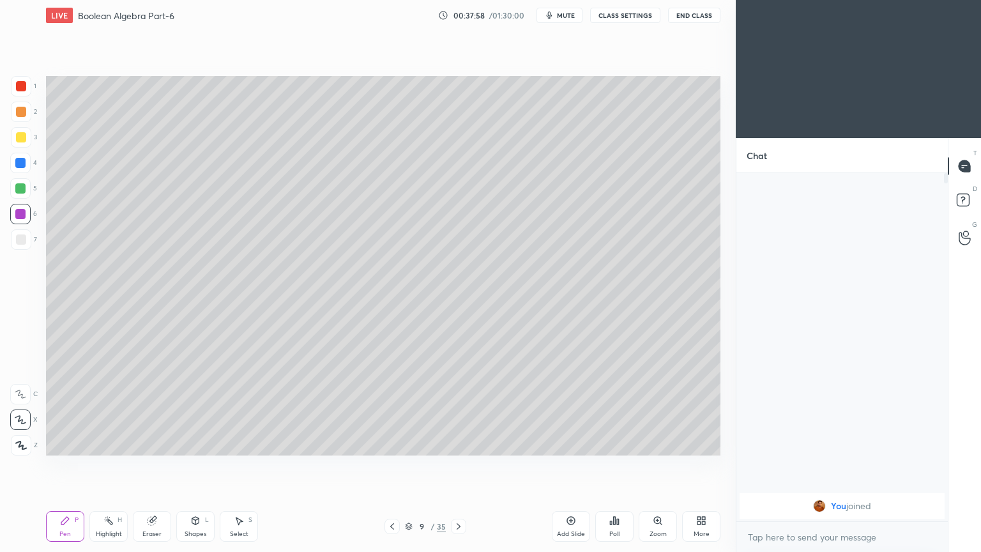
click at [27, 240] on div at bounding box center [21, 239] width 20 height 20
click at [26, 390] on div at bounding box center [20, 394] width 20 height 20
click at [105, 466] on icon at bounding box center [108, 520] width 10 height 10
click at [31, 213] on div "6" at bounding box center [23, 214] width 27 height 20
click at [65, 466] on icon at bounding box center [65, 521] width 8 height 8
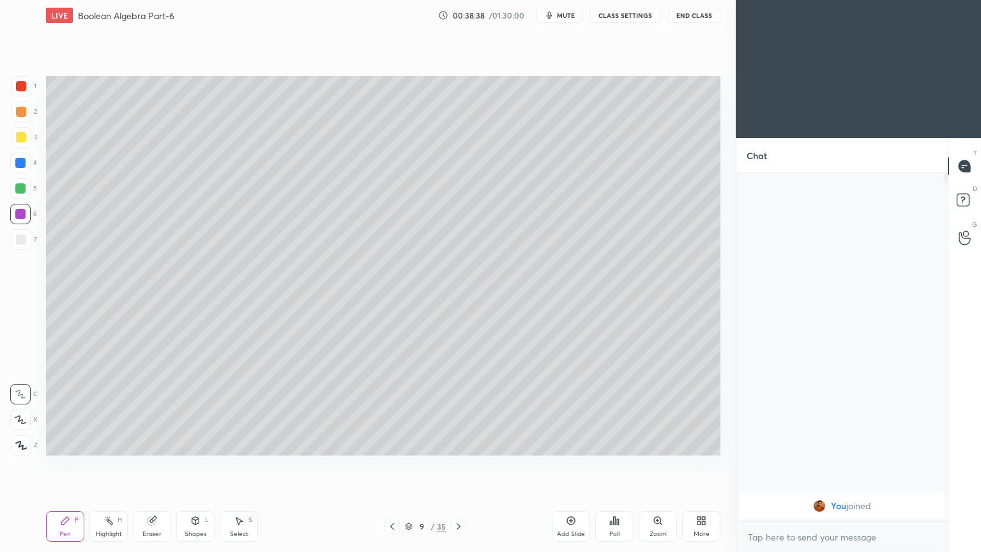
click at [23, 243] on div at bounding box center [21, 239] width 10 height 10
click at [22, 243] on div at bounding box center [21, 239] width 10 height 10
click at [20, 420] on icon at bounding box center [20, 420] width 10 height 8
click at [192, 466] on div "Shapes" at bounding box center [196, 534] width 22 height 6
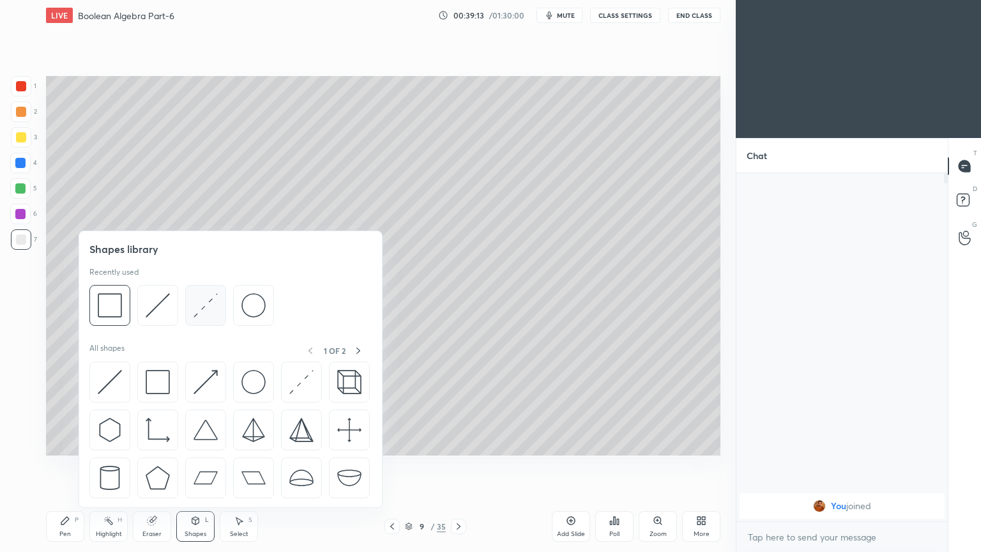
click at [206, 315] on img at bounding box center [206, 305] width 24 height 24
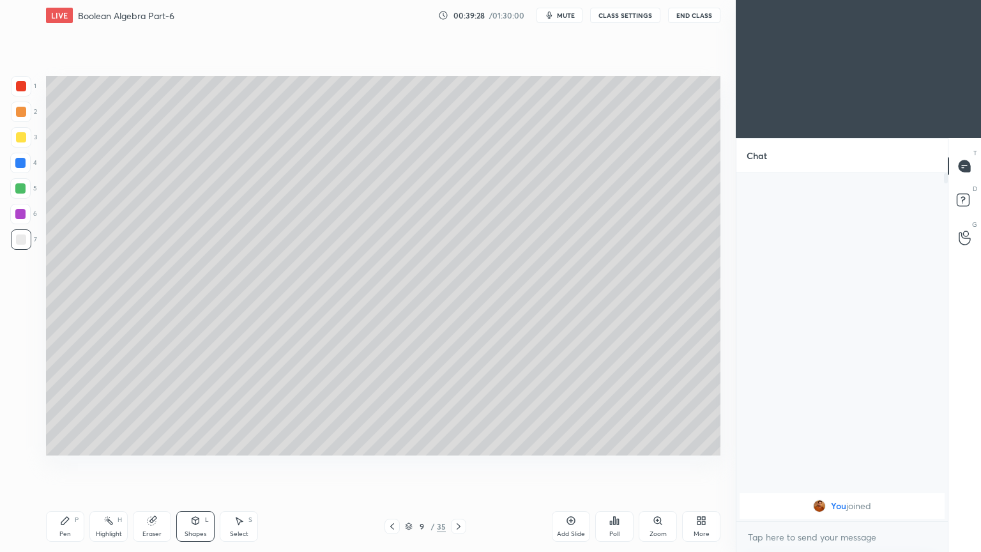
click at [62, 466] on icon at bounding box center [65, 521] width 8 height 8
click at [19, 384] on div at bounding box center [20, 394] width 20 height 20
click at [572, 17] on span "mute" at bounding box center [566, 15] width 18 height 9
click at [570, 15] on span "unmute" at bounding box center [564, 15] width 27 height 9
click at [392, 466] on icon at bounding box center [392, 526] width 10 height 10
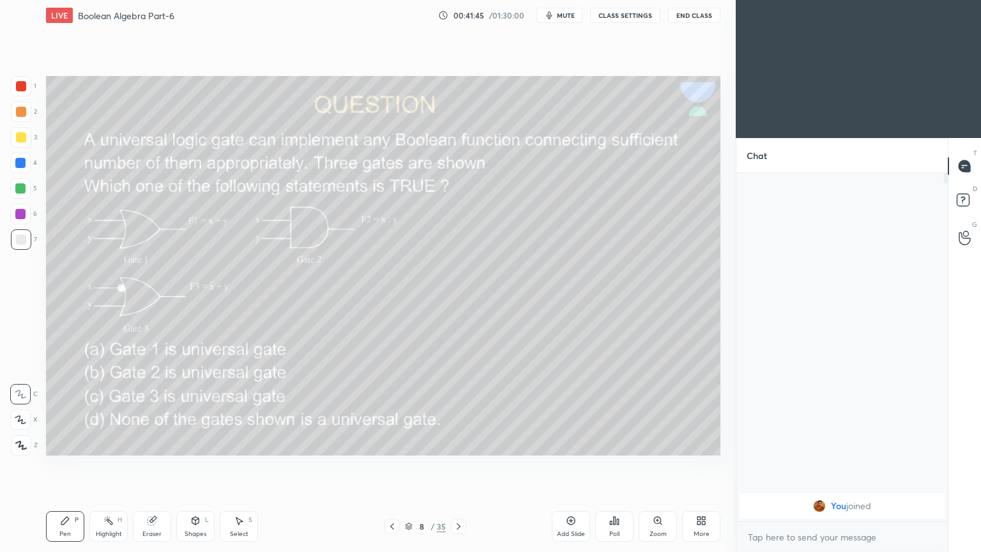
click at [31, 109] on div "2" at bounding box center [24, 112] width 26 height 20
click at [21, 414] on div at bounding box center [20, 419] width 20 height 20
click at [149, 466] on div "Eraser" at bounding box center [152, 526] width 38 height 31
click at [96, 466] on div "Highlight H" at bounding box center [108, 526] width 38 height 31
click at [61, 466] on icon at bounding box center [65, 521] width 8 height 8
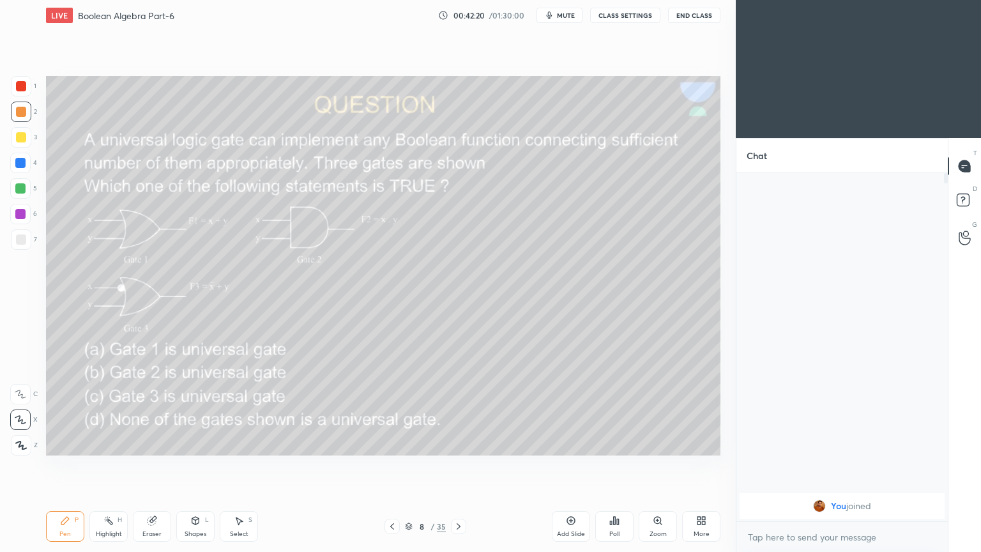
click at [15, 399] on div at bounding box center [20, 394] width 20 height 20
click at [463, 466] on icon at bounding box center [458, 526] width 10 height 10
click at [459, 466] on icon at bounding box center [459, 526] width 4 height 6
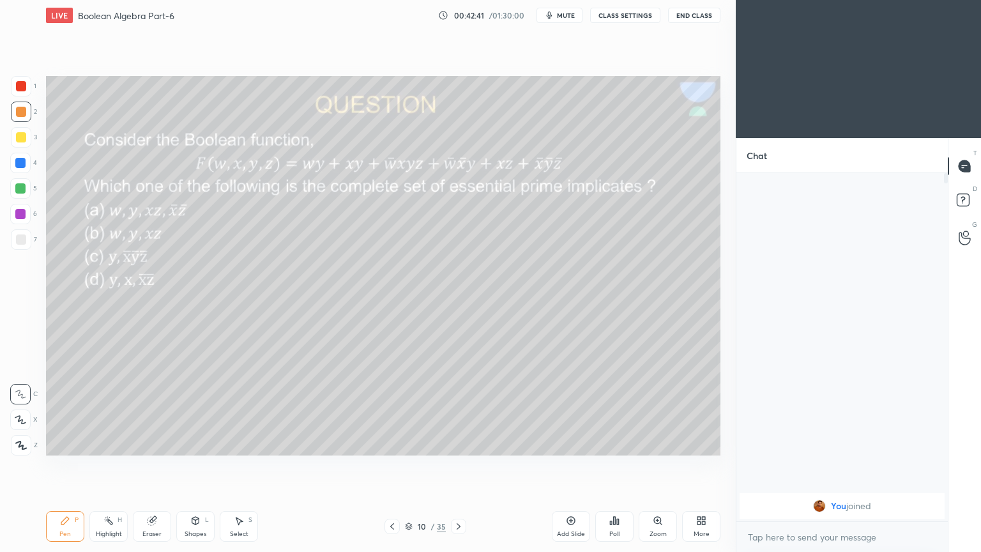
click at [391, 466] on icon at bounding box center [392, 526] width 10 height 10
click at [392, 466] on icon at bounding box center [392, 526] width 10 height 10
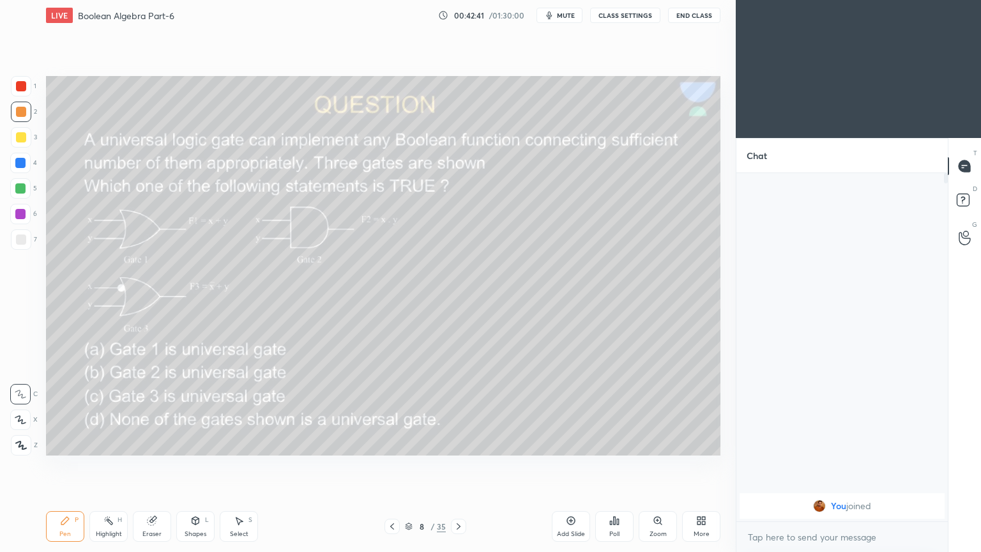
click at [393, 466] on icon at bounding box center [392, 526] width 10 height 10
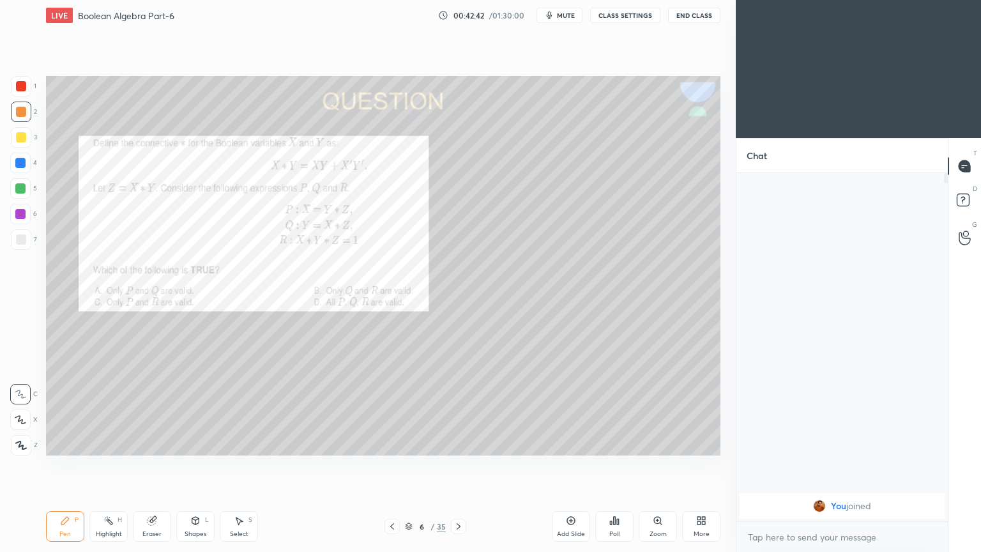
click at [393, 466] on icon at bounding box center [392, 526] width 10 height 10
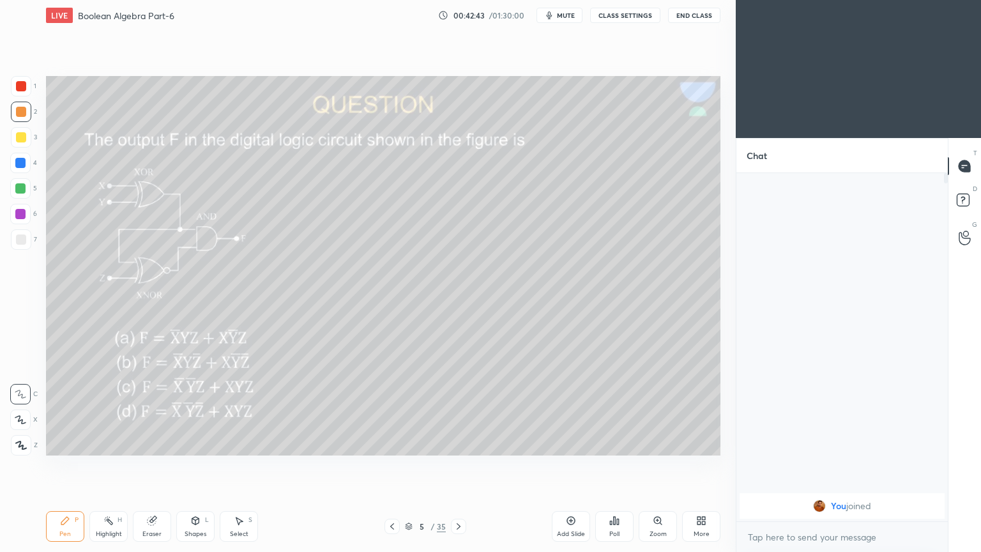
click at [396, 466] on icon at bounding box center [392, 526] width 10 height 10
click at [392, 466] on icon at bounding box center [392, 526] width 10 height 10
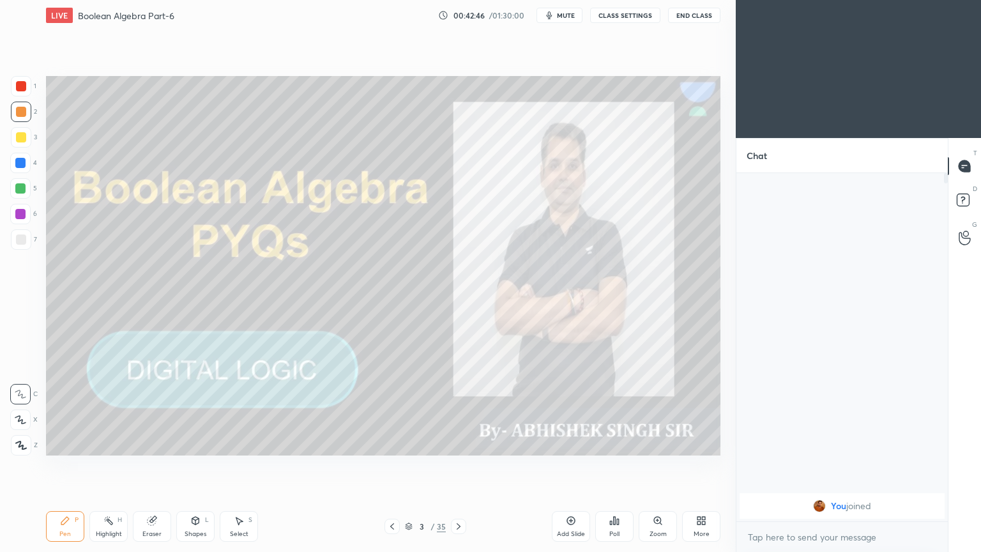
click at [455, 466] on icon at bounding box center [458, 526] width 10 height 10
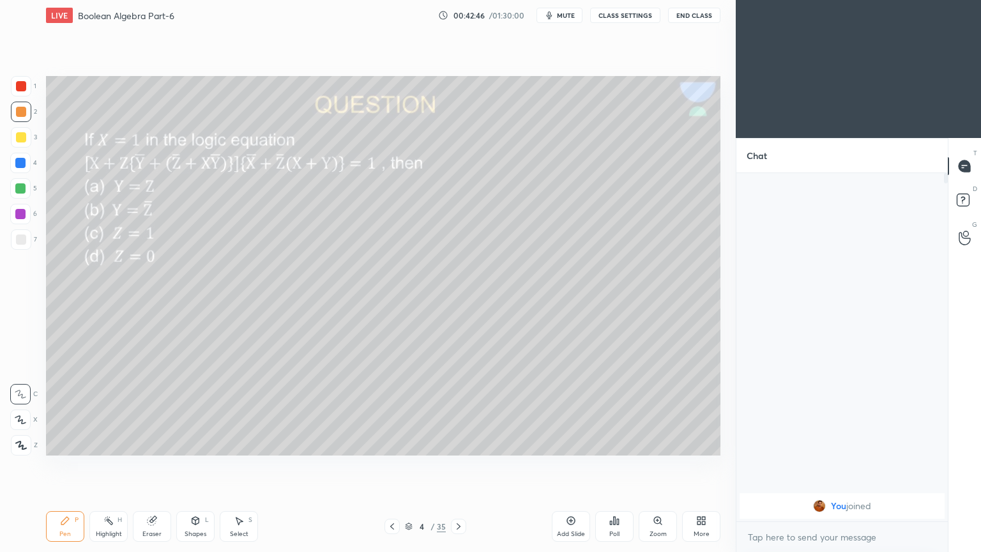
click at [455, 466] on icon at bounding box center [458, 526] width 10 height 10
click at [457, 466] on icon at bounding box center [458, 526] width 10 height 10
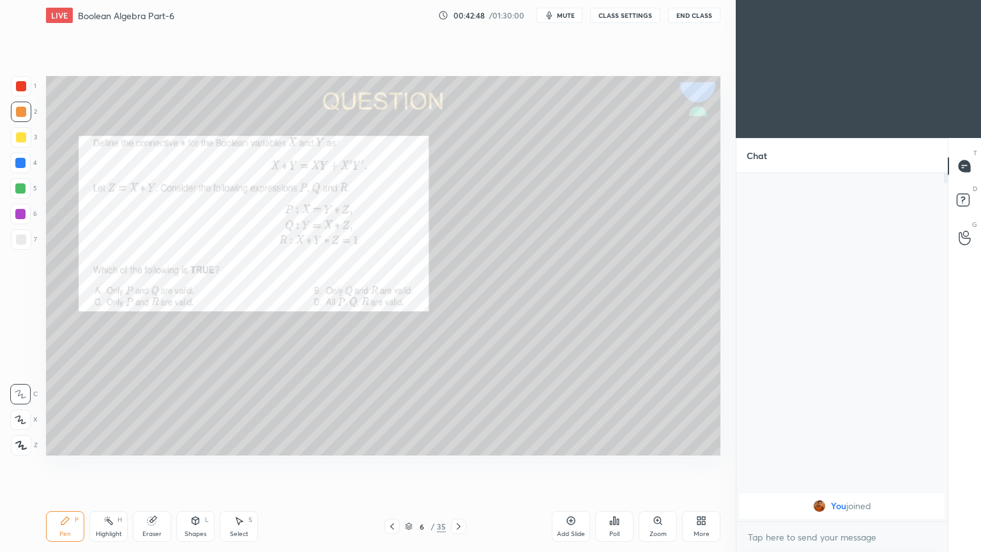
click at [455, 466] on icon at bounding box center [458, 526] width 10 height 10
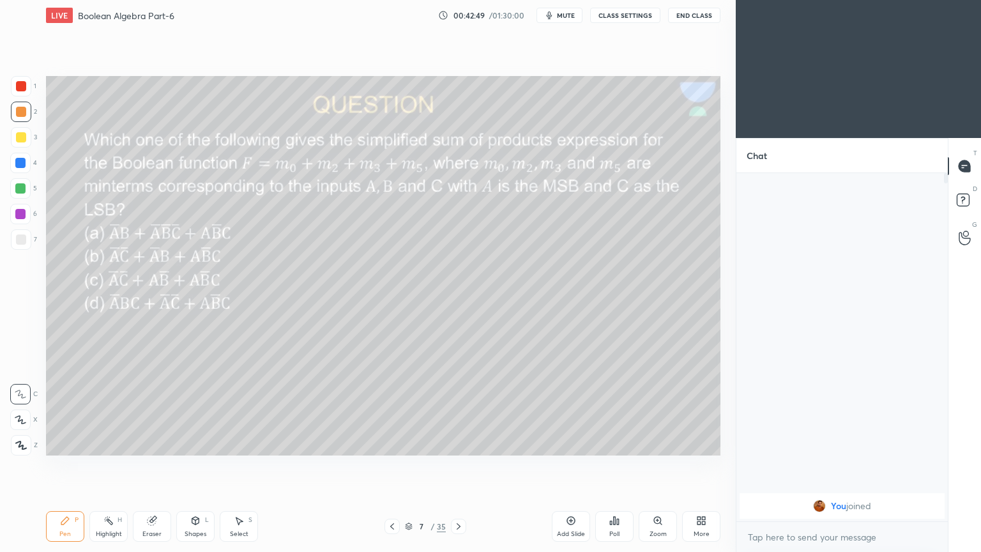
click at [455, 466] on icon at bounding box center [458, 526] width 10 height 10
click at [457, 466] on icon at bounding box center [459, 526] width 4 height 6
click at [456, 466] on icon at bounding box center [458, 526] width 10 height 10
click at [619, 466] on div "Poll" at bounding box center [614, 526] width 38 height 31
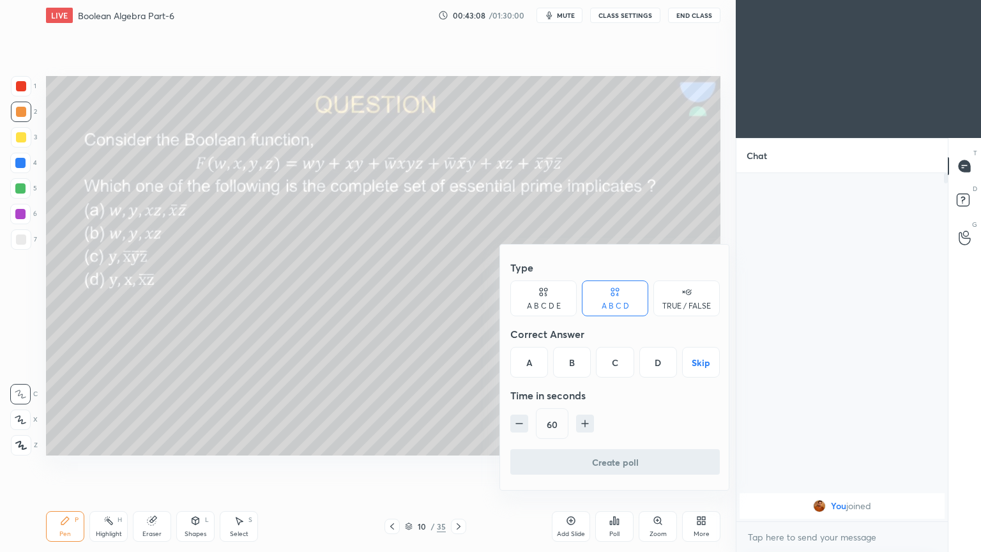
click at [660, 360] on div "D" at bounding box center [658, 362] width 38 height 31
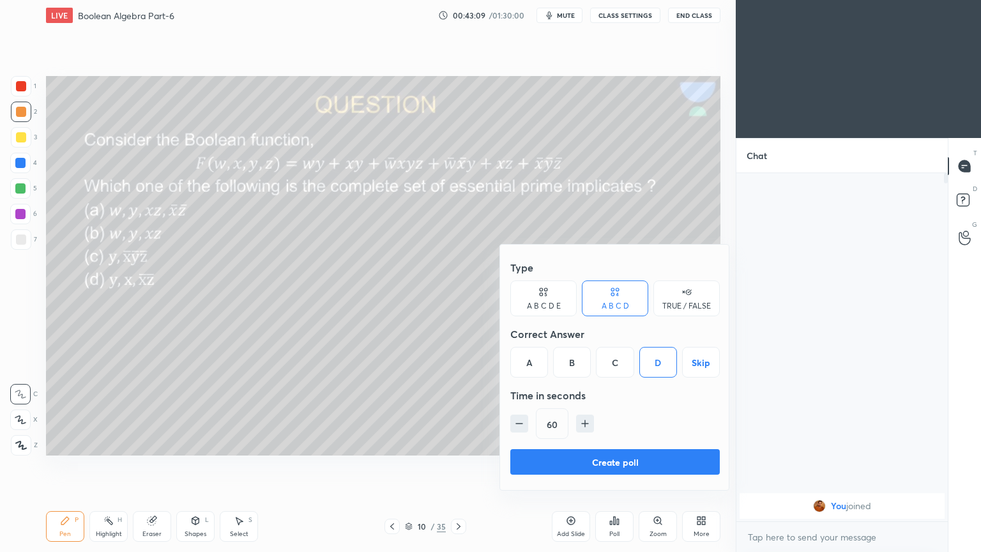
click at [618, 466] on button "Create poll" at bounding box center [614, 462] width 209 height 26
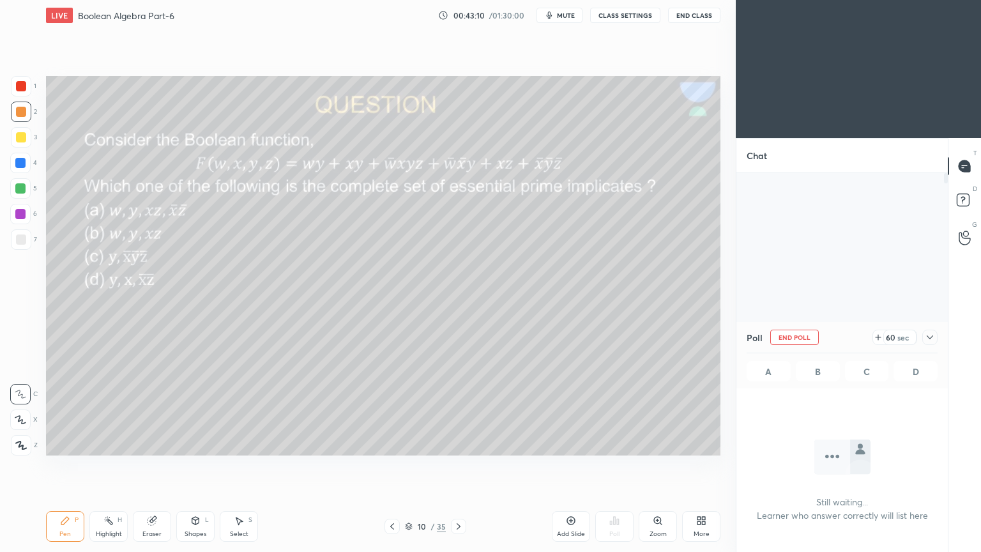
scroll to position [308, 208]
click at [936, 335] on div at bounding box center [929, 337] width 15 height 15
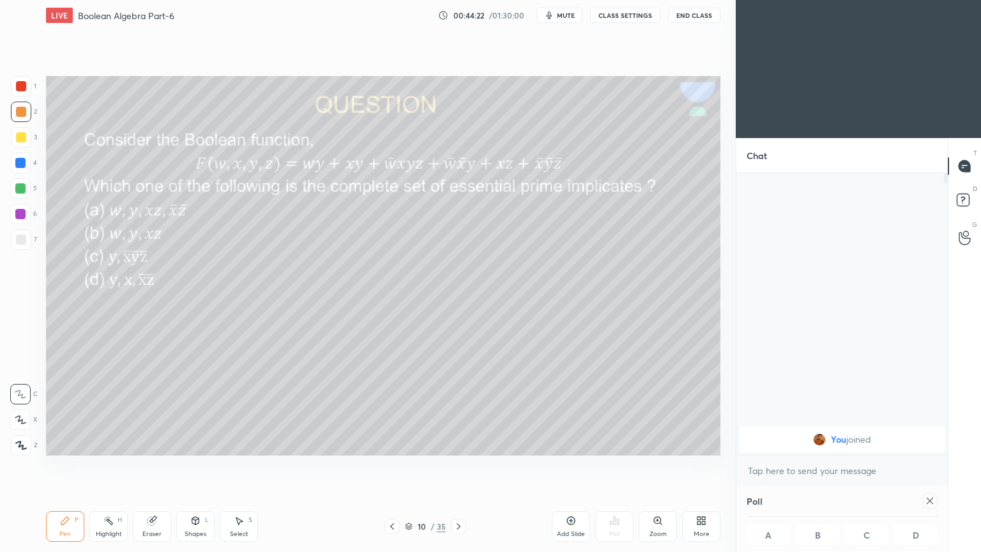
click at [935, 466] on div at bounding box center [929, 500] width 15 height 15
type textarea "x"
click at [28, 162] on div at bounding box center [20, 163] width 20 height 20
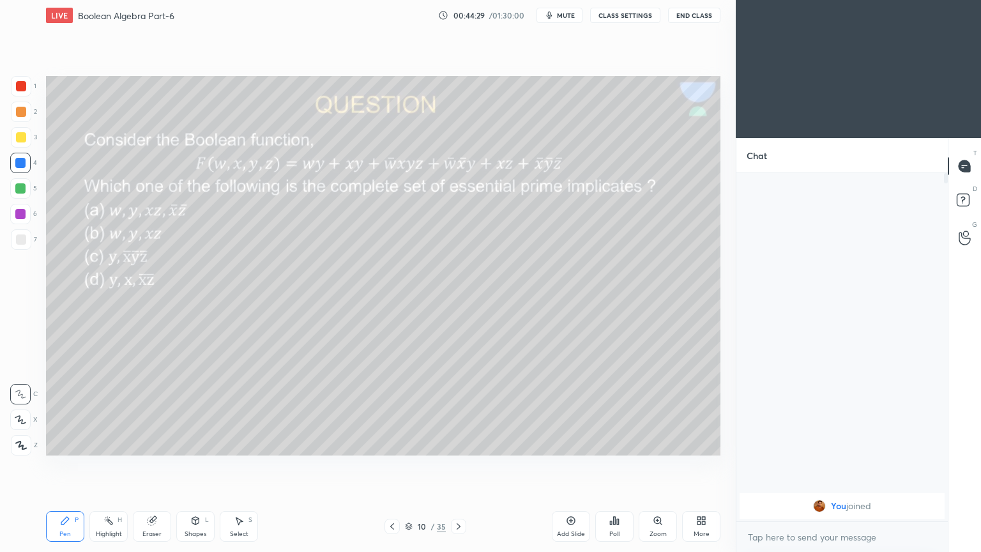
click at [197, 466] on div "Shapes L" at bounding box center [195, 526] width 38 height 31
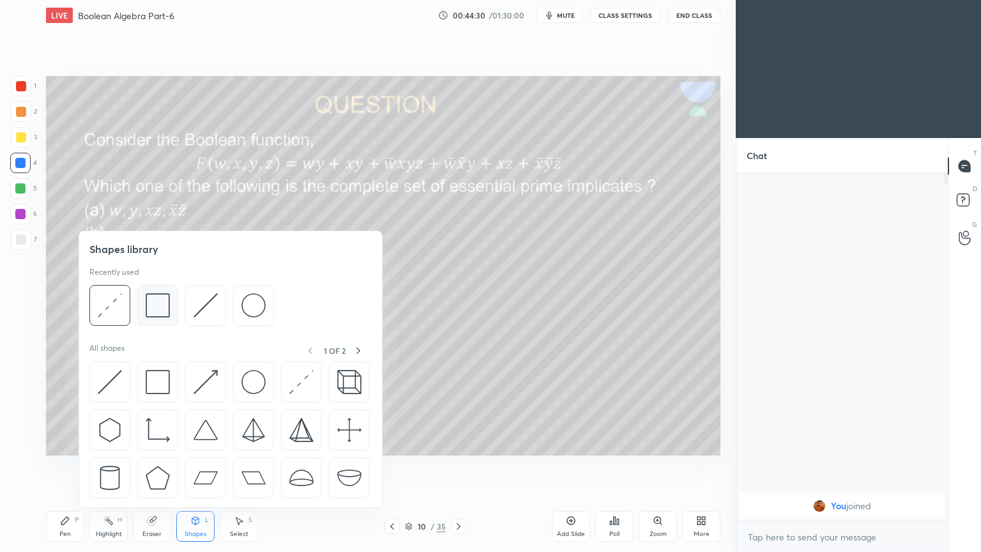
click at [160, 291] on div at bounding box center [157, 305] width 41 height 41
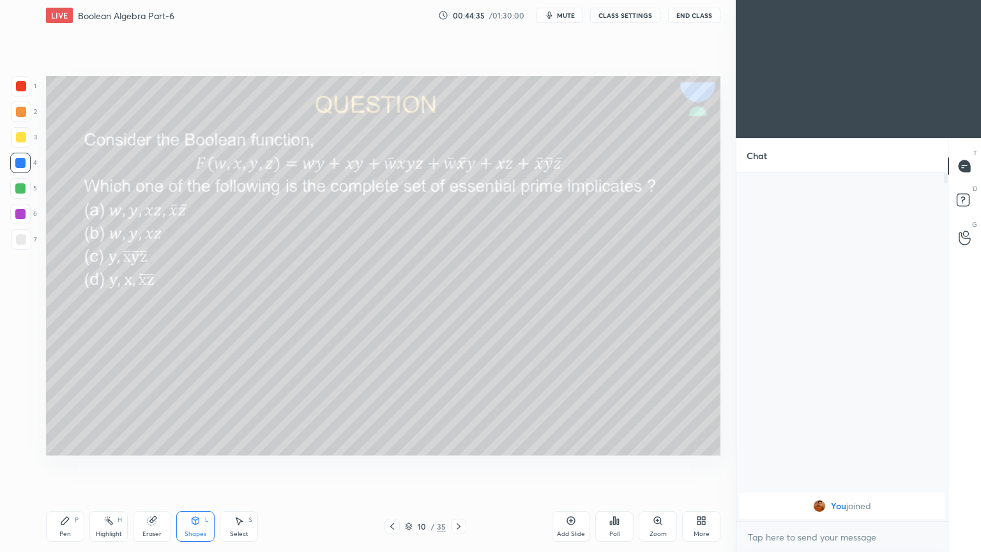
click at [192, 466] on icon at bounding box center [195, 520] width 7 height 2
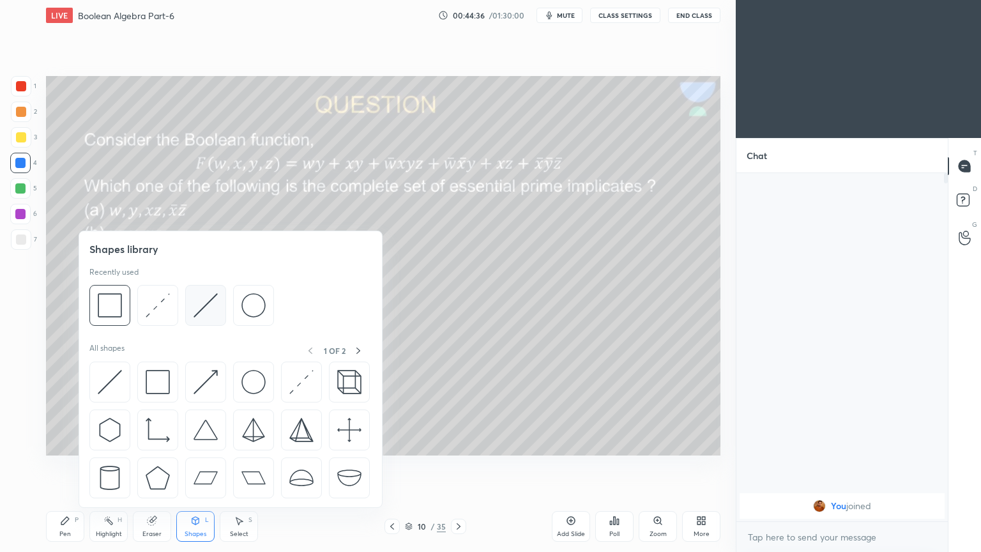
click at [204, 304] on img at bounding box center [206, 305] width 24 height 24
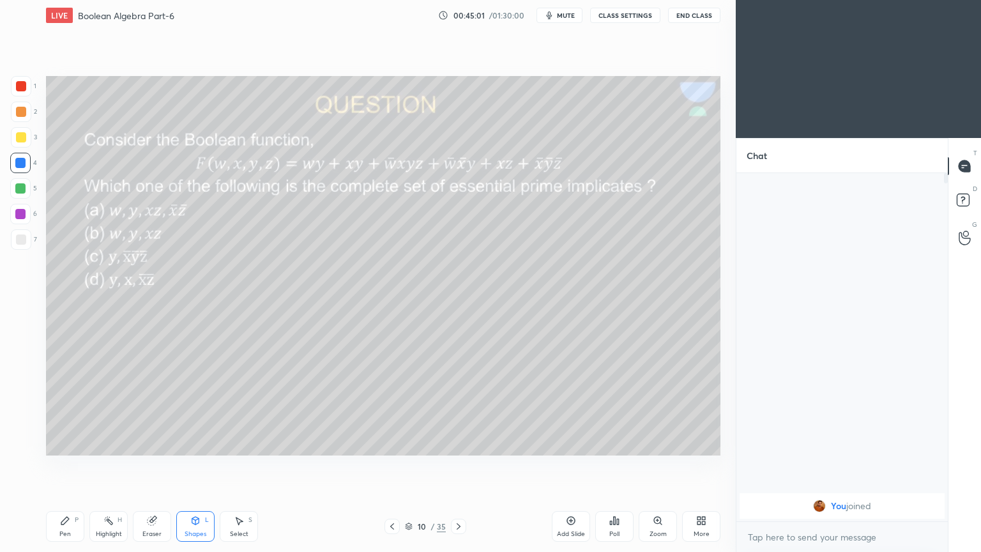
click at [73, 466] on div "Pen P" at bounding box center [65, 526] width 38 height 31
click at [158, 466] on div "Eraser" at bounding box center [151, 534] width 19 height 6
click at [70, 466] on div "Pen P" at bounding box center [65, 526] width 38 height 31
click at [156, 466] on div "Eraser" at bounding box center [152, 526] width 38 height 31
click at [68, 466] on icon at bounding box center [65, 520] width 10 height 10
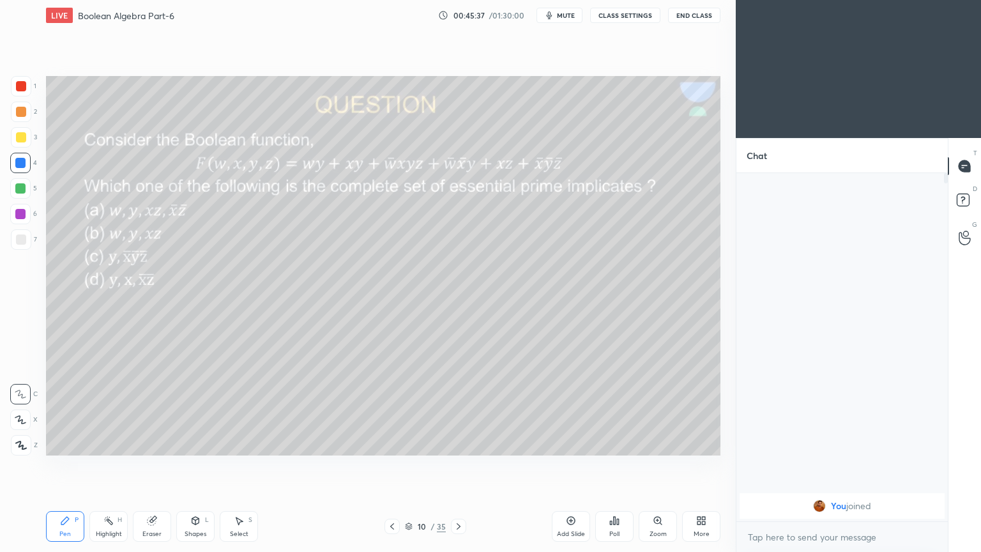
click at [23, 240] on div at bounding box center [21, 239] width 10 height 10
click at [31, 143] on div "3" at bounding box center [24, 137] width 26 height 20
click at [112, 466] on div "Highlight H" at bounding box center [108, 526] width 38 height 31
click at [58, 466] on div "Pen P" at bounding box center [65, 526] width 38 height 31
click at [22, 236] on div at bounding box center [21, 239] width 10 height 10
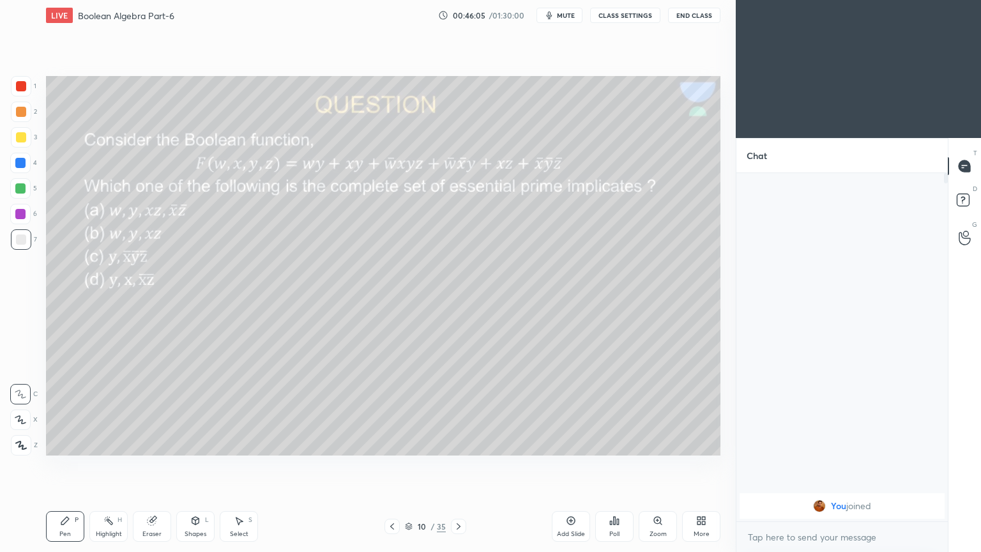
click at [28, 141] on div at bounding box center [21, 137] width 20 height 20
click at [96, 466] on div "Highlight H" at bounding box center [108, 526] width 38 height 31
click at [66, 466] on icon at bounding box center [65, 520] width 10 height 10
click at [110, 466] on div "Highlight H" at bounding box center [108, 526] width 38 height 31
click at [66, 466] on div "Pen P" at bounding box center [65, 526] width 38 height 31
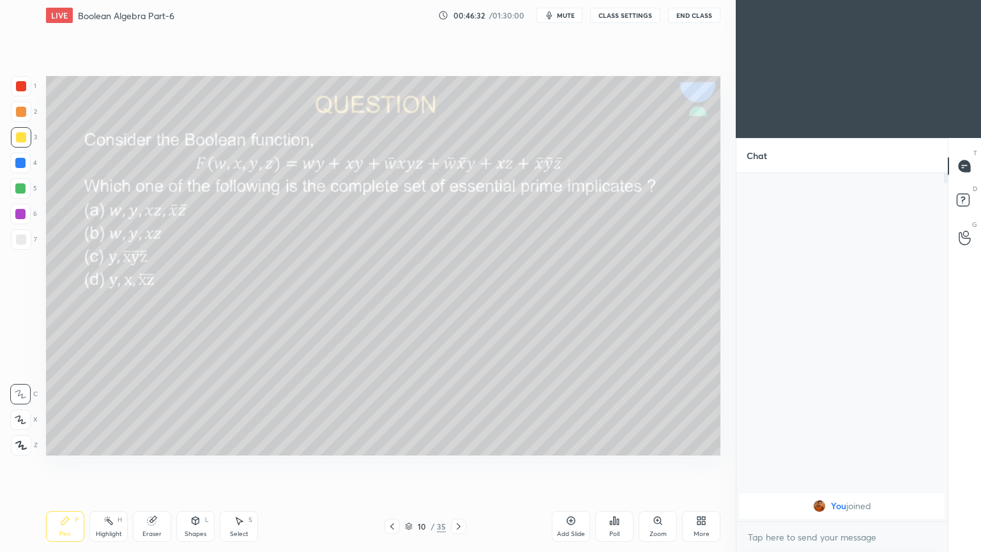
click at [25, 244] on div at bounding box center [21, 239] width 10 height 10
click at [24, 107] on div at bounding box center [21, 112] width 10 height 10
click at [109, 466] on rect at bounding box center [110, 522] width 6 height 6
click at [59, 466] on div "Pen P" at bounding box center [65, 526] width 38 height 31
click at [27, 238] on div at bounding box center [21, 239] width 20 height 20
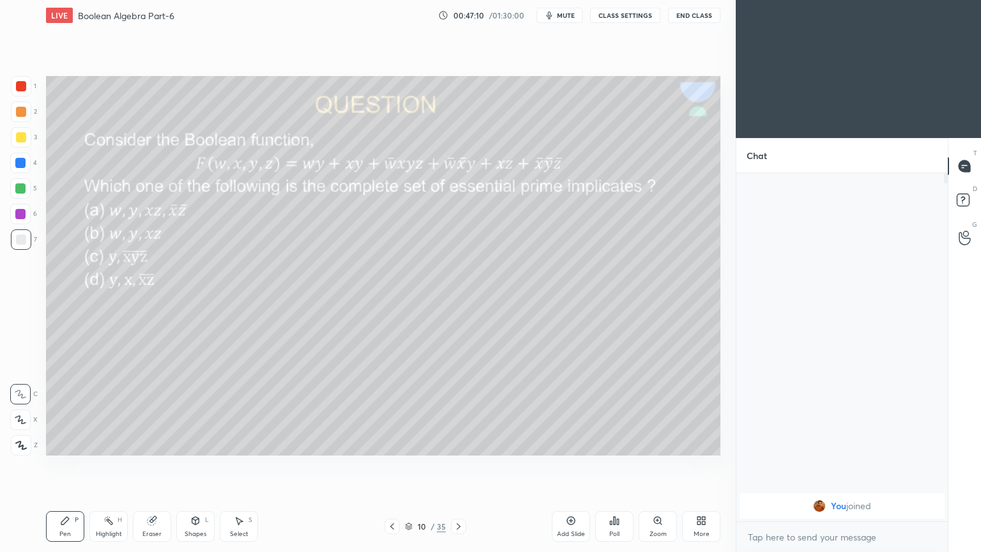
click at [118, 466] on div "Highlight H" at bounding box center [108, 526] width 38 height 31
click at [29, 142] on div at bounding box center [21, 137] width 20 height 20
click at [65, 466] on icon at bounding box center [65, 521] width 8 height 8
click at [569, 355] on p "Undo" at bounding box center [572, 352] width 19 height 10
click at [63, 466] on icon at bounding box center [65, 520] width 10 height 10
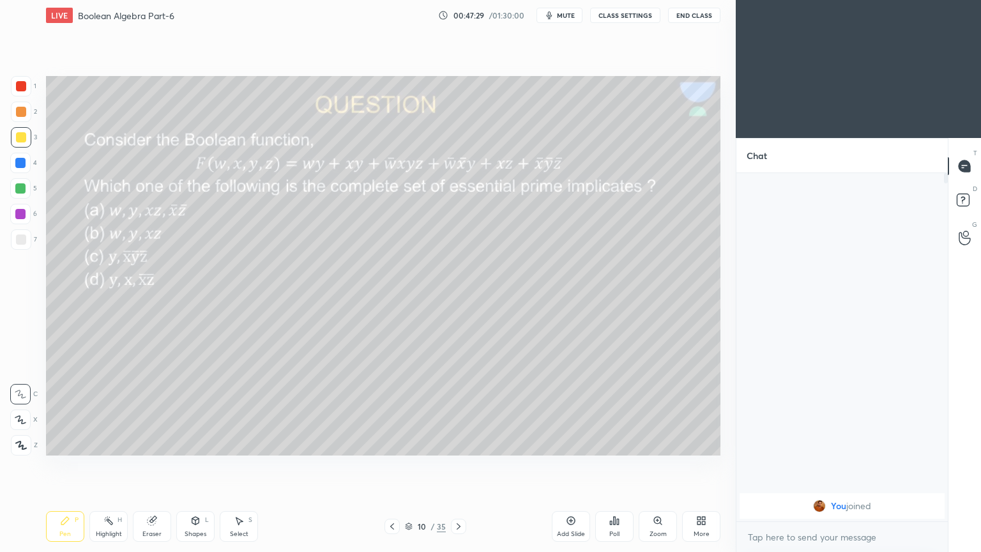
click at [18, 242] on div at bounding box center [21, 239] width 10 height 10
click at [25, 142] on div at bounding box center [21, 137] width 20 height 20
click at [100, 466] on div "Highlight H" at bounding box center [108, 526] width 38 height 31
click at [25, 108] on div at bounding box center [21, 112] width 10 height 10
click at [64, 466] on icon at bounding box center [65, 520] width 10 height 10
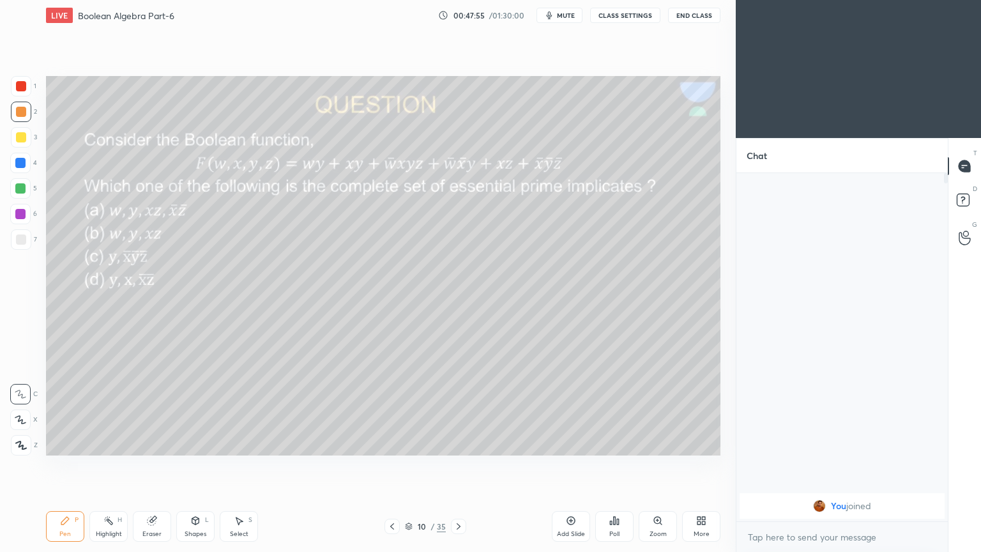
click at [28, 240] on div at bounding box center [21, 239] width 20 height 20
click at [112, 466] on div "Highlight H" at bounding box center [108, 526] width 38 height 31
click at [72, 466] on div "Pen P" at bounding box center [65, 526] width 38 height 31
click at [24, 186] on div at bounding box center [20, 188] width 10 height 10
click at [26, 137] on div at bounding box center [21, 137] width 20 height 20
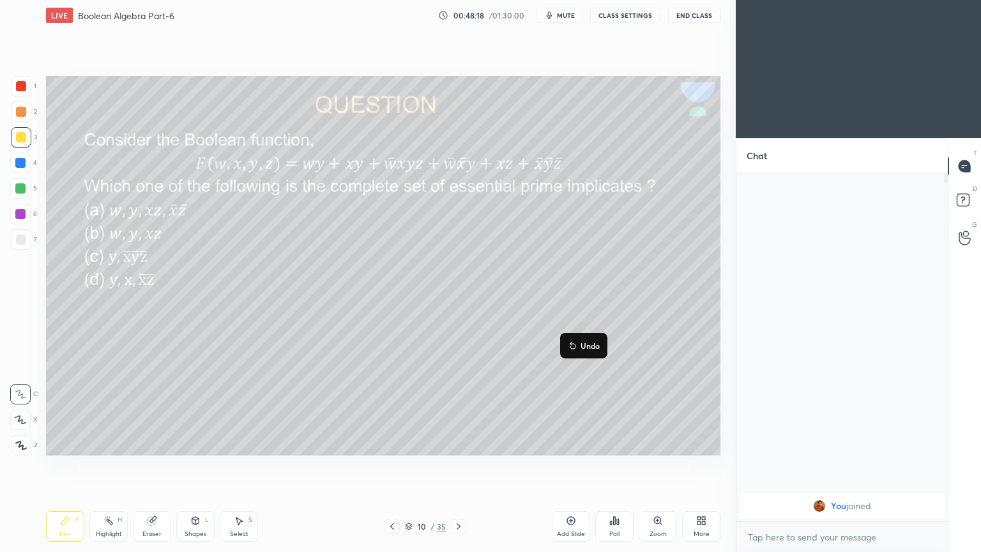
click at [595, 343] on p "Undo" at bounding box center [590, 345] width 19 height 10
click at [641, 350] on p "Undo" at bounding box center [636, 352] width 19 height 10
click at [22, 190] on div at bounding box center [20, 188] width 10 height 10
click at [26, 118] on div at bounding box center [21, 112] width 20 height 20
click at [117, 466] on div "Highlight H" at bounding box center [108, 526] width 38 height 31
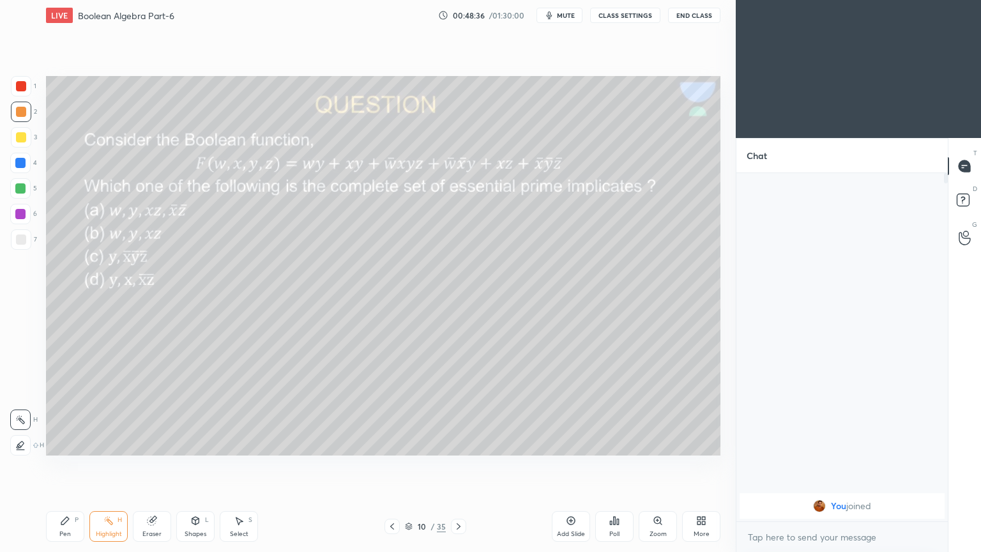
click at [64, 466] on icon at bounding box center [65, 521] width 8 height 8
click at [604, 381] on p "Undo" at bounding box center [606, 384] width 19 height 10
click at [150, 466] on div "Eraser" at bounding box center [151, 534] width 19 height 6
click at [61, 466] on div "Pen P" at bounding box center [65, 526] width 38 height 31
click at [31, 235] on div at bounding box center [21, 239] width 20 height 20
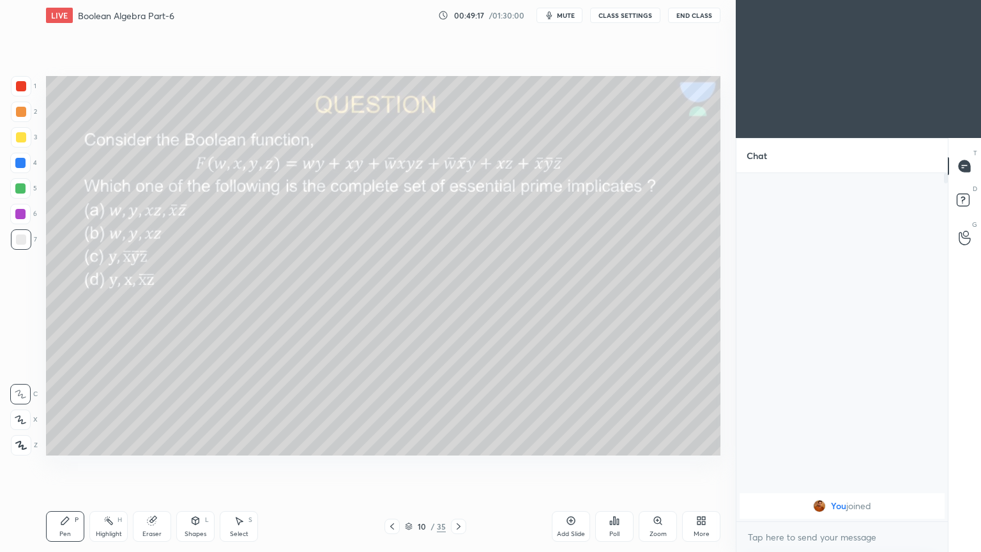
click at [151, 466] on icon at bounding box center [152, 521] width 8 height 8
click at [61, 466] on div "Pen P" at bounding box center [65, 526] width 38 height 31
click at [26, 141] on div at bounding box center [21, 137] width 20 height 20
click at [27, 117] on div at bounding box center [21, 112] width 20 height 20
click at [342, 370] on p "Undo" at bounding box center [342, 372] width 19 height 10
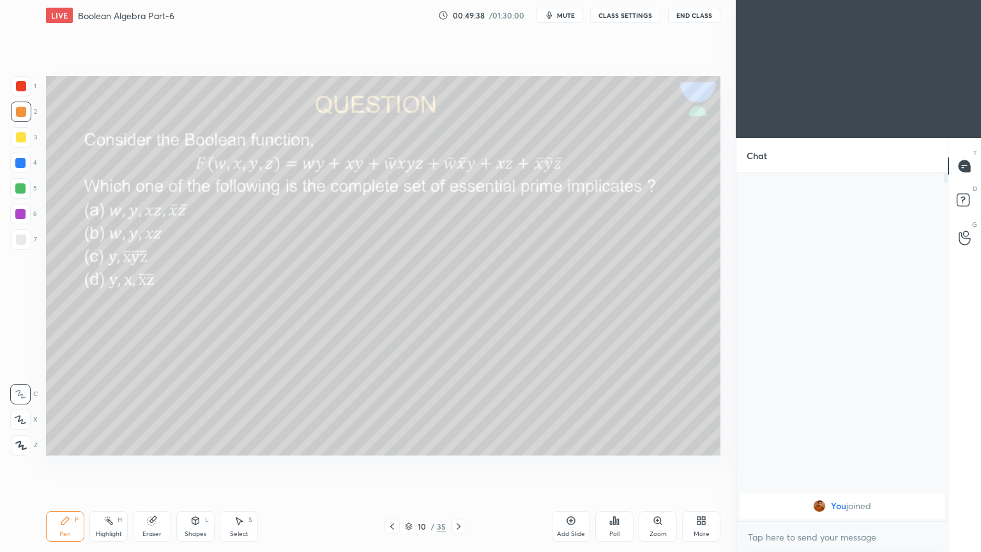
click at [28, 137] on div at bounding box center [21, 137] width 20 height 20
click at [110, 466] on div "Highlight H" at bounding box center [108, 526] width 38 height 31
click at [460, 388] on p "Undo" at bounding box center [457, 393] width 19 height 10
click at [68, 466] on icon at bounding box center [65, 520] width 10 height 10
click at [29, 114] on div at bounding box center [21, 112] width 20 height 20
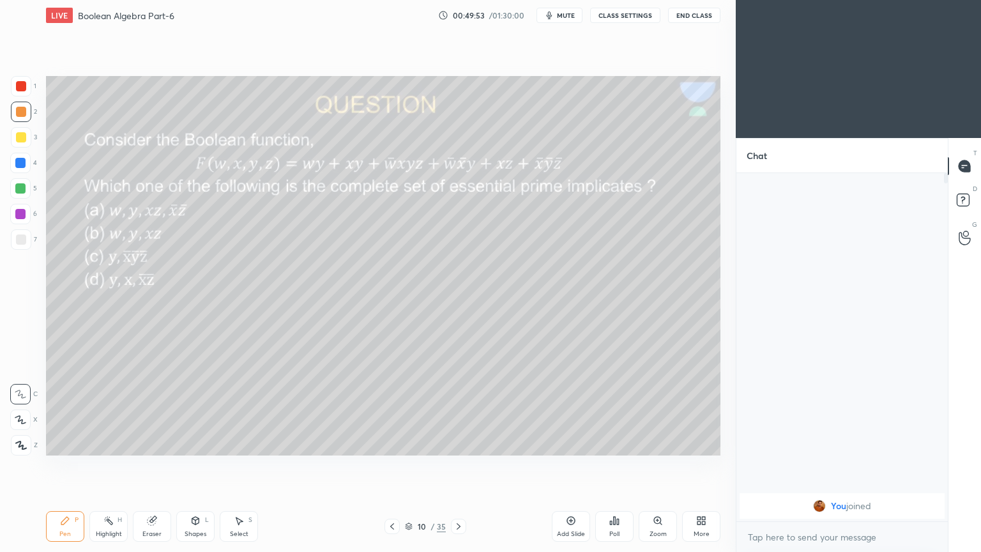
click at [17, 416] on icon at bounding box center [20, 420] width 10 height 8
click at [16, 392] on icon at bounding box center [20, 394] width 11 height 9
click at [26, 141] on div at bounding box center [21, 137] width 20 height 20
click at [102, 466] on div "Highlight H" at bounding box center [108, 526] width 38 height 31
click at [64, 466] on icon at bounding box center [65, 520] width 10 height 10
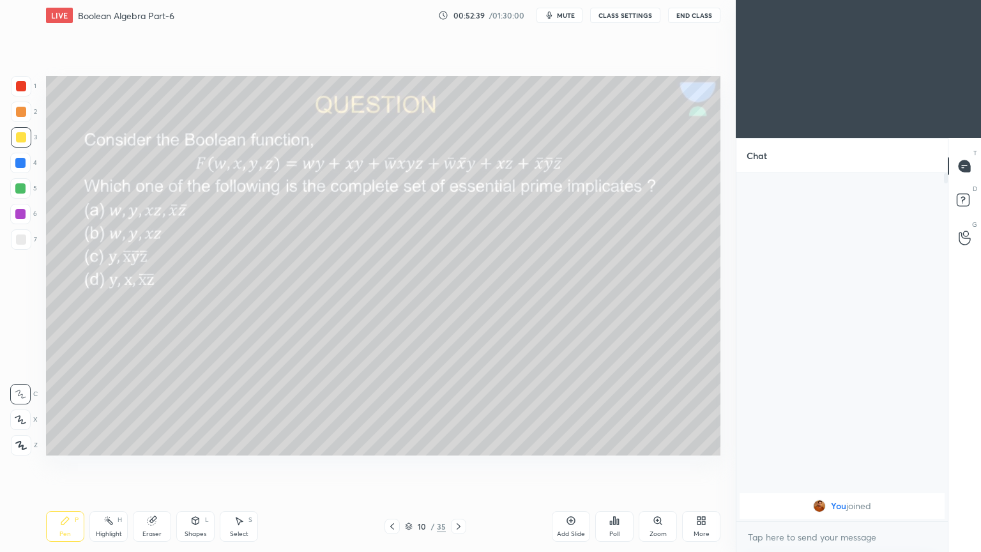
click at [31, 90] on div at bounding box center [21, 86] width 20 height 20
click at [27, 115] on div at bounding box center [21, 112] width 20 height 20
click at [29, 90] on div at bounding box center [21, 86] width 20 height 20
click at [105, 466] on div "Highlight" at bounding box center [109, 534] width 26 height 6
click at [31, 122] on div "2" at bounding box center [24, 115] width 26 height 26
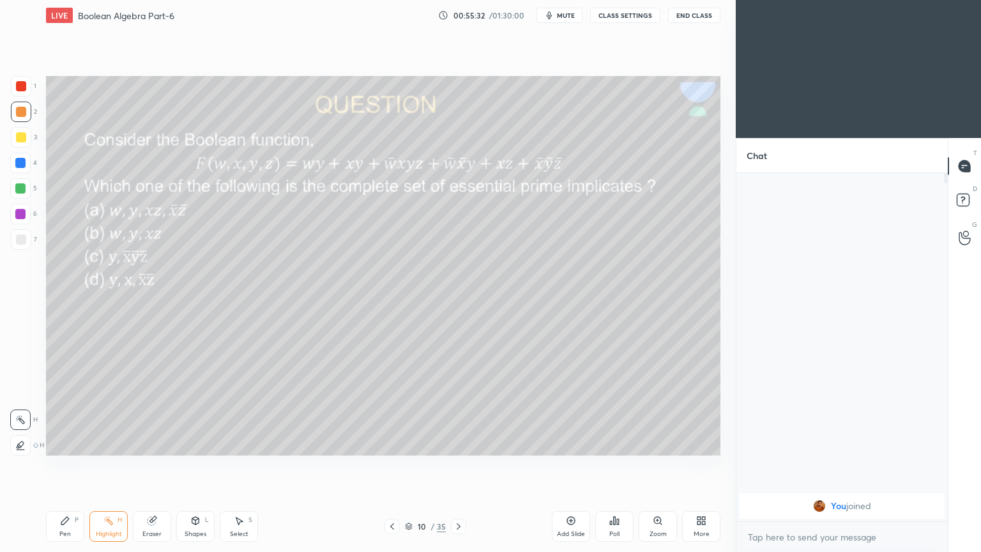
click at [153, 466] on div "Eraser" at bounding box center [152, 526] width 38 height 31
click at [57, 466] on div "Pen P" at bounding box center [65, 526] width 38 height 31
click at [28, 212] on div at bounding box center [20, 214] width 20 height 20
click at [156, 466] on div "Eraser" at bounding box center [152, 526] width 38 height 31
click at [69, 466] on icon at bounding box center [65, 520] width 10 height 10
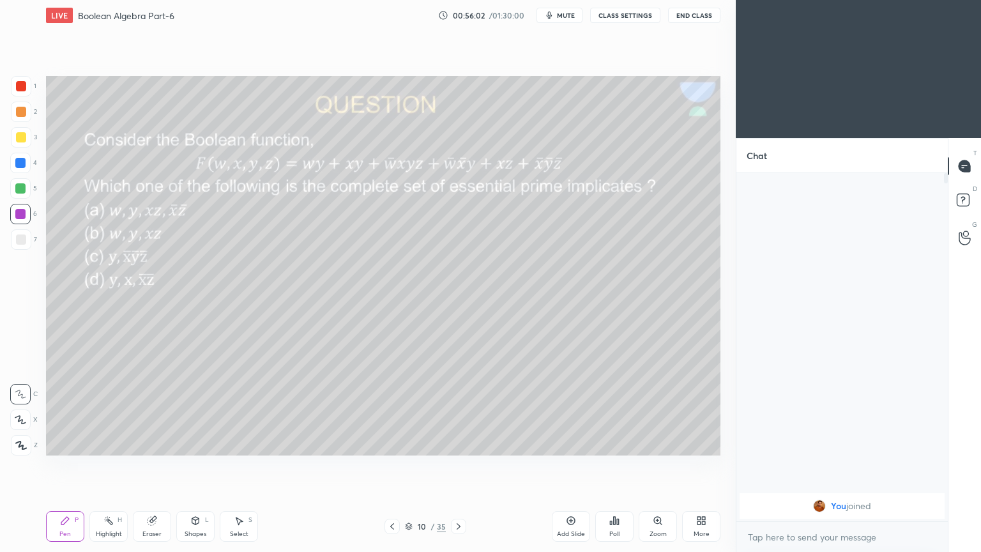
click at [27, 239] on div at bounding box center [21, 239] width 20 height 20
click at [25, 166] on div at bounding box center [20, 163] width 10 height 10
click at [24, 234] on div at bounding box center [21, 239] width 10 height 10
click at [34, 158] on div "4" at bounding box center [23, 163] width 27 height 20
click at [27, 236] on div at bounding box center [21, 239] width 20 height 20
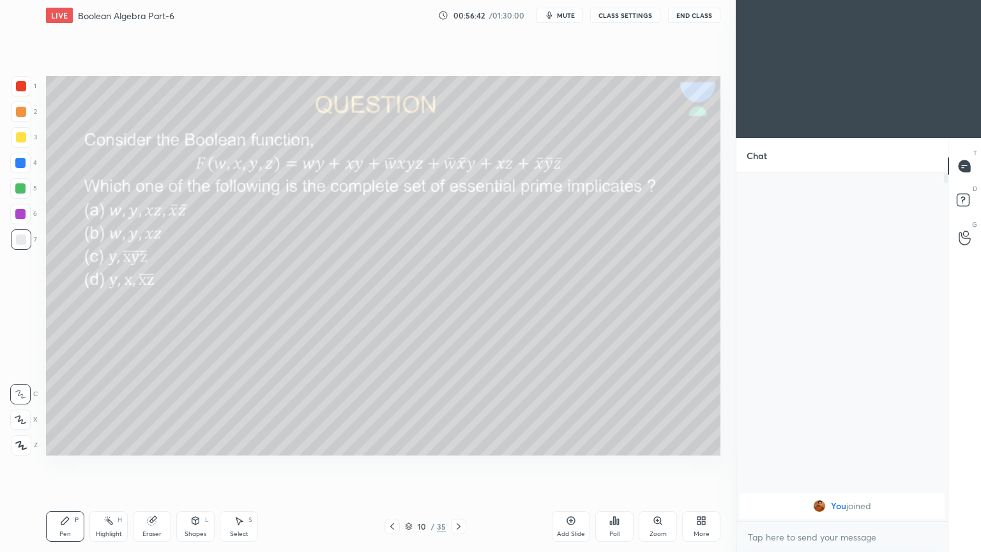
click at [24, 238] on div at bounding box center [21, 239] width 10 height 10
click at [27, 166] on div at bounding box center [20, 163] width 20 height 20
click at [572, 18] on span "mute" at bounding box center [566, 15] width 18 height 9
click at [26, 240] on div at bounding box center [21, 239] width 20 height 20
click at [565, 15] on span "unmute" at bounding box center [564, 15] width 27 height 9
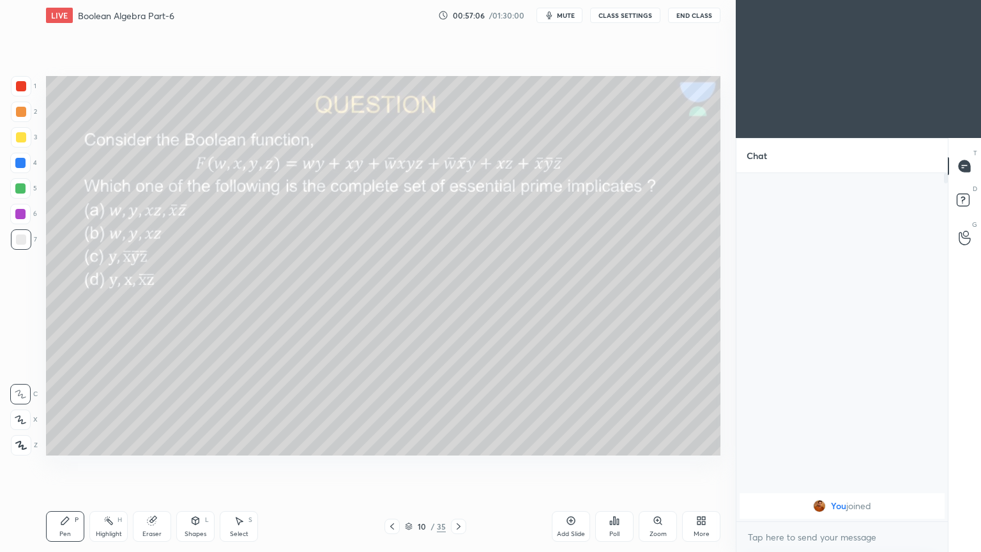
click at [24, 157] on div at bounding box center [20, 163] width 20 height 20
click at [23, 231] on div at bounding box center [21, 239] width 20 height 20
click at [27, 114] on div at bounding box center [21, 112] width 20 height 20
click at [107, 466] on icon at bounding box center [108, 520] width 10 height 10
click at [26, 192] on div at bounding box center [20, 188] width 20 height 20
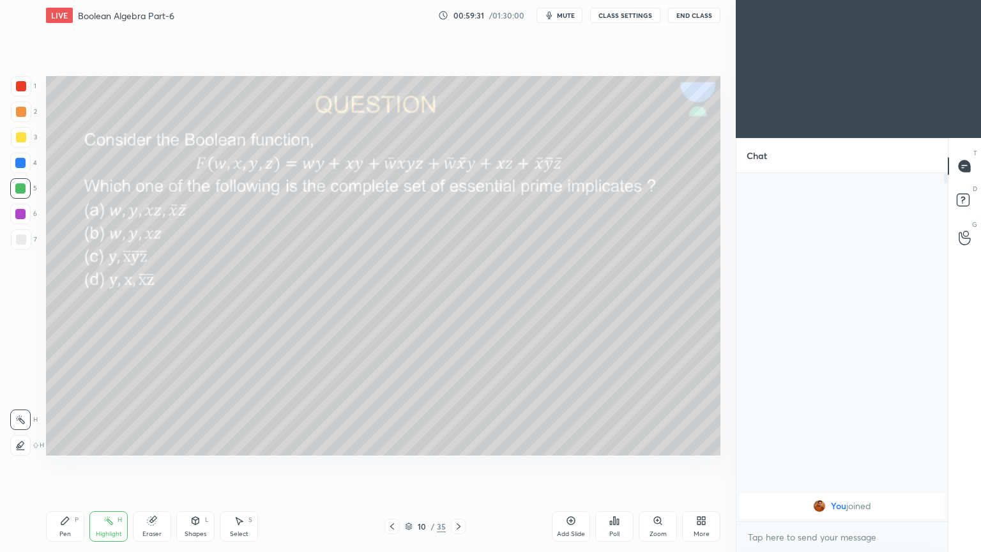
click at [238, 466] on div "Select S" at bounding box center [239, 526] width 38 height 31
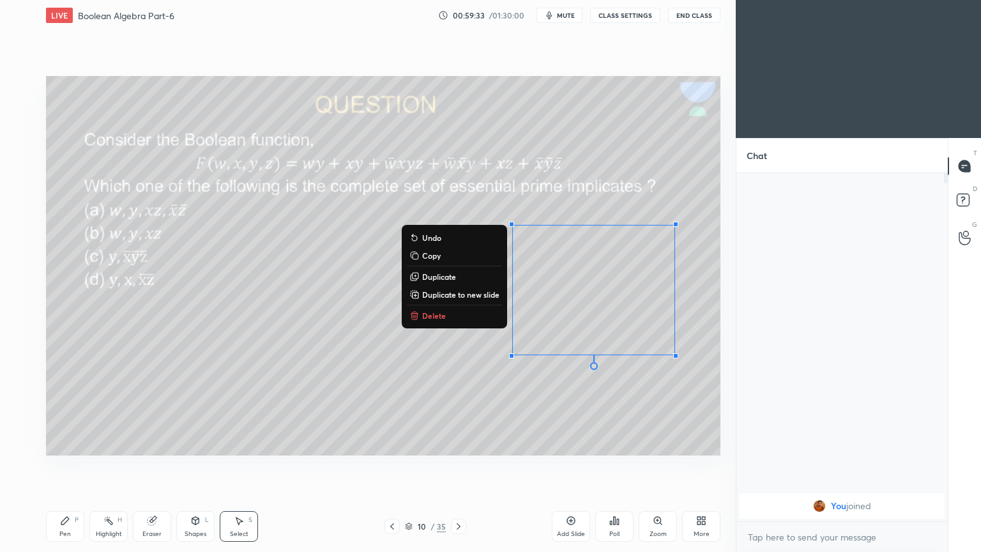
click at [457, 317] on button "Delete" at bounding box center [454, 315] width 95 height 15
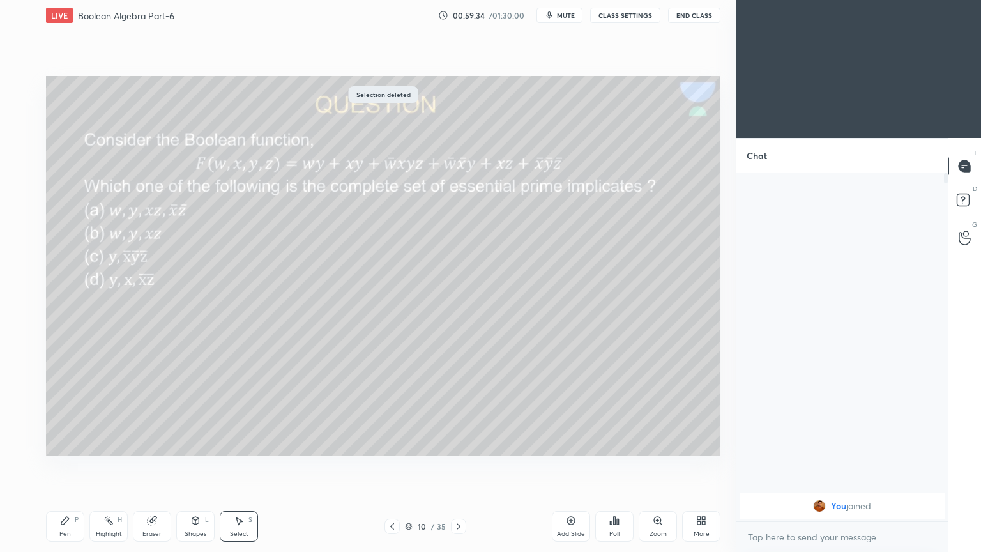
click at [56, 466] on div "Pen P" at bounding box center [65, 526] width 38 height 31
click at [24, 239] on div at bounding box center [21, 239] width 10 height 10
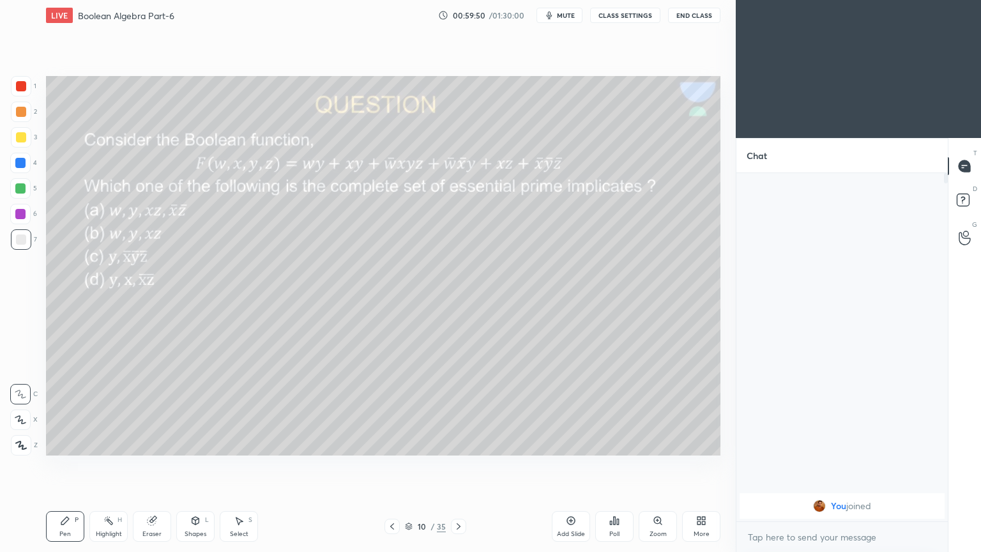
click at [110, 466] on div "Pen P Highlight H Eraser Shapes L Select S 10 / 35 Add Slide Poll Zoom More" at bounding box center [383, 526] width 674 height 51
click at [142, 466] on div "Eraser" at bounding box center [151, 534] width 19 height 6
click at [58, 466] on div "Pen P" at bounding box center [65, 526] width 38 height 31
click at [29, 115] on div at bounding box center [21, 112] width 20 height 20
click at [25, 142] on div at bounding box center [21, 137] width 20 height 20
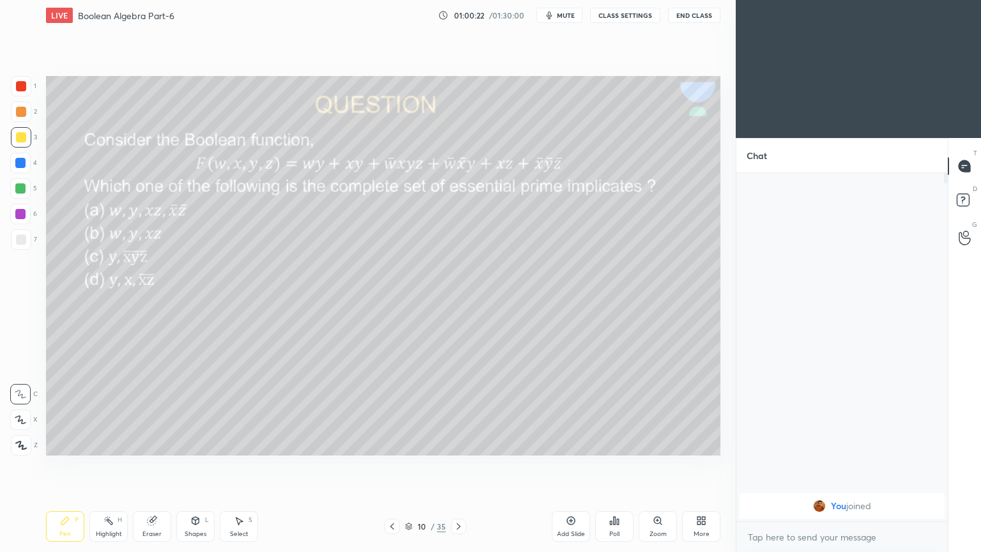
click at [29, 118] on div at bounding box center [21, 112] width 20 height 20
click at [13, 217] on div at bounding box center [20, 214] width 20 height 20
click at [25, 413] on div at bounding box center [20, 419] width 20 height 20
click at [31, 87] on div "1" at bounding box center [24, 86] width 26 height 20
click at [197, 466] on div "Shapes L" at bounding box center [195, 526] width 38 height 31
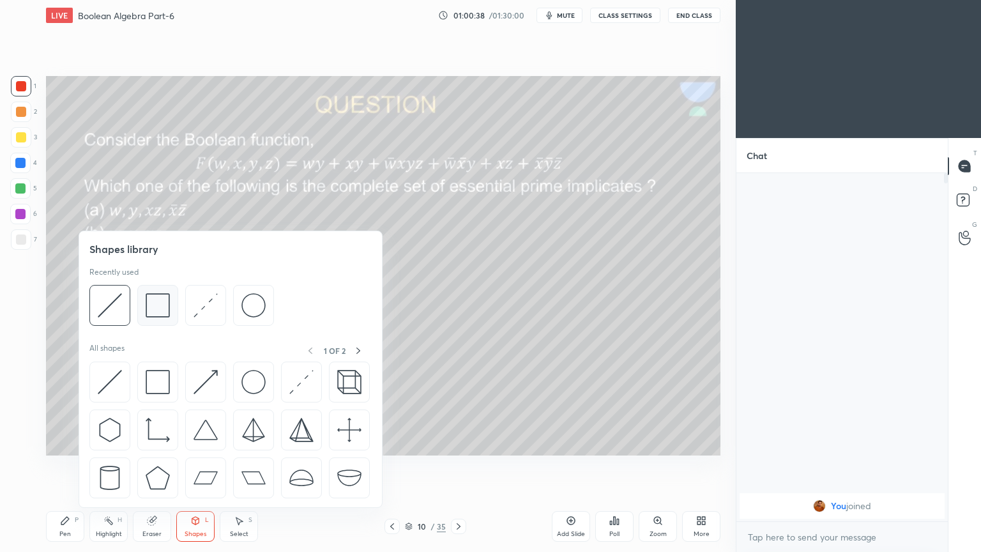
click at [171, 306] on div at bounding box center [157, 305] width 41 height 41
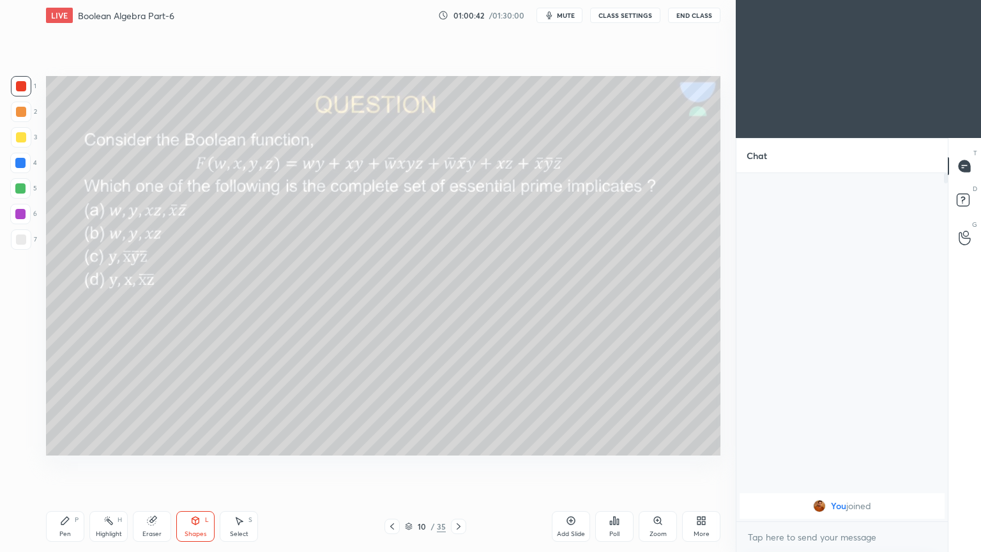
click at [252, 466] on div "Select S" at bounding box center [239, 526] width 38 height 31
click at [160, 466] on div "Eraser" at bounding box center [152, 526] width 38 height 31
click at [194, 466] on icon at bounding box center [195, 521] width 7 height 8
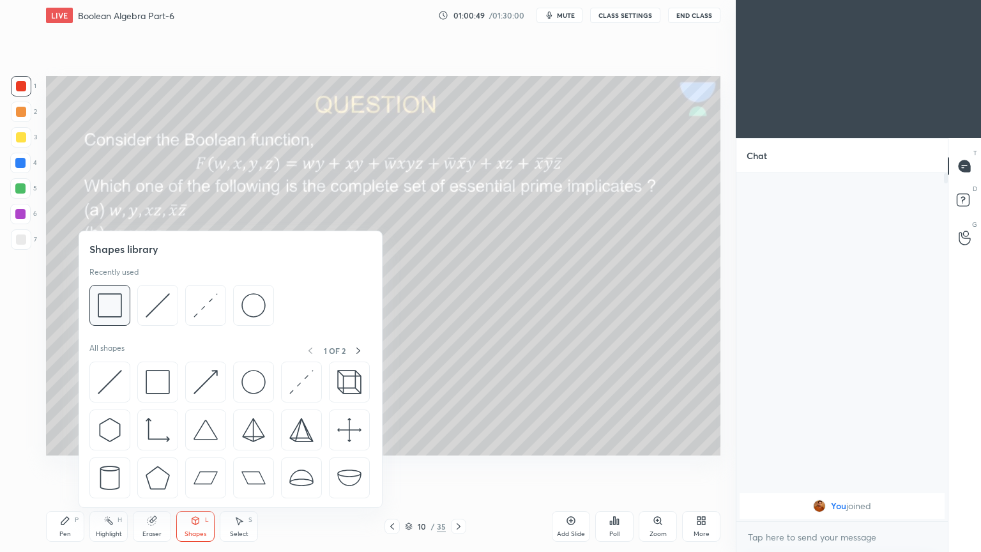
click at [125, 305] on div at bounding box center [109, 305] width 41 height 41
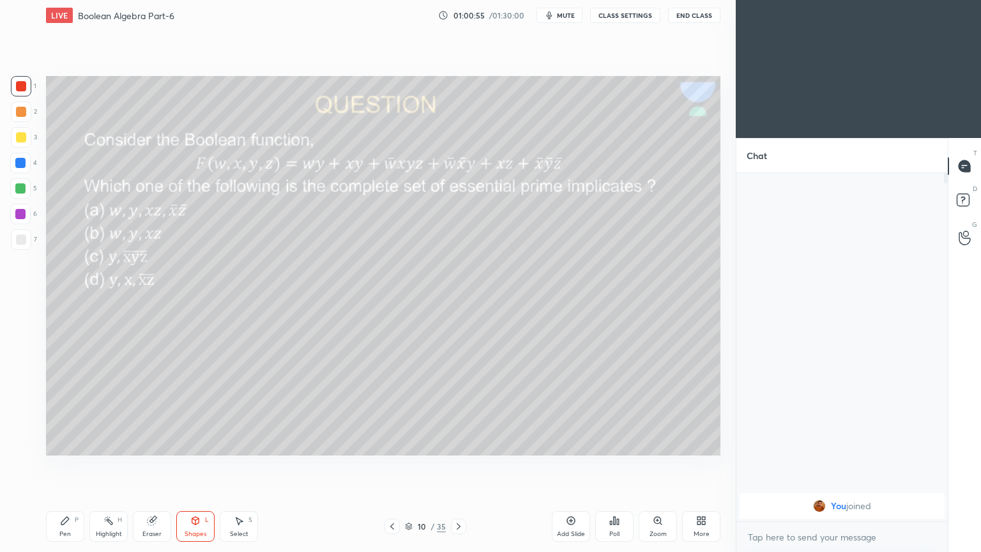
click at [75, 466] on div "P" at bounding box center [77, 520] width 4 height 6
click at [26, 116] on div at bounding box center [21, 112] width 20 height 20
click at [460, 466] on icon at bounding box center [458, 526] width 10 height 10
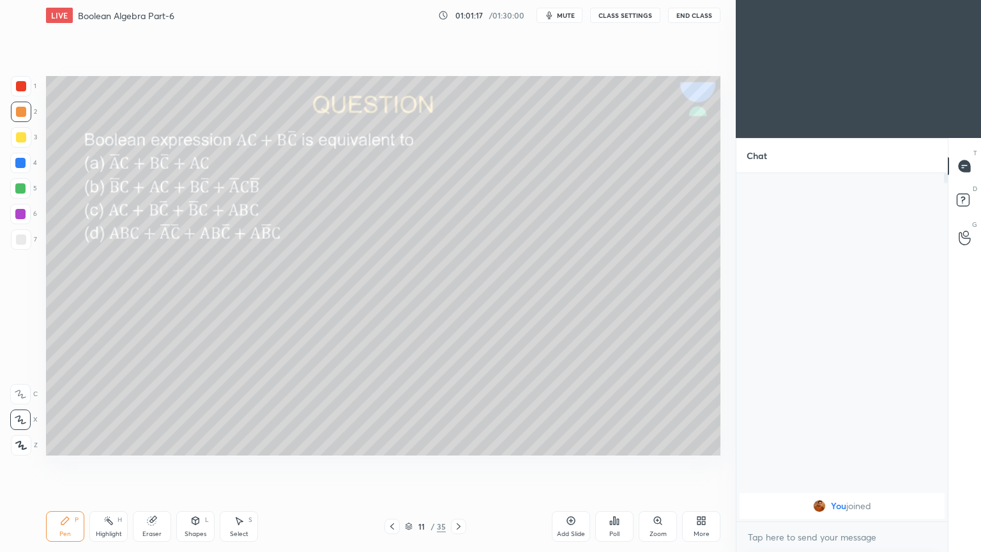
click at [622, 466] on div "Poll" at bounding box center [614, 526] width 38 height 31
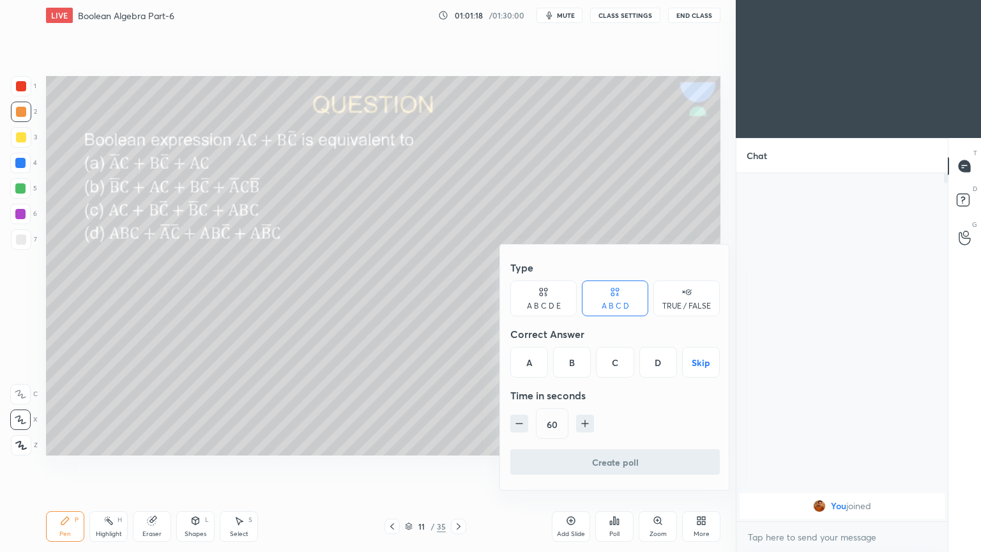
click at [663, 364] on div "D" at bounding box center [658, 362] width 38 height 31
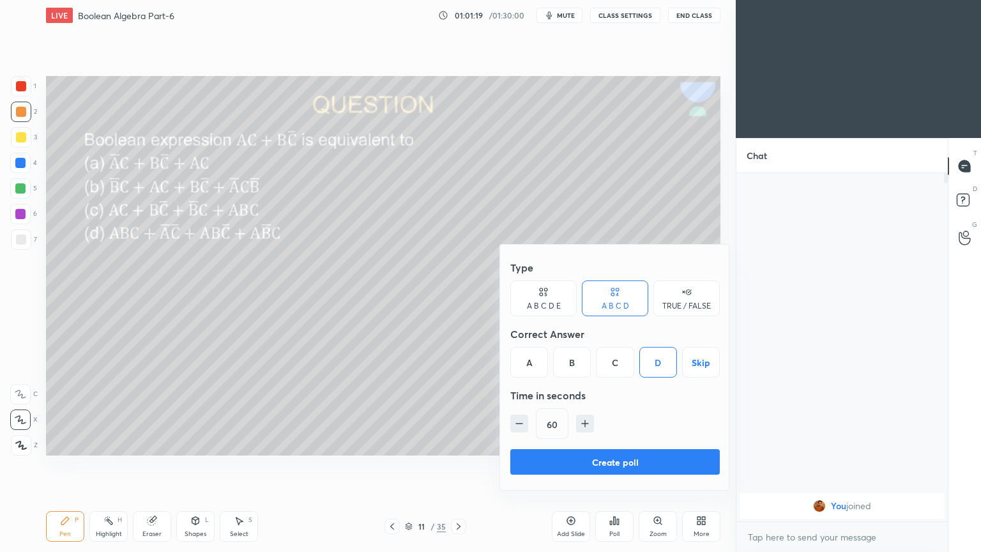
click at [588, 422] on icon "button" at bounding box center [585, 423] width 13 height 13
type input "75"
click at [593, 455] on button "Create poll" at bounding box center [614, 462] width 209 height 26
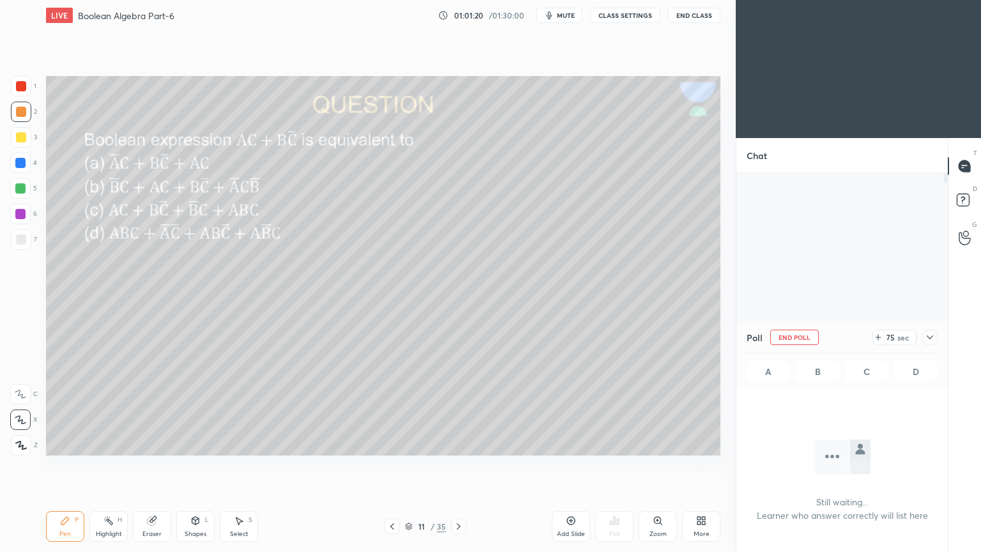
scroll to position [308, 208]
click at [938, 339] on div "Poll End Poll 74 sec A B C D" at bounding box center [841, 355] width 211 height 66
click at [937, 337] on div at bounding box center [929, 337] width 15 height 15
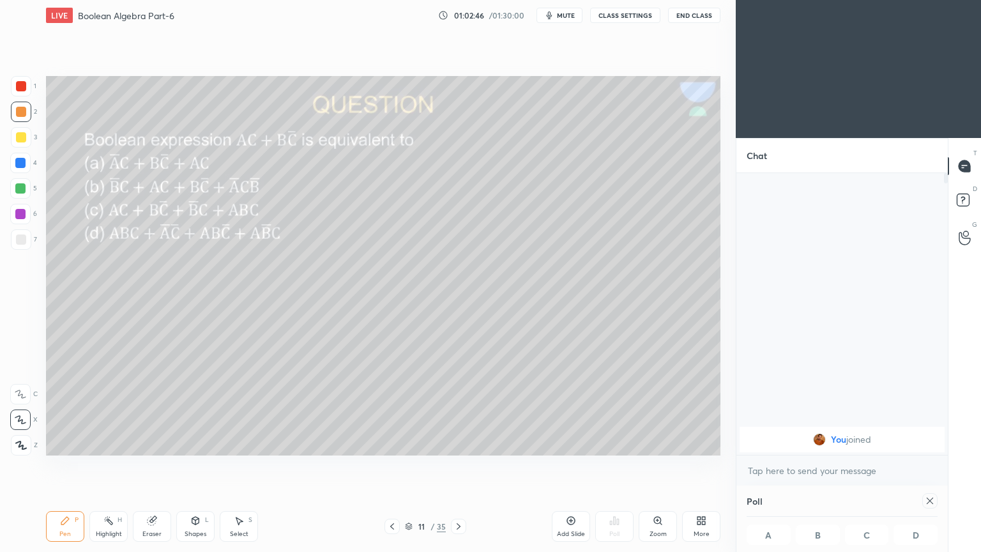
click at [939, 466] on div "Poll A B C D" at bounding box center [841, 518] width 211 height 66
click at [938, 466] on div "Poll A B C D" at bounding box center [841, 518] width 211 height 66
click at [935, 466] on div at bounding box center [929, 500] width 15 height 15
click at [18, 388] on div at bounding box center [20, 394] width 20 height 20
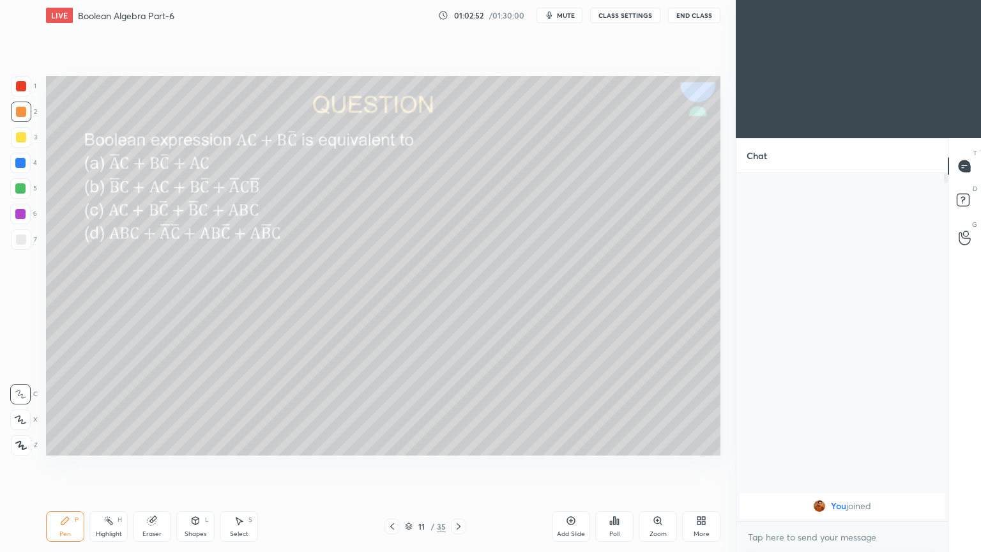
click at [22, 156] on div at bounding box center [20, 163] width 20 height 20
click at [197, 466] on icon at bounding box center [195, 520] width 10 height 10
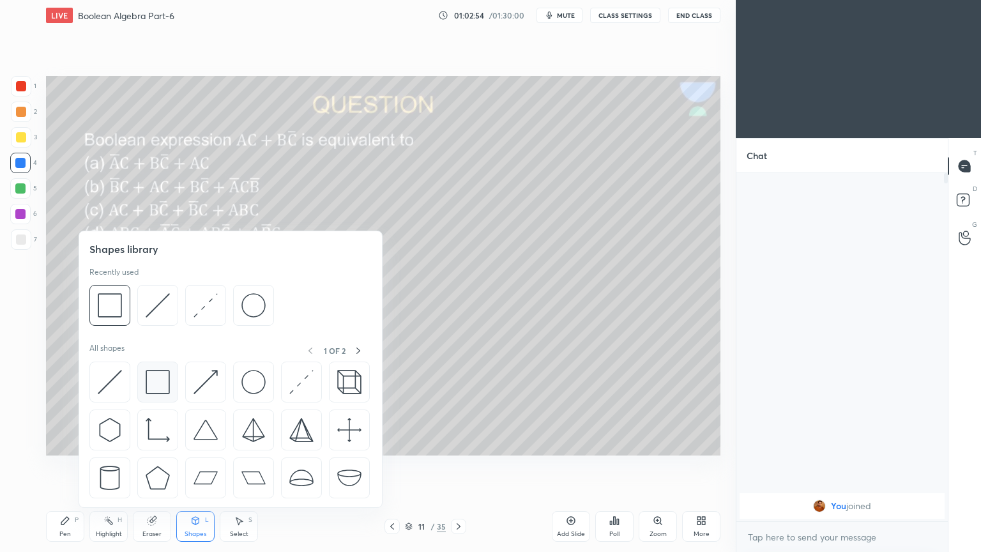
click at [162, 378] on img at bounding box center [158, 382] width 24 height 24
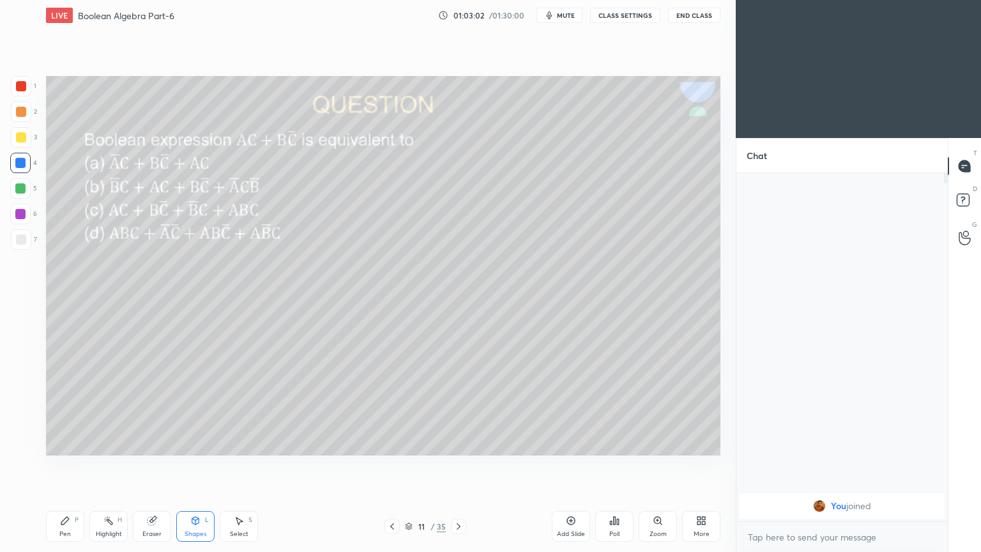
click at [197, 466] on div "Shapes L" at bounding box center [195, 526] width 38 height 31
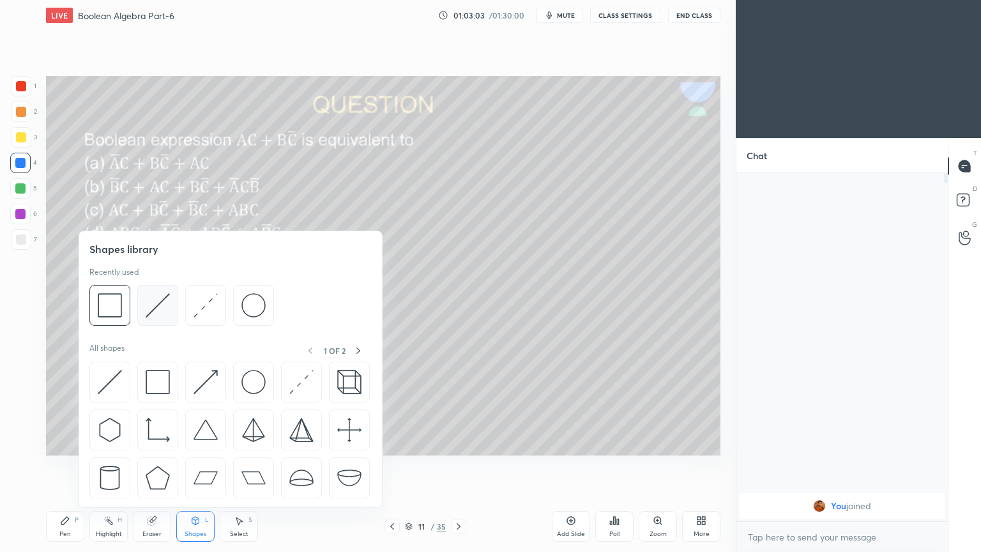
click at [166, 303] on img at bounding box center [158, 305] width 24 height 24
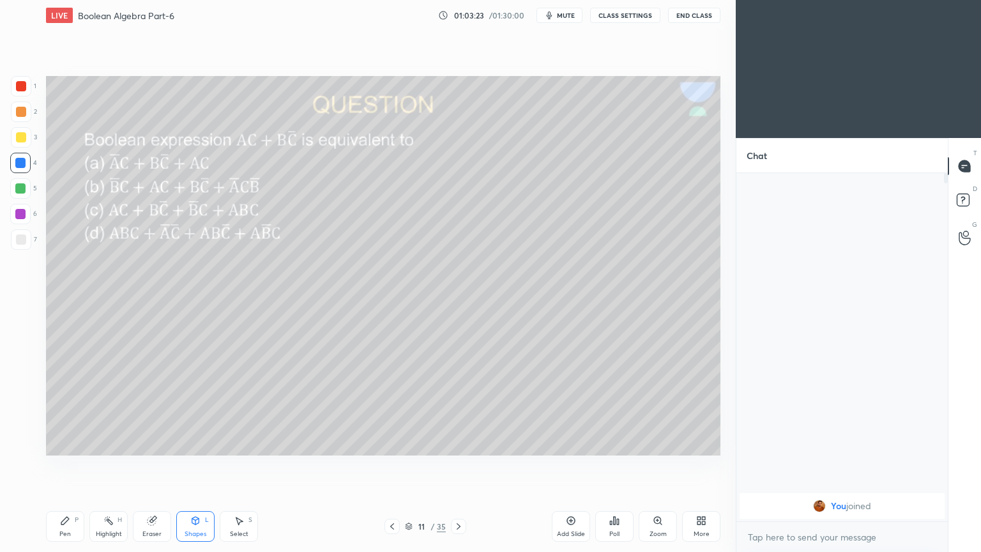
click at [57, 466] on div "Pen P" at bounding box center [65, 526] width 38 height 31
click at [27, 240] on div at bounding box center [21, 239] width 20 height 20
click at [108, 466] on div "Highlight" at bounding box center [109, 534] width 26 height 6
click at [34, 138] on div "3" at bounding box center [24, 137] width 26 height 20
click at [64, 466] on icon at bounding box center [65, 521] width 8 height 8
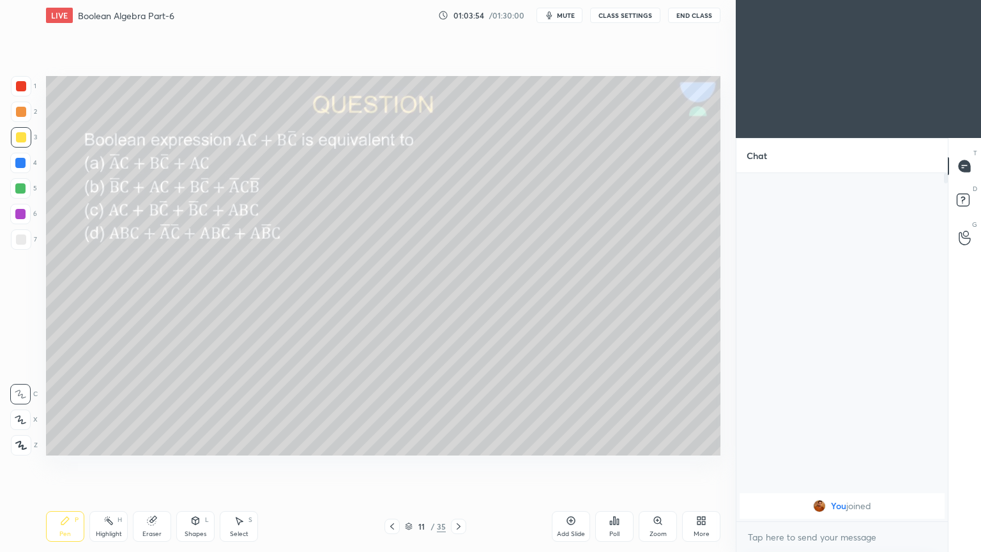
click at [23, 236] on div at bounding box center [21, 239] width 10 height 10
click at [110, 466] on icon at bounding box center [108, 520] width 10 height 10
click at [66, 466] on icon at bounding box center [65, 521] width 8 height 8
click at [26, 143] on div at bounding box center [21, 137] width 20 height 20
click at [34, 120] on div "2" at bounding box center [24, 112] width 26 height 20
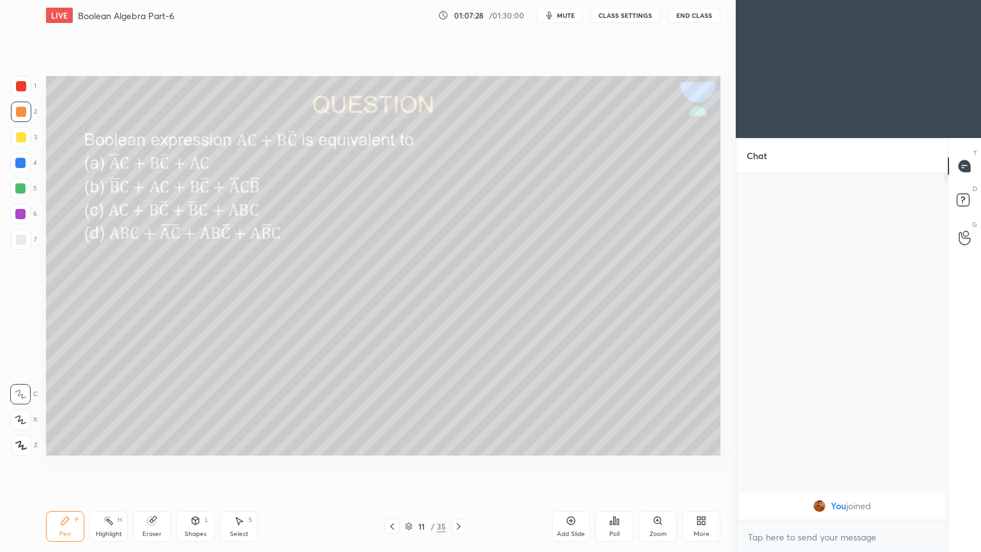
click at [149, 466] on icon at bounding box center [152, 521] width 8 height 8
click at [103, 466] on div "Highlight H" at bounding box center [108, 526] width 38 height 31
click at [54, 466] on div "Pen P" at bounding box center [65, 526] width 38 height 31
click at [363, 317] on p "Undo" at bounding box center [363, 318] width 19 height 10
click at [461, 321] on p "Undo" at bounding box center [459, 324] width 19 height 10
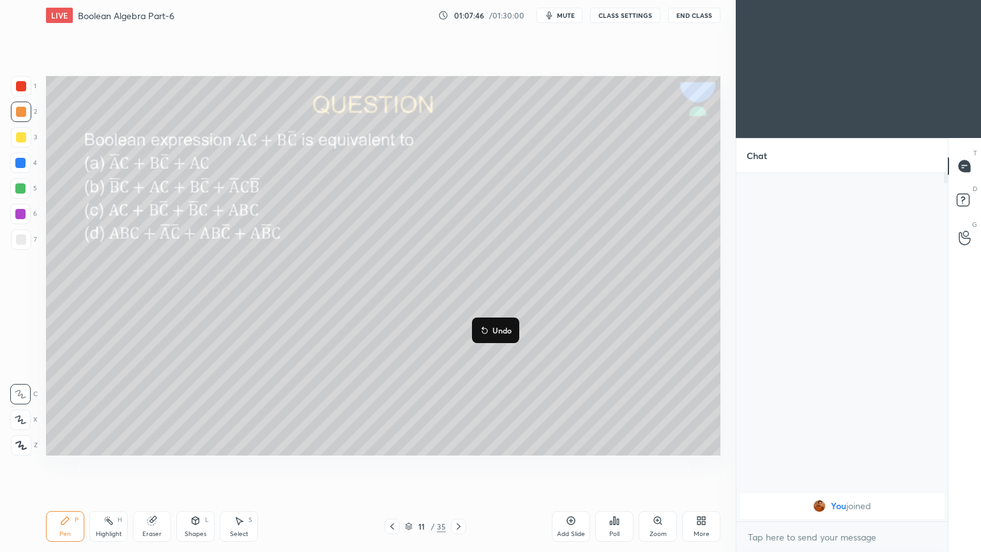
click at [504, 327] on p "Undo" at bounding box center [501, 330] width 19 height 10
click at [545, 334] on button "Undo" at bounding box center [535, 339] width 37 height 15
click at [588, 346] on p "Undo" at bounding box center [583, 350] width 19 height 10
click at [609, 342] on p "Undo" at bounding box center [609, 345] width 19 height 10
click at [645, 351] on p "Undo" at bounding box center [643, 355] width 19 height 10
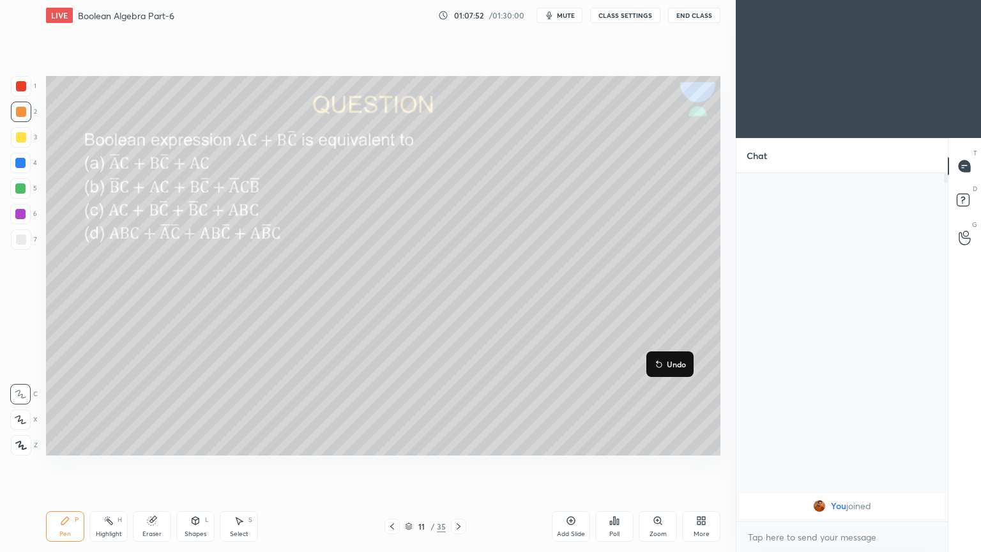
click at [674, 358] on button "Undo" at bounding box center [669, 363] width 37 height 15
click at [651, 365] on p "Undo" at bounding box center [658, 369] width 19 height 10
click at [107, 466] on icon at bounding box center [108, 520] width 10 height 10
click at [64, 466] on div "Pen P" at bounding box center [65, 526] width 38 height 31
click at [15, 415] on icon at bounding box center [20, 419] width 11 height 9
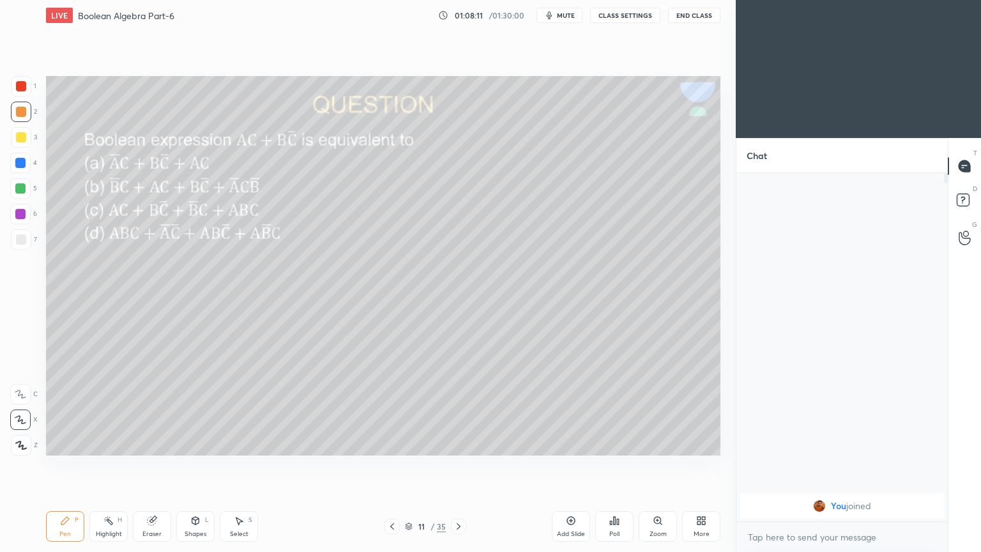
click at [66, 466] on div "Pen P" at bounding box center [65, 526] width 38 height 31
click at [37, 148] on div "1 2 3 4 5 6 7 C X Z C X Z E E Erase all H H" at bounding box center [20, 265] width 41 height 379
click at [22, 143] on div at bounding box center [21, 137] width 20 height 20
click at [26, 386] on div at bounding box center [20, 394] width 20 height 20
click at [27, 239] on div at bounding box center [21, 239] width 20 height 20
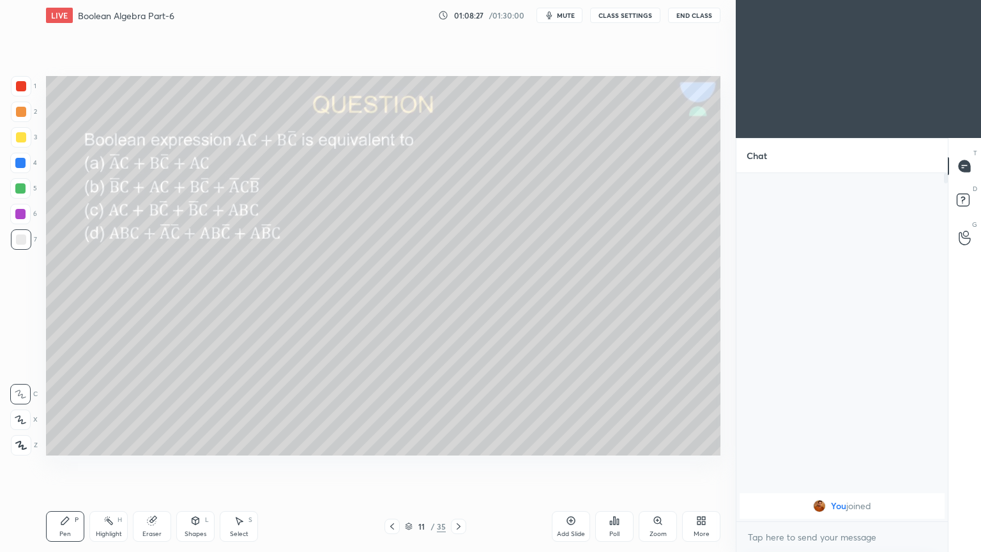
click at [154, 466] on div "Eraser" at bounding box center [152, 526] width 38 height 31
click at [71, 466] on div "Pen P" at bounding box center [65, 526] width 38 height 31
click at [156, 466] on div "Eraser" at bounding box center [152, 526] width 38 height 31
click at [72, 466] on div "Pen P" at bounding box center [65, 526] width 38 height 31
click at [111, 466] on div "Highlight H" at bounding box center [108, 526] width 38 height 31
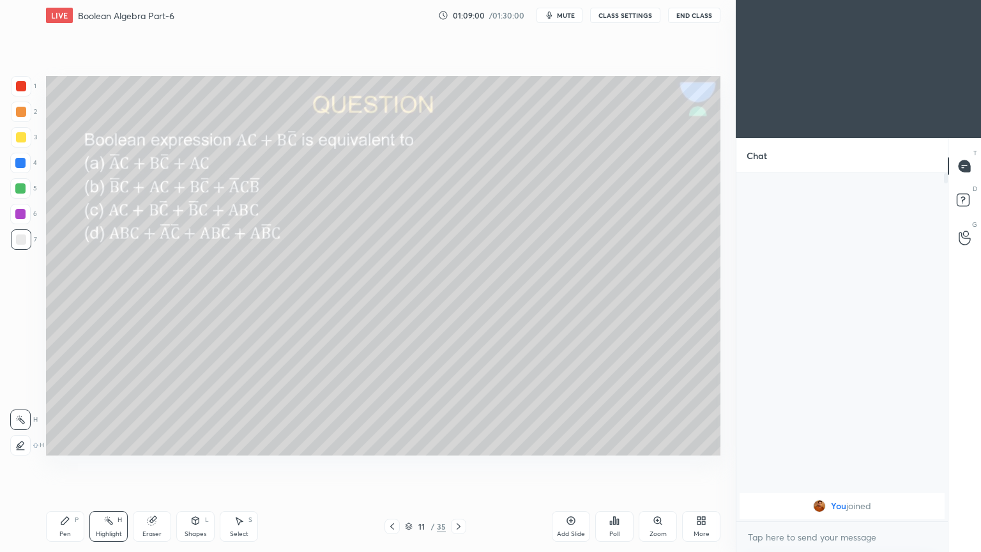
click at [33, 186] on div "5" at bounding box center [23, 188] width 27 height 20
click at [73, 466] on div "Pen P" at bounding box center [65, 526] width 38 height 31
click at [30, 238] on div at bounding box center [21, 239] width 20 height 20
click at [148, 466] on div "Eraser" at bounding box center [151, 534] width 19 height 6
click at [54, 466] on div "Pen P" at bounding box center [65, 526] width 38 height 31
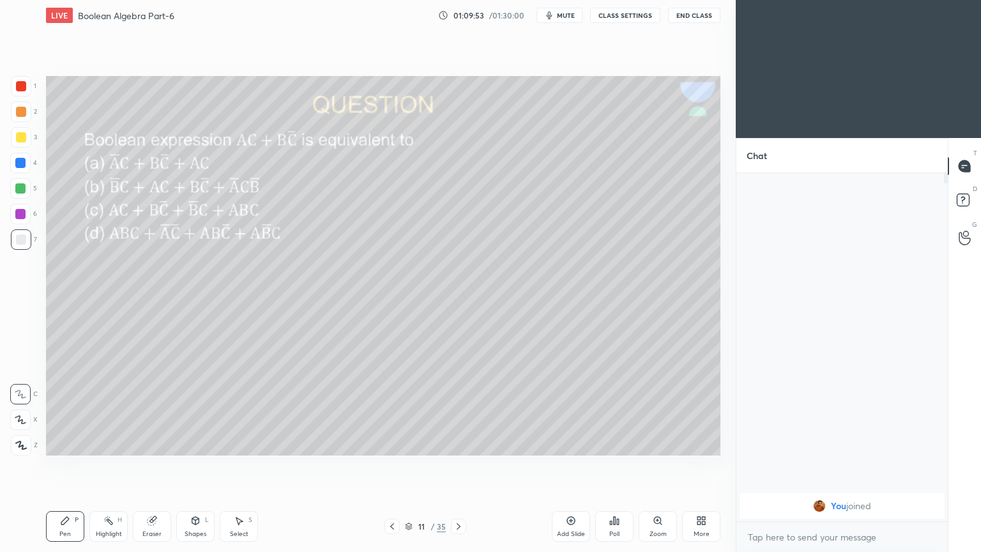
click at [20, 416] on icon at bounding box center [20, 420] width 10 height 8
click at [33, 114] on div "2" at bounding box center [24, 112] width 26 height 20
click at [573, 15] on span "mute" at bounding box center [566, 15] width 18 height 9
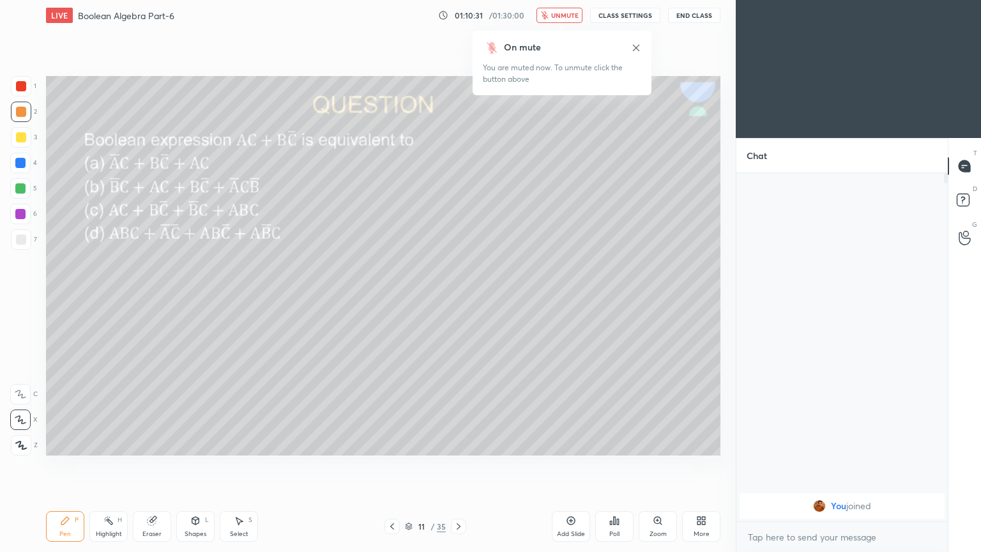
click at [564, 18] on span "unmute" at bounding box center [564, 15] width 27 height 9
click at [457, 466] on icon at bounding box center [459, 526] width 4 height 6
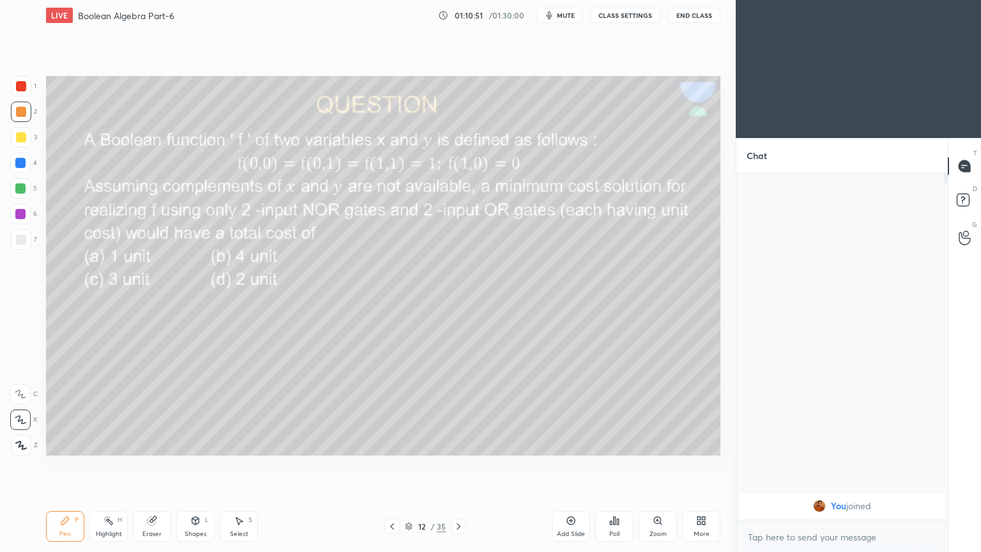
click at [620, 466] on div "Poll" at bounding box center [614, 526] width 38 height 31
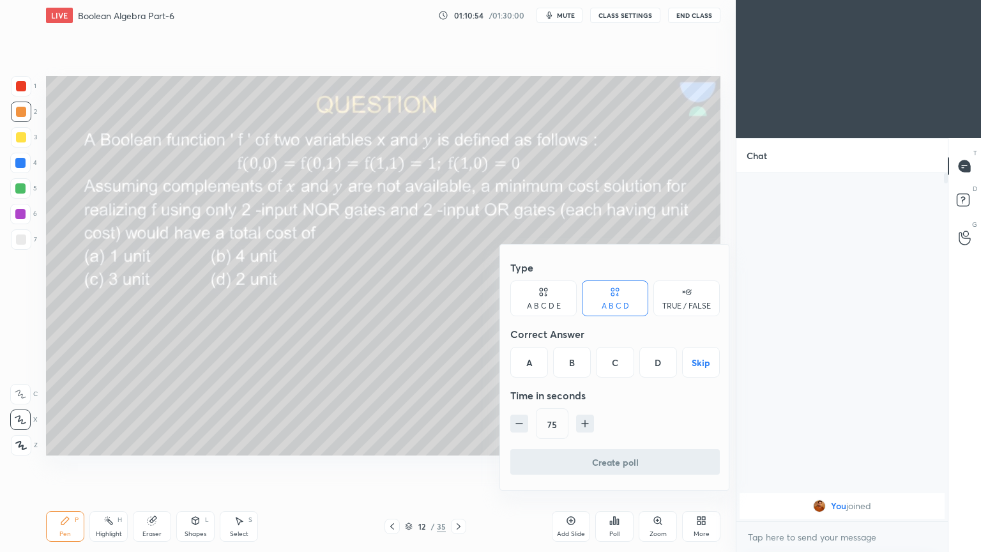
click at [662, 360] on div "D" at bounding box center [658, 362] width 38 height 31
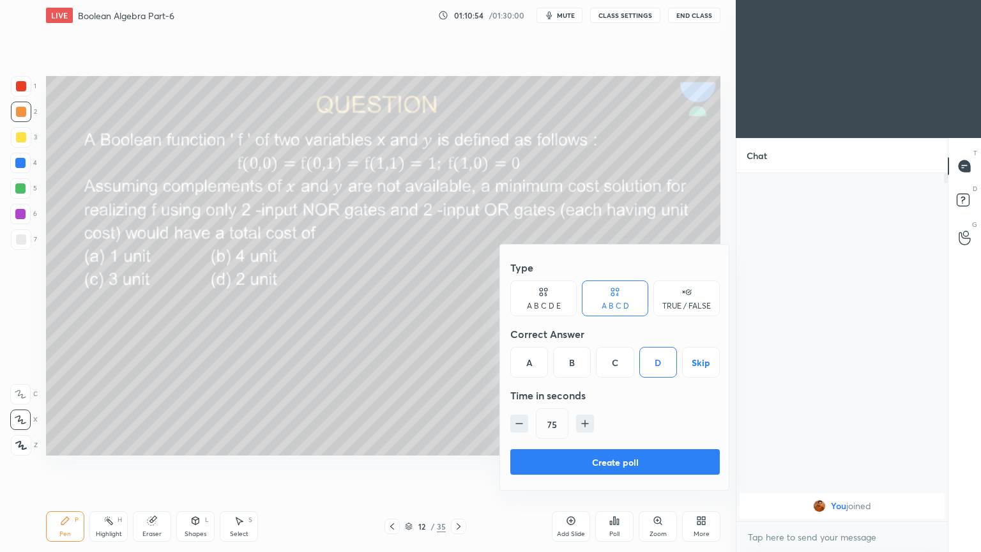
click at [613, 462] on button "Create poll" at bounding box center [614, 462] width 209 height 26
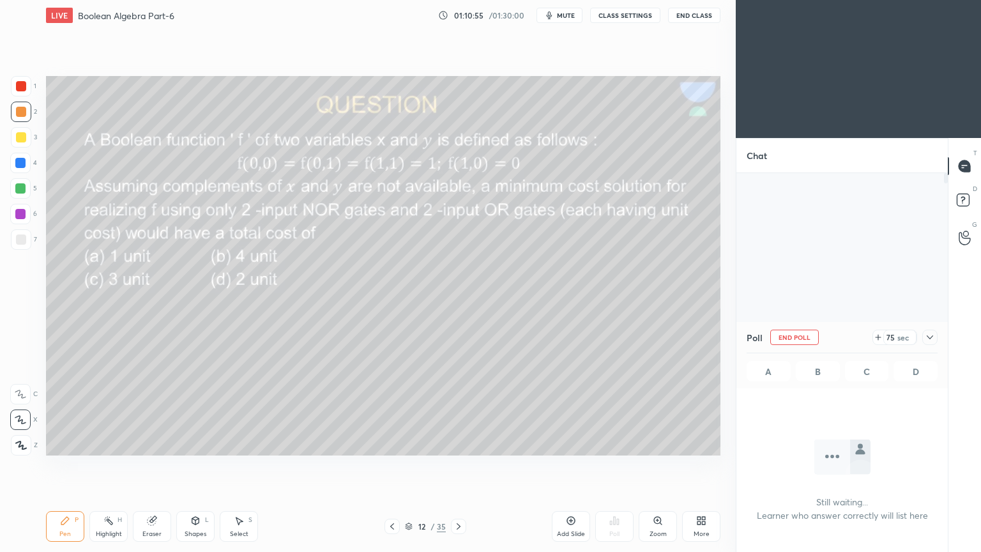
scroll to position [4, 4]
click at [935, 332] on div at bounding box center [929, 337] width 15 height 15
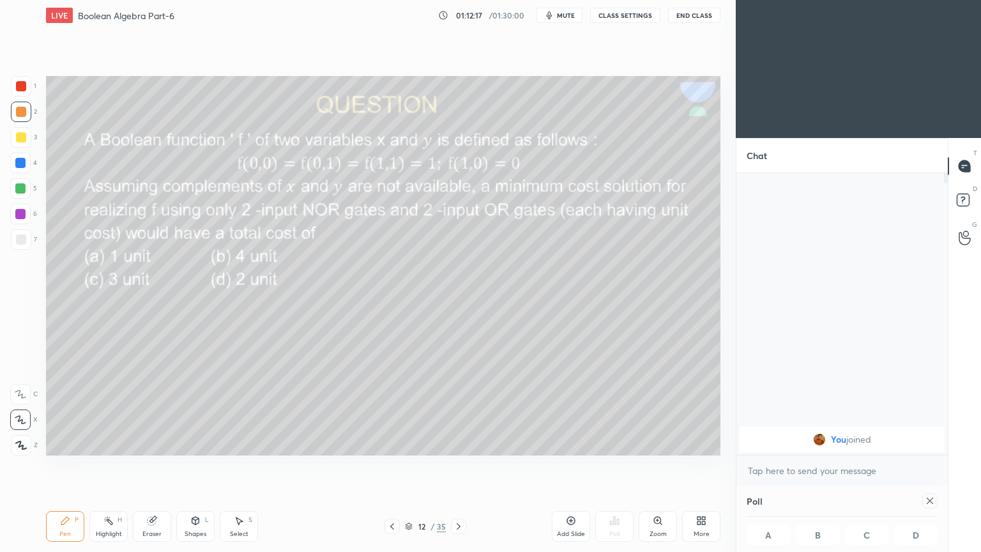
click at [938, 466] on div "Poll A B C D" at bounding box center [841, 518] width 211 height 66
click at [932, 466] on div at bounding box center [929, 500] width 15 height 15
click at [20, 141] on div at bounding box center [21, 137] width 10 height 10
click at [26, 164] on div at bounding box center [20, 163] width 10 height 10
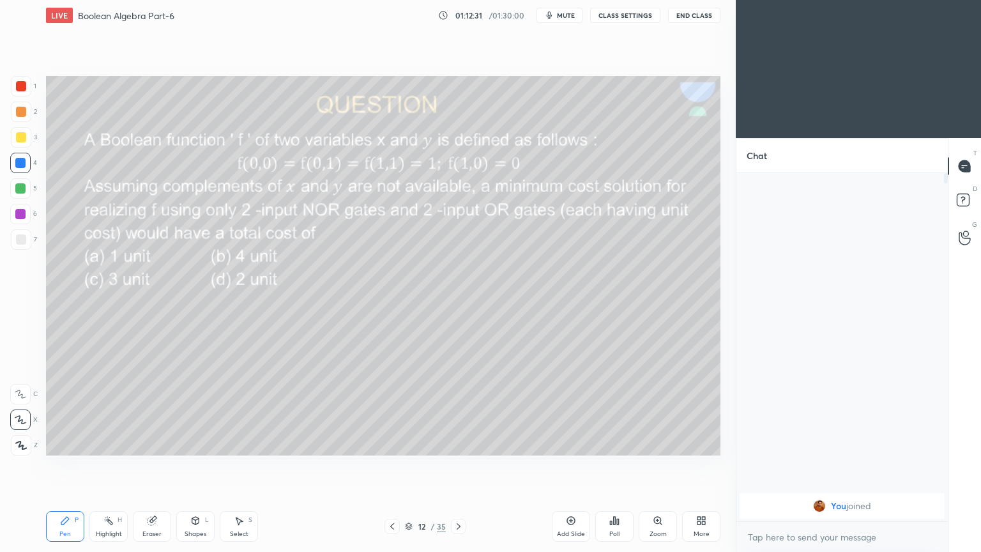
click at [26, 388] on div at bounding box center [20, 394] width 20 height 20
click at [147, 466] on div "Eraser" at bounding box center [152, 526] width 38 height 31
click at [69, 466] on icon at bounding box center [65, 520] width 10 height 10
click at [27, 139] on div at bounding box center [21, 137] width 20 height 20
click at [29, 235] on div at bounding box center [21, 239] width 20 height 20
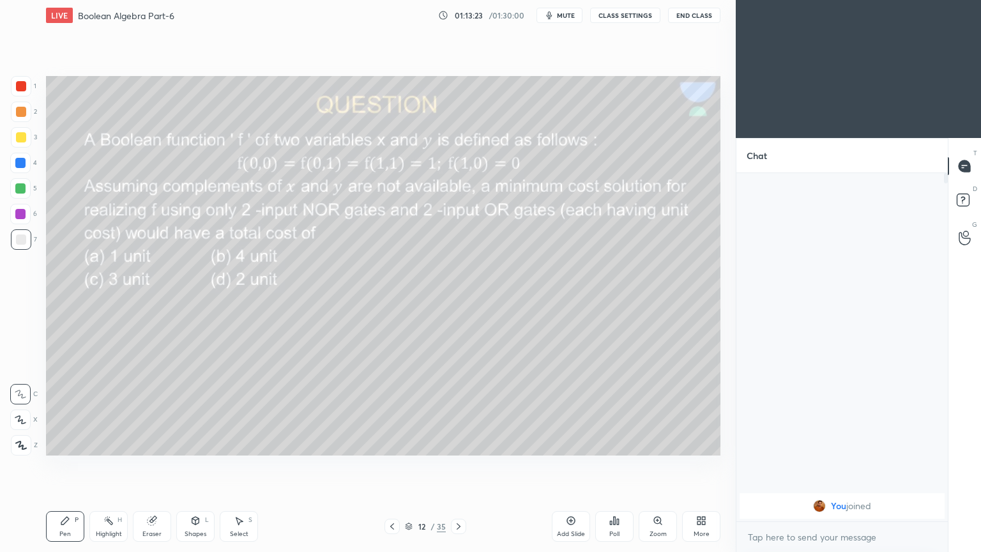
click at [197, 466] on icon at bounding box center [195, 520] width 10 height 10
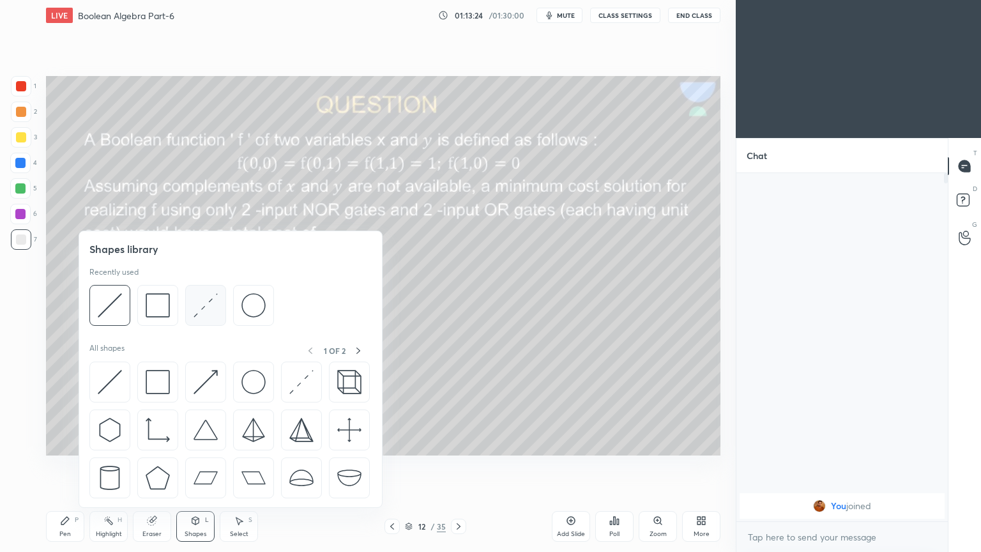
click at [213, 307] on img at bounding box center [206, 305] width 24 height 24
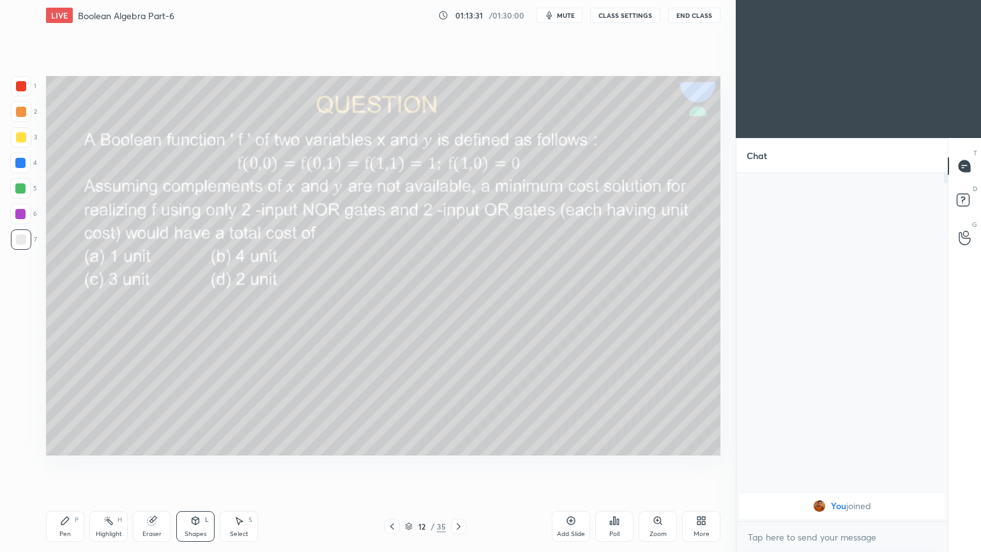
click at [151, 466] on div "Eraser" at bounding box center [152, 526] width 38 height 31
click at [68, 466] on icon at bounding box center [65, 520] width 10 height 10
click at [29, 137] on div at bounding box center [21, 137] width 20 height 20
click at [31, 89] on div "1" at bounding box center [24, 86] width 26 height 20
click at [158, 466] on div "Eraser" at bounding box center [152, 526] width 38 height 31
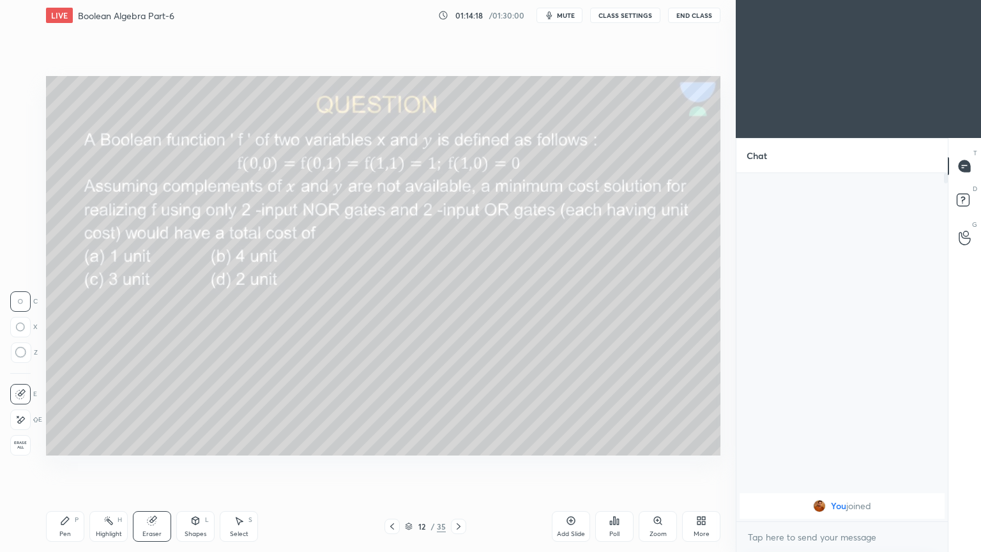
click at [61, 466] on div "Pen" at bounding box center [64, 534] width 11 height 6
click at [20, 237] on div at bounding box center [21, 239] width 10 height 10
click at [194, 466] on div "Shapes L" at bounding box center [195, 526] width 38 height 31
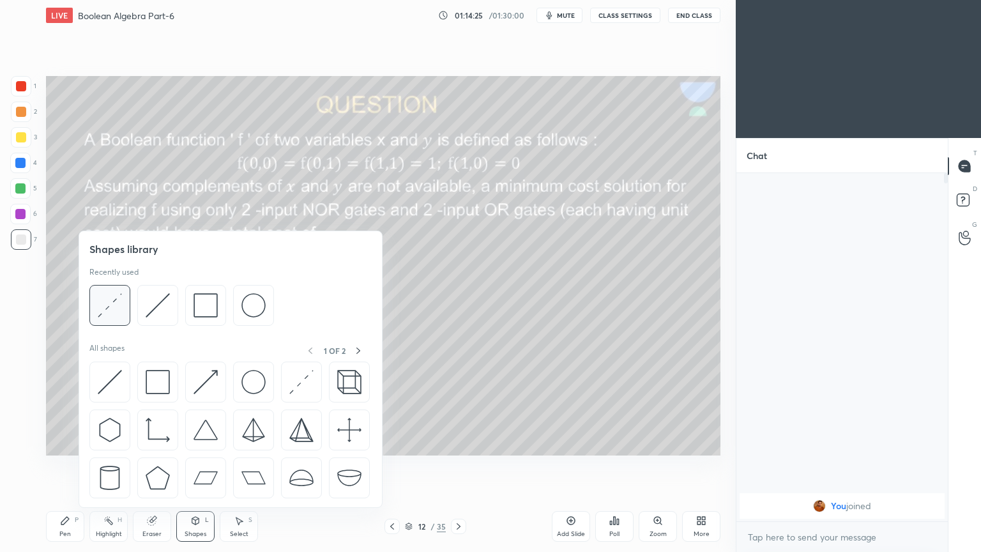
click at [118, 302] on img at bounding box center [110, 305] width 24 height 24
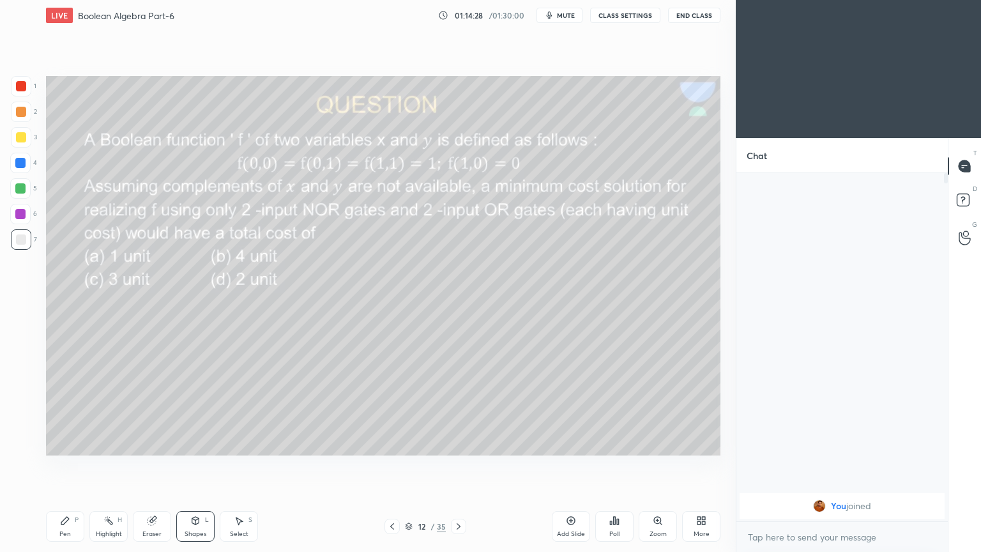
click at [68, 466] on div "Pen P" at bounding box center [65, 526] width 38 height 31
click at [29, 116] on div at bounding box center [21, 112] width 20 height 20
click at [151, 466] on div "Eraser" at bounding box center [151, 534] width 19 height 6
click at [63, 466] on icon at bounding box center [65, 521] width 8 height 8
click at [24, 422] on icon at bounding box center [20, 419] width 11 height 9
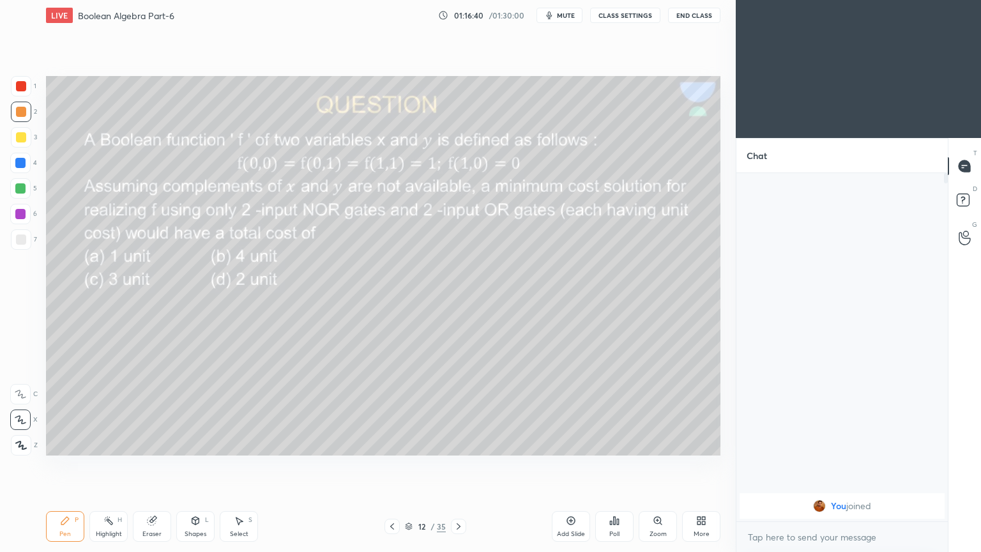
click at [111, 466] on icon at bounding box center [108, 520] width 10 height 10
click at [21, 215] on div at bounding box center [20, 214] width 10 height 10
click at [77, 466] on div "P" at bounding box center [77, 520] width 4 height 6
click at [20, 386] on div at bounding box center [20, 394] width 20 height 20
click at [459, 466] on icon at bounding box center [458, 526] width 10 height 10
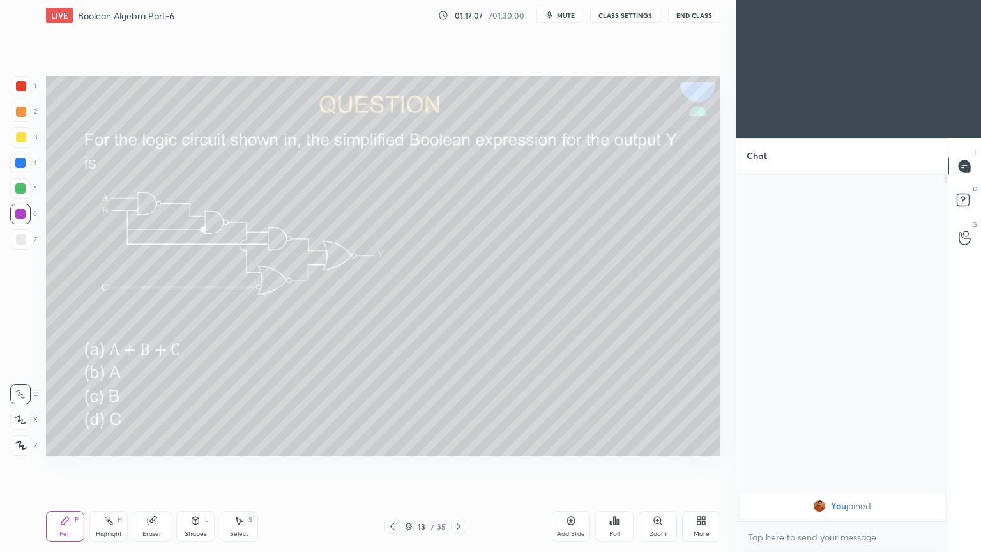
click at [618, 466] on icon at bounding box center [618, 522] width 2 height 6
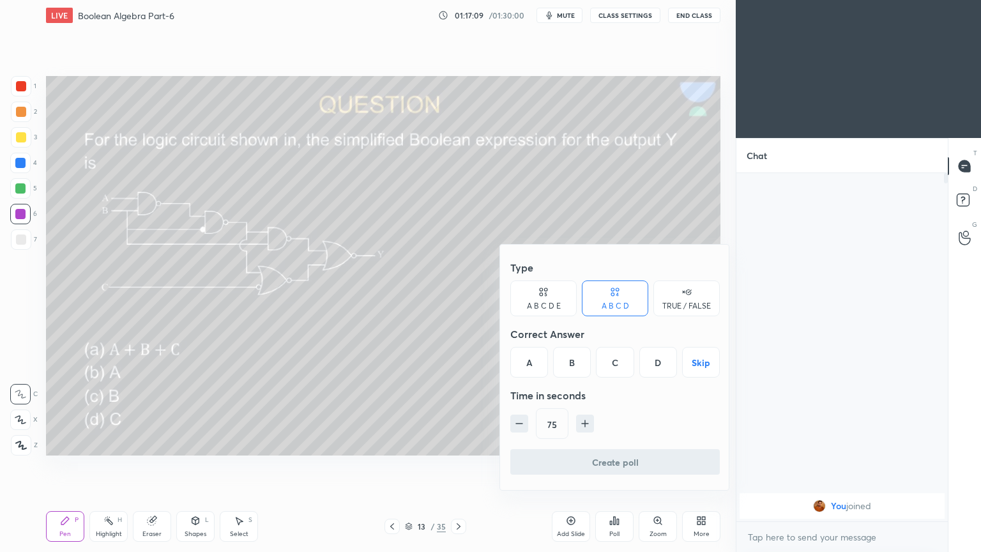
click at [618, 360] on div "C" at bounding box center [615, 362] width 38 height 31
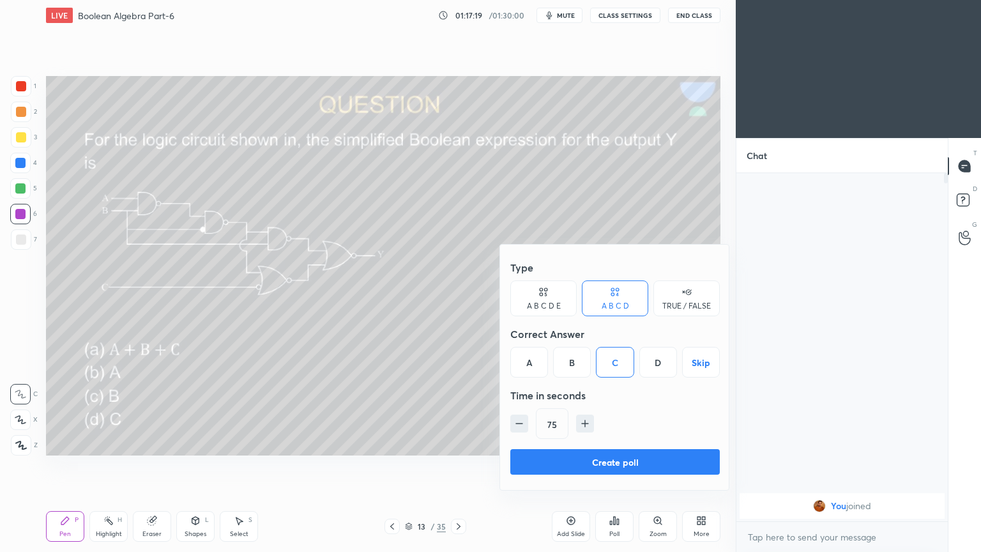
click at [582, 459] on button "Create poll" at bounding box center [614, 462] width 209 height 26
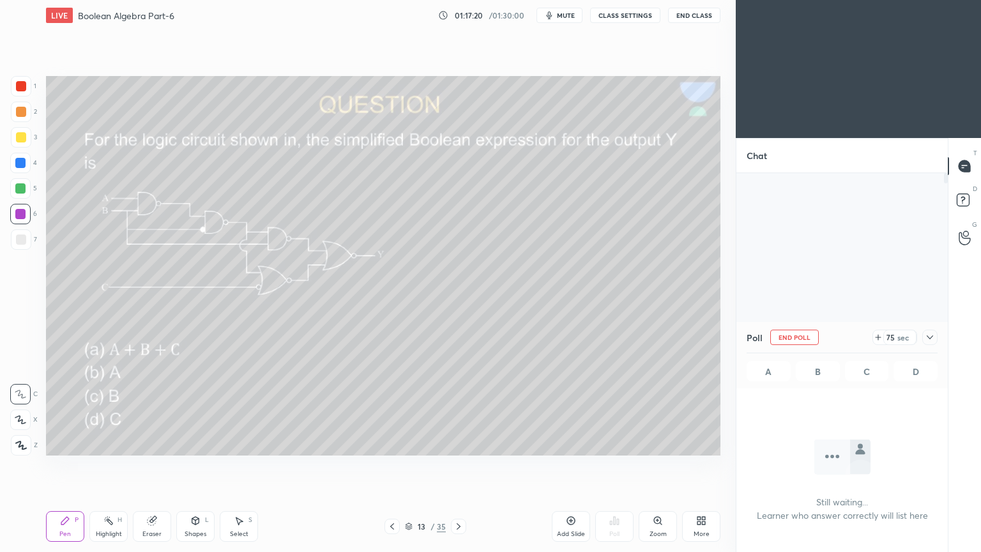
scroll to position [308, 208]
click at [935, 334] on div at bounding box center [929, 337] width 15 height 15
click at [27, 140] on div at bounding box center [21, 137] width 20 height 20
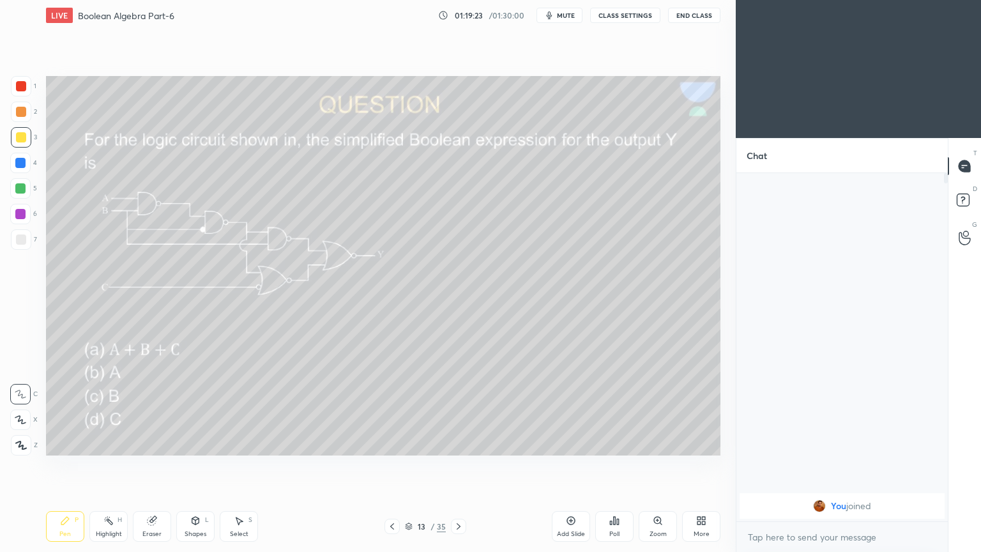
click at [151, 466] on div "Eraser" at bounding box center [152, 526] width 38 height 31
click at [65, 466] on div "Pen P" at bounding box center [65, 526] width 38 height 31
click at [151, 466] on div "Eraser" at bounding box center [152, 526] width 38 height 31
click at [65, 466] on div "Pen P" at bounding box center [65, 526] width 38 height 31
click at [148, 466] on div "Eraser" at bounding box center [151, 534] width 19 height 6
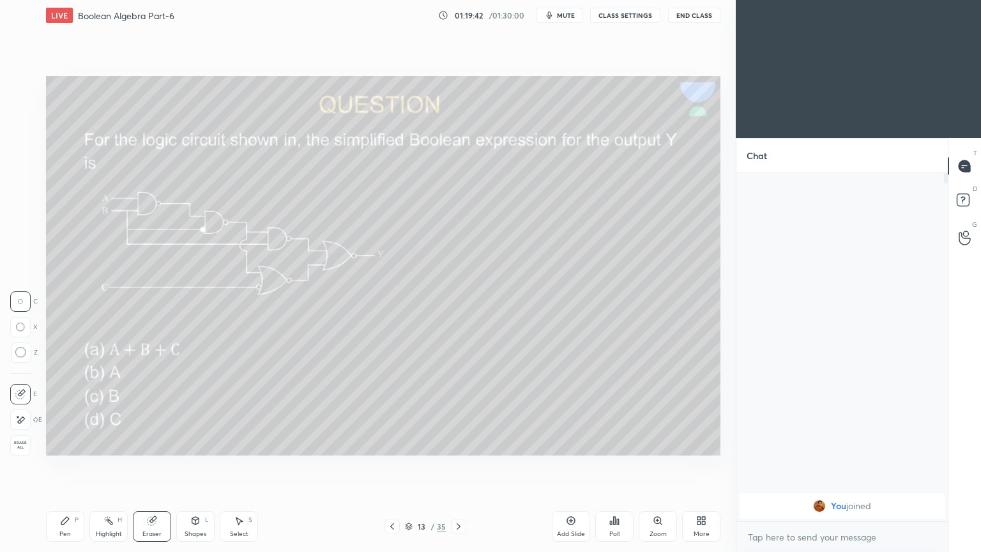
click at [66, 466] on div "Pen P" at bounding box center [65, 526] width 38 height 31
click at [26, 212] on div at bounding box center [20, 214] width 20 height 20
click at [26, 418] on icon at bounding box center [20, 419] width 11 height 9
click at [196, 466] on div "Shapes L" at bounding box center [195, 526] width 38 height 31
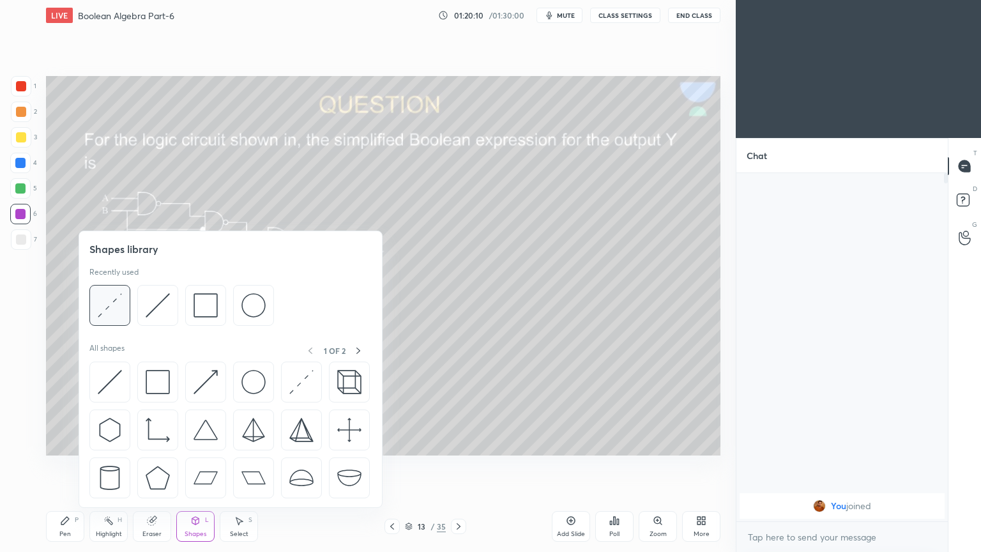
click at [112, 307] on img at bounding box center [110, 305] width 24 height 24
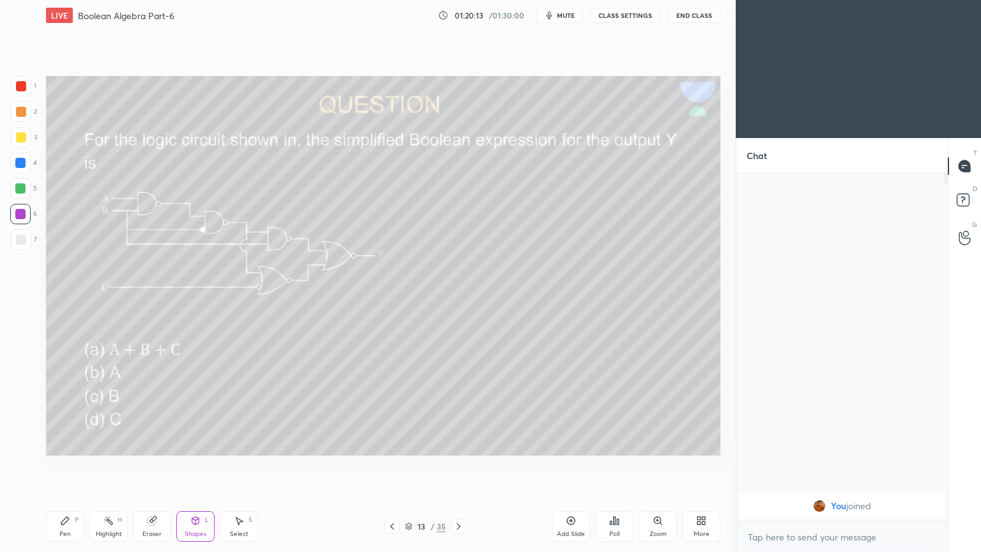
click at [61, 466] on div "Pen P" at bounding box center [65, 526] width 38 height 31
click at [28, 142] on div at bounding box center [21, 137] width 20 height 20
click at [15, 388] on div at bounding box center [20, 394] width 20 height 20
click at [150, 466] on div "Eraser" at bounding box center [151, 534] width 19 height 6
click at [65, 466] on icon at bounding box center [65, 520] width 10 height 10
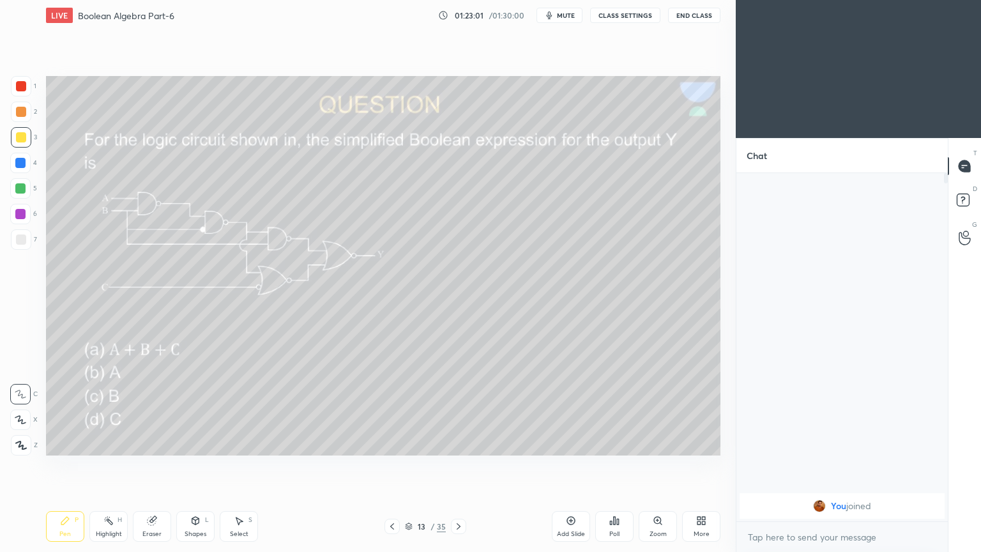
click at [25, 212] on div at bounding box center [20, 214] width 10 height 10
click at [35, 119] on div "2" at bounding box center [24, 112] width 26 height 20
click at [23, 141] on div at bounding box center [21, 137] width 10 height 10
click at [19, 419] on icon at bounding box center [20, 420] width 10 height 8
click at [26, 115] on div at bounding box center [21, 112] width 20 height 20
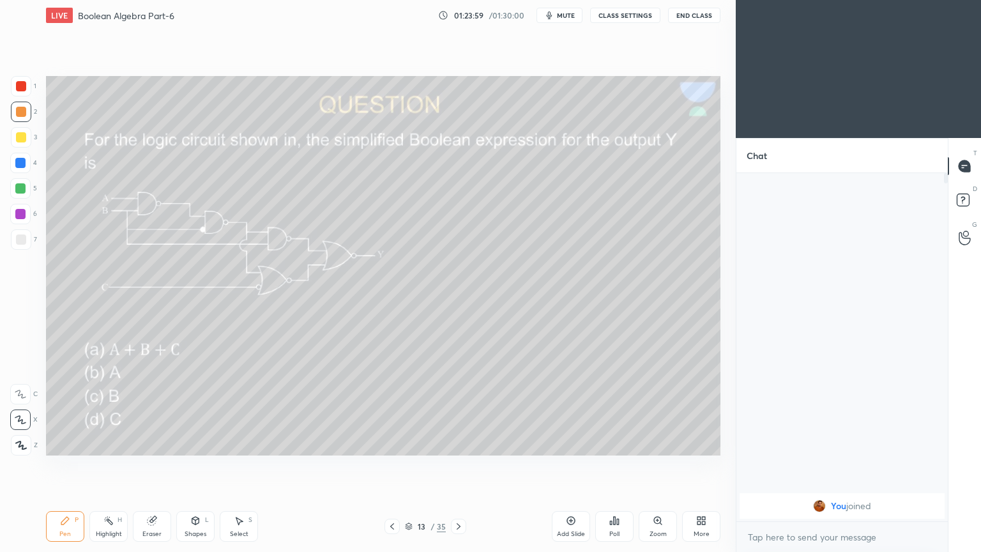
click at [118, 466] on div "Highlight" at bounding box center [109, 534] width 26 height 6
click at [28, 215] on div at bounding box center [20, 214] width 20 height 20
click at [63, 466] on icon at bounding box center [65, 520] width 10 height 10
click at [29, 114] on div at bounding box center [21, 112] width 20 height 20
click at [19, 390] on icon at bounding box center [20, 394] width 11 height 9
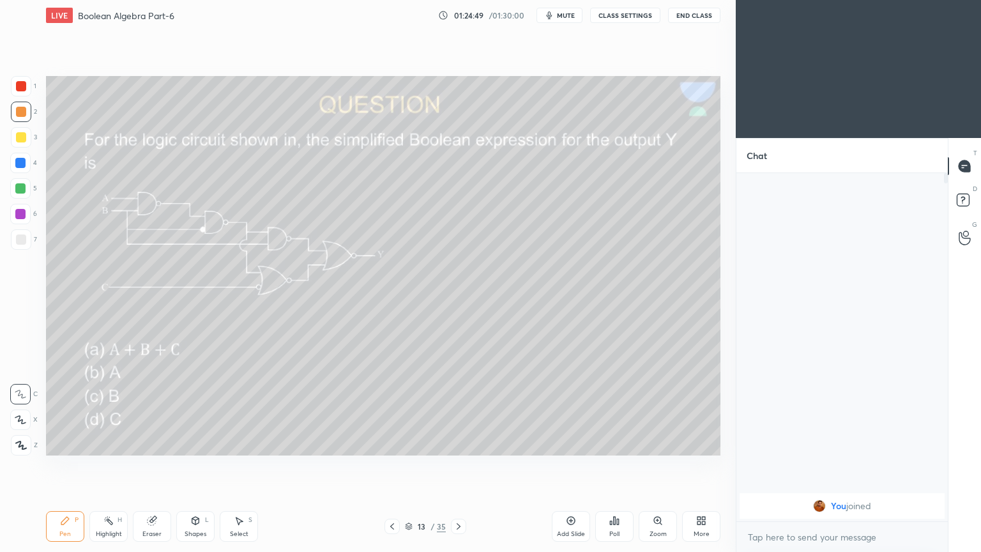
click at [146, 466] on div "Eraser" at bounding box center [151, 534] width 19 height 6
click at [59, 466] on div "Pen P" at bounding box center [65, 526] width 38 height 31
click at [567, 466] on div "Add Slide" at bounding box center [571, 526] width 38 height 31
click at [26, 236] on div at bounding box center [21, 239] width 20 height 20
click at [393, 466] on icon at bounding box center [392, 526] width 10 height 10
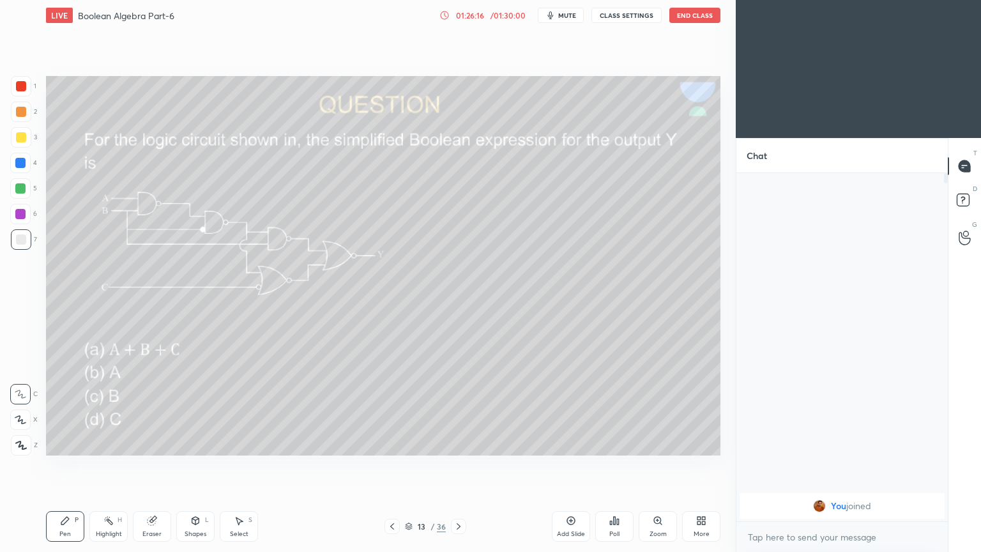
click at [456, 466] on icon at bounding box center [458, 526] width 10 height 10
click at [392, 466] on icon at bounding box center [392, 526] width 10 height 10
click at [454, 466] on icon at bounding box center [458, 526] width 10 height 10
click at [386, 466] on div at bounding box center [391, 526] width 15 height 15
click at [457, 466] on icon at bounding box center [458, 526] width 10 height 10
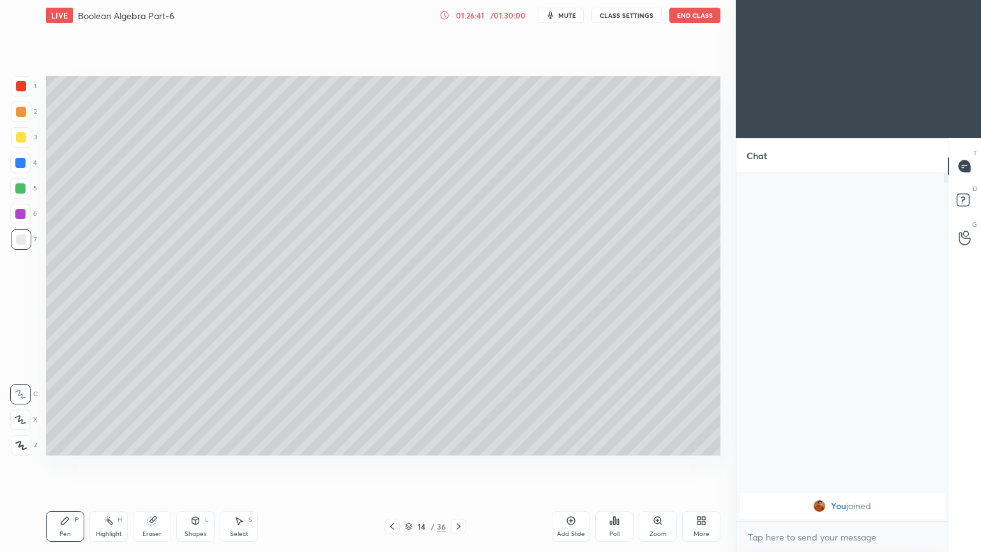
click at [392, 466] on icon at bounding box center [392, 526] width 10 height 10
click at [459, 466] on icon at bounding box center [458, 526] width 10 height 10
click at [390, 466] on icon at bounding box center [392, 526] width 10 height 10
click at [455, 466] on icon at bounding box center [458, 526] width 10 height 10
click at [393, 466] on icon at bounding box center [392, 526] width 10 height 10
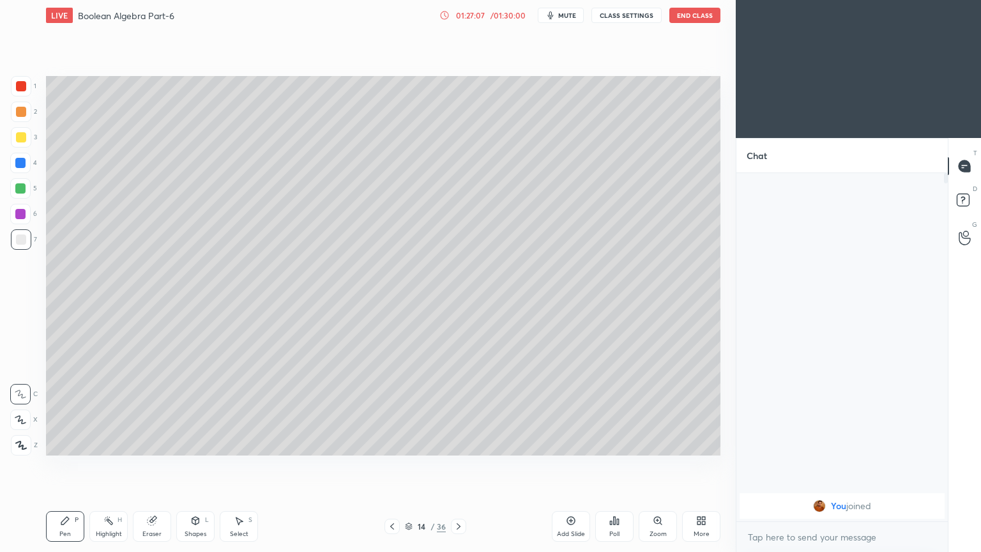
click at [392, 466] on icon at bounding box center [392, 526] width 10 height 10
click at [457, 466] on icon at bounding box center [458, 526] width 10 height 10
click at [455, 466] on icon at bounding box center [458, 526] width 10 height 10
click at [401, 340] on p "Undo" at bounding box center [402, 342] width 19 height 10
click at [422, 404] on p "Undo" at bounding box center [420, 408] width 19 height 10
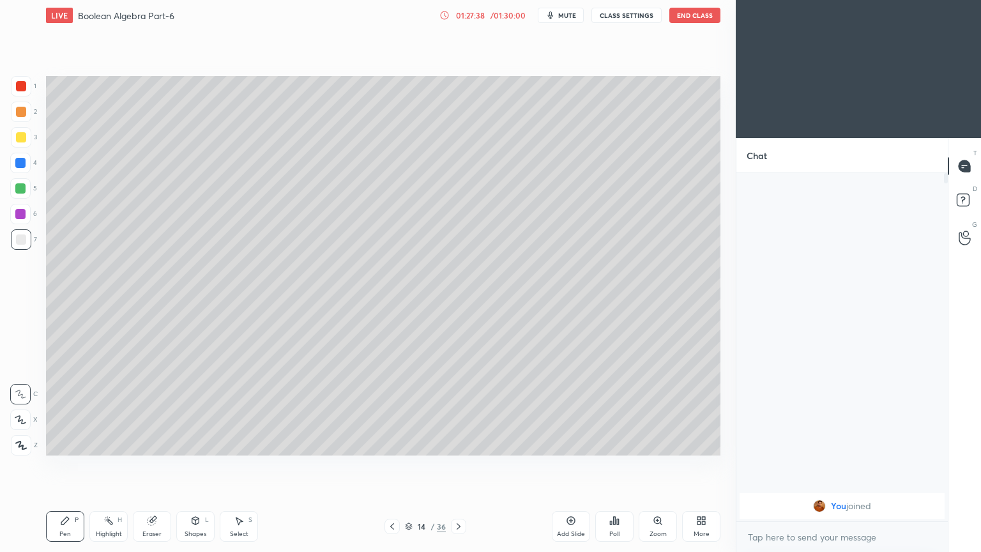
click at [389, 466] on icon at bounding box center [392, 526] width 10 height 10
click at [456, 466] on icon at bounding box center [458, 526] width 10 height 10
click at [392, 466] on icon at bounding box center [392, 526] width 4 height 6
click at [455, 466] on icon at bounding box center [458, 526] width 10 height 10
click at [146, 466] on div "Eraser" at bounding box center [152, 526] width 38 height 31
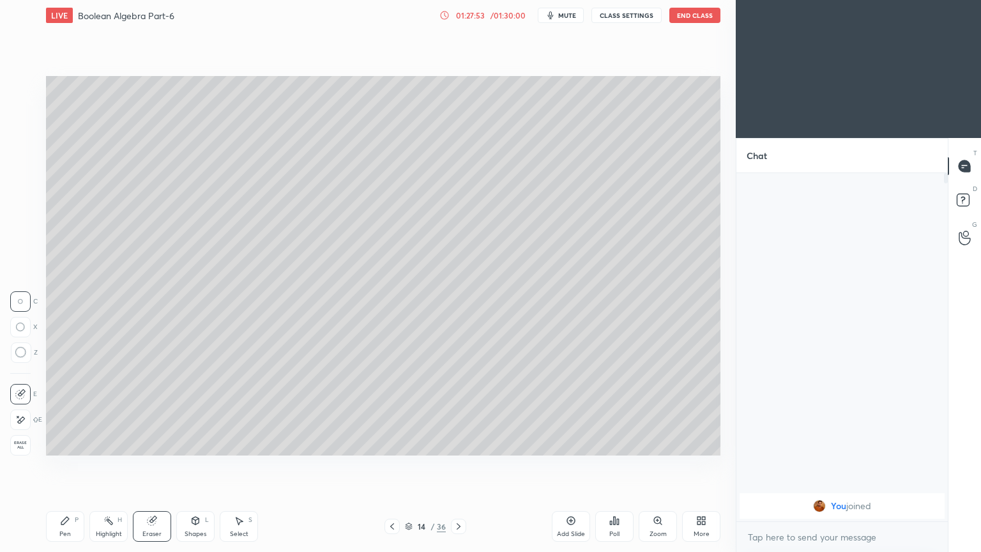
click at [60, 466] on div "Pen" at bounding box center [64, 534] width 11 height 6
click at [149, 466] on icon at bounding box center [152, 521] width 8 height 8
click at [64, 466] on icon at bounding box center [65, 521] width 8 height 8
click at [158, 466] on div "Eraser" at bounding box center [152, 526] width 38 height 31
click at [66, 466] on icon at bounding box center [65, 521] width 8 height 8
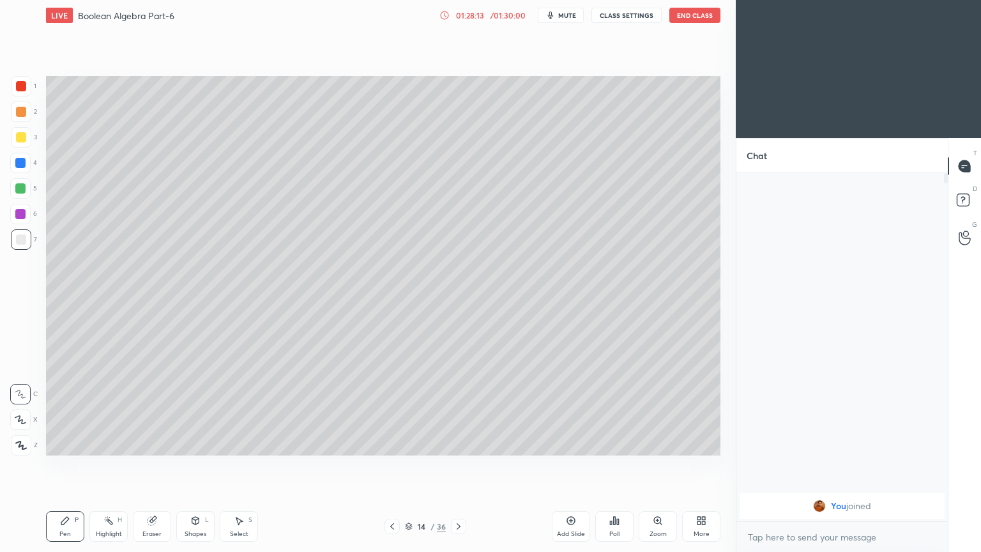
click at [390, 466] on div at bounding box center [391, 526] width 15 height 15
click at [458, 466] on icon at bounding box center [458, 526] width 10 height 10
click at [25, 188] on div at bounding box center [20, 188] width 10 height 10
click at [101, 466] on div "Highlight H" at bounding box center [108, 526] width 38 height 31
click at [19, 138] on div at bounding box center [21, 137] width 10 height 10
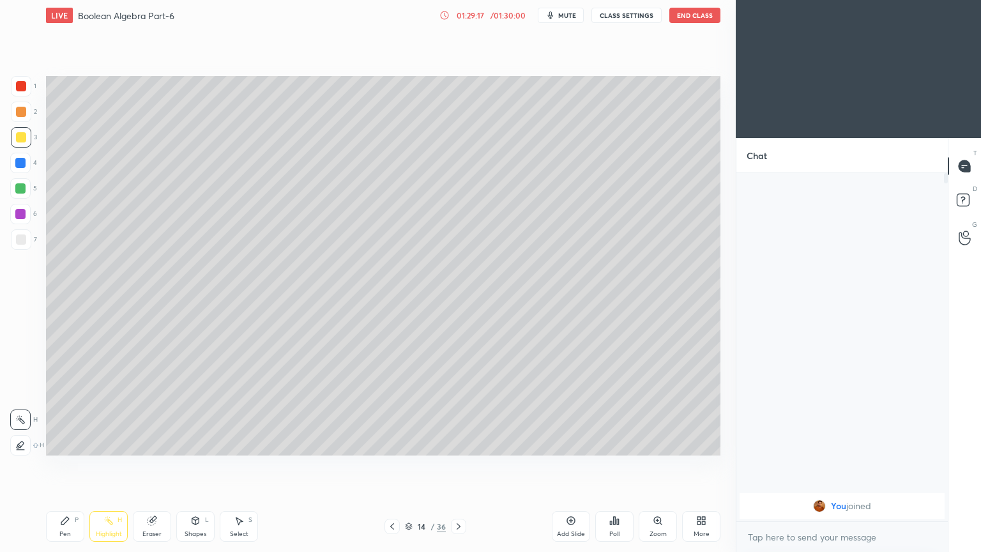
click at [62, 466] on div "Pen P" at bounding box center [65, 526] width 38 height 31
click at [393, 466] on icon at bounding box center [392, 526] width 4 height 6
click at [453, 466] on icon at bounding box center [458, 526] width 10 height 10
click at [394, 466] on icon at bounding box center [392, 526] width 10 height 10
click at [457, 466] on icon at bounding box center [458, 526] width 10 height 10
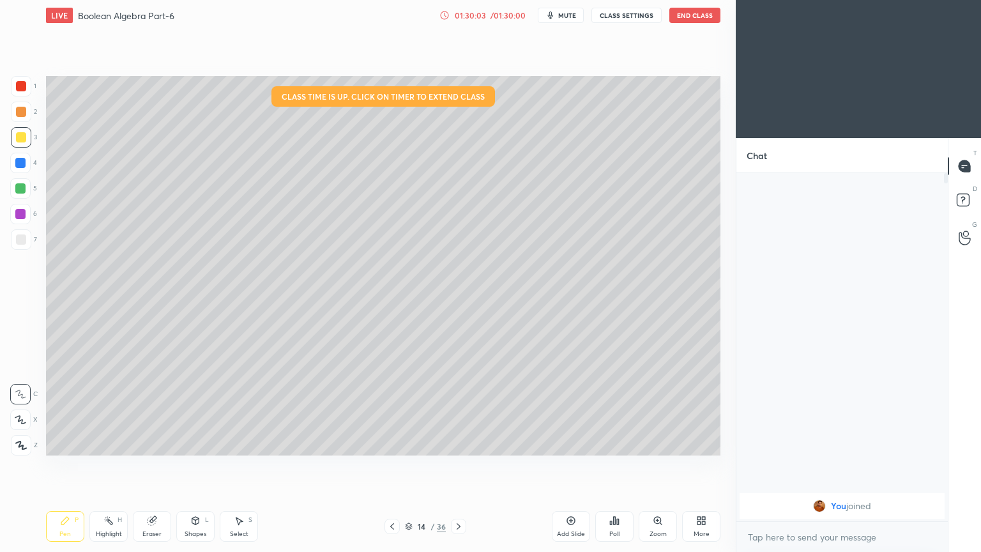
click at [236, 466] on div "Select S" at bounding box center [239, 526] width 38 height 31
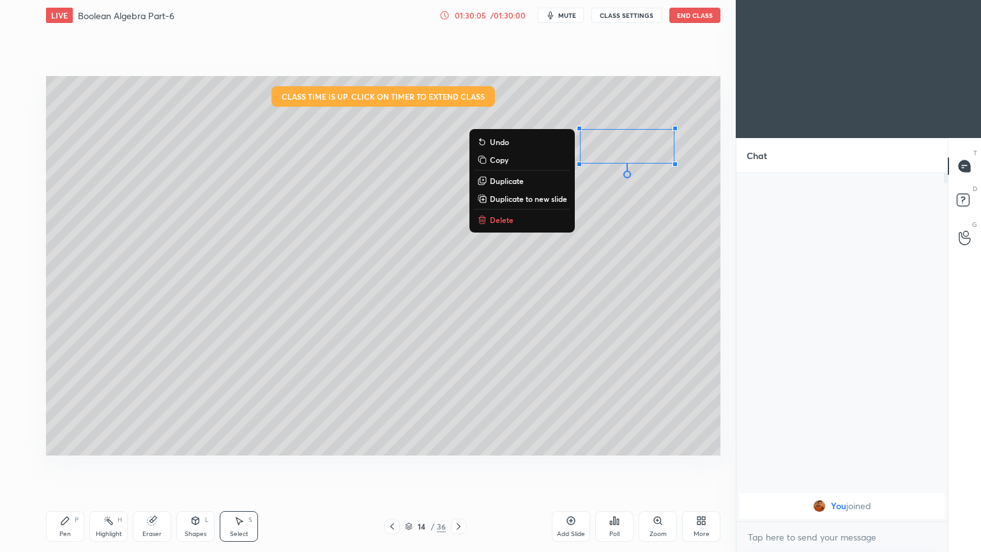
click at [508, 220] on p "Delete" at bounding box center [502, 220] width 24 height 10
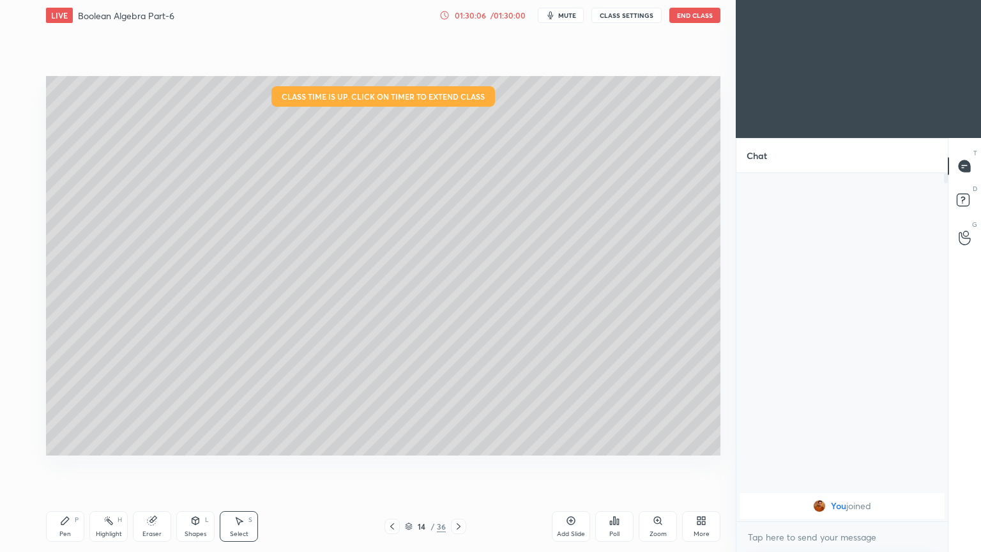
click at [75, 466] on div "P" at bounding box center [77, 520] width 4 height 6
click at [395, 466] on icon at bounding box center [392, 526] width 10 height 10
click at [392, 466] on icon at bounding box center [392, 526] width 10 height 10
click at [390, 466] on div at bounding box center [391, 526] width 15 height 15
click at [393, 466] on icon at bounding box center [392, 526] width 10 height 10
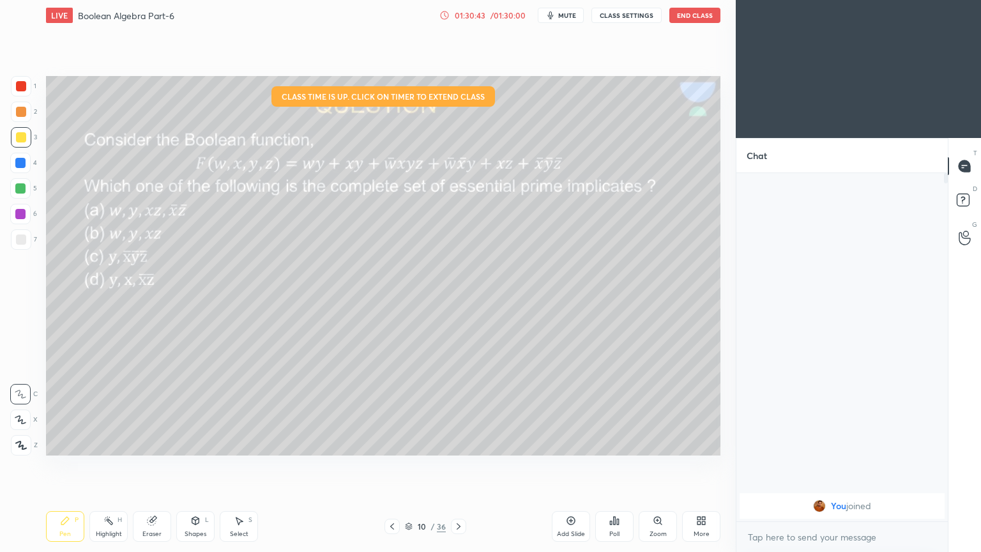
click at [395, 466] on icon at bounding box center [392, 526] width 10 height 10
click at [459, 466] on icon at bounding box center [458, 526] width 10 height 10
click at [103, 466] on div "Highlight H" at bounding box center [108, 526] width 38 height 31
click at [457, 466] on icon at bounding box center [459, 526] width 4 height 6
click at [461, 466] on icon at bounding box center [458, 526] width 10 height 10
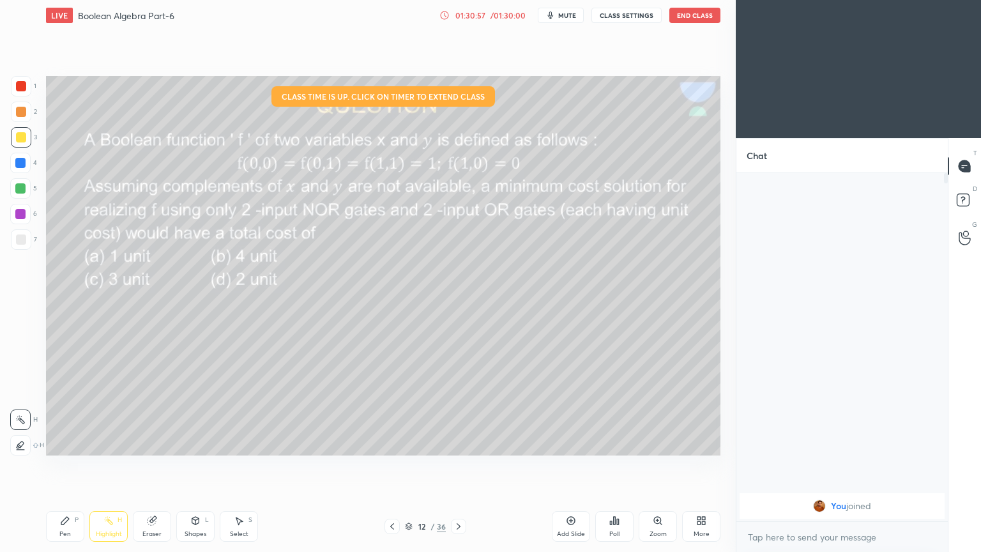
click at [457, 466] on icon at bounding box center [458, 526] width 10 height 10
click at [463, 466] on icon at bounding box center [458, 526] width 10 height 10
click at [697, 19] on button "End Class" at bounding box center [694, 15] width 51 height 15
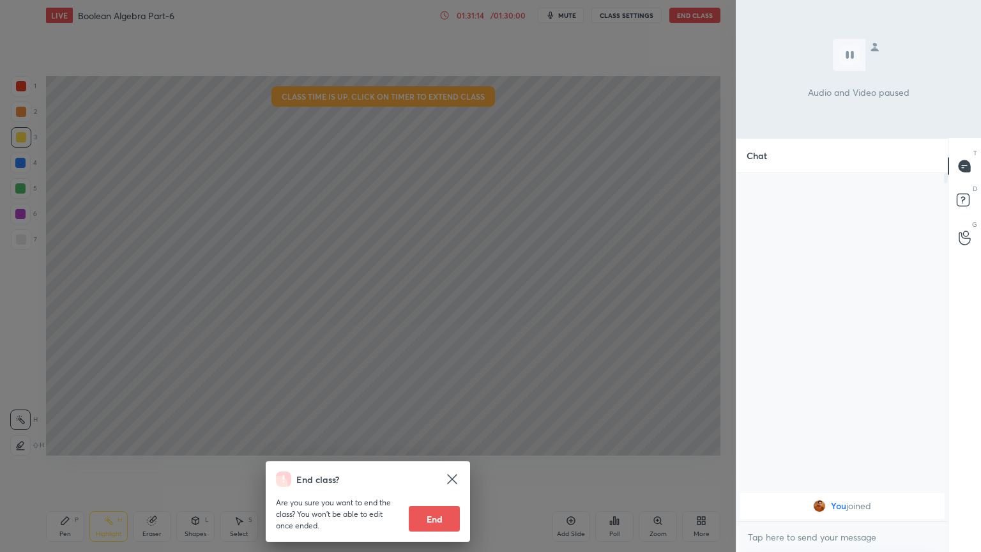
click at [437, 466] on button "End" at bounding box center [434, 519] width 51 height 26
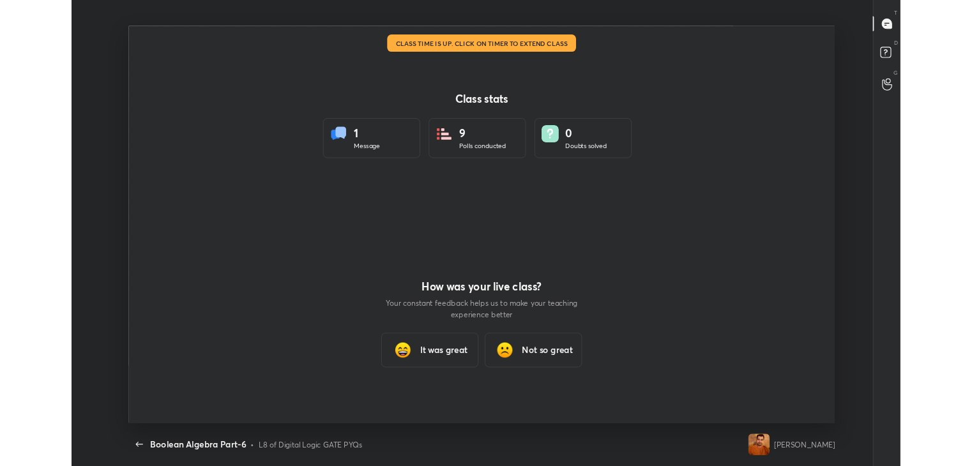
scroll to position [0, 0]
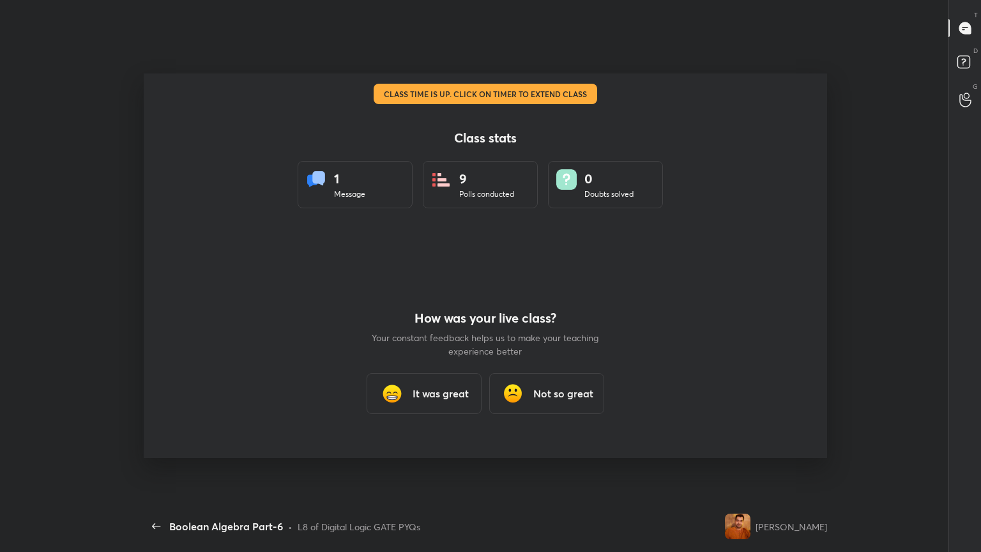
type textarea "x"
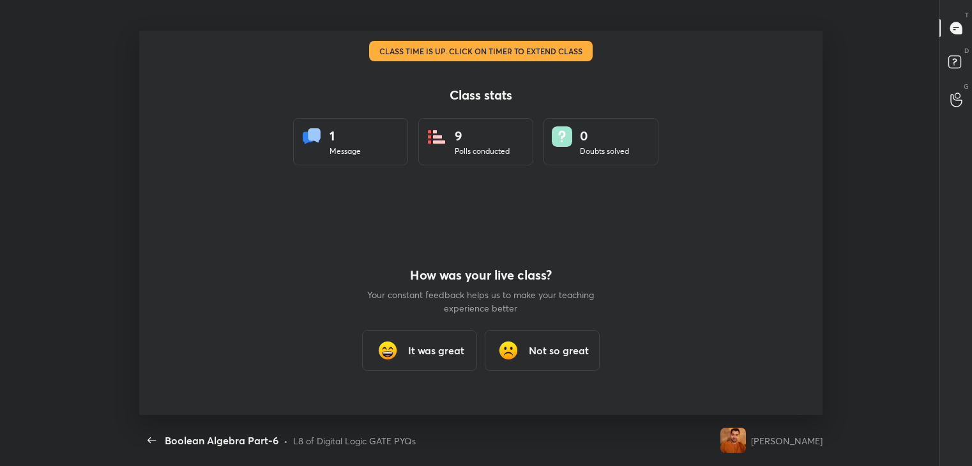
scroll to position [63483, 62906]
click at [444, 351] on h3 "It was great" at bounding box center [436, 350] width 56 height 15
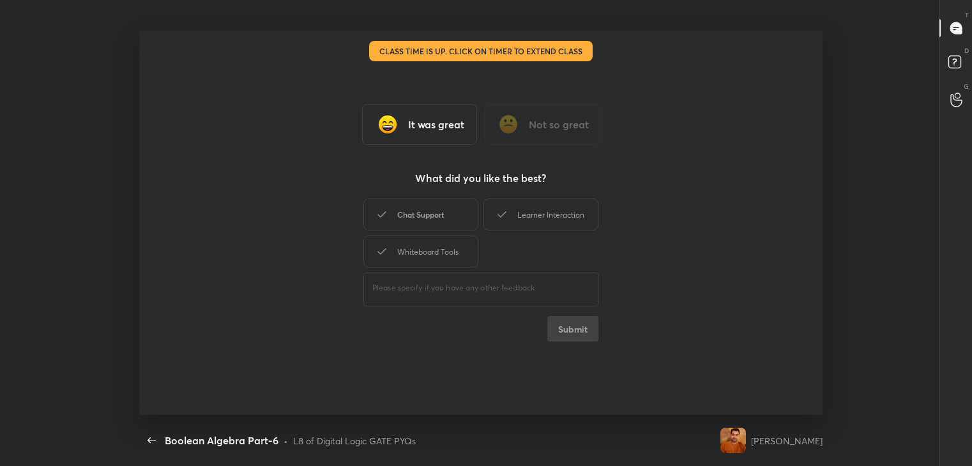
click at [445, 215] on div "Chat Support" at bounding box center [420, 215] width 115 height 32
click at [457, 248] on div "Whiteboard Tools" at bounding box center [420, 252] width 115 height 32
click at [538, 202] on div "Learner Interaction" at bounding box center [540, 215] width 115 height 32
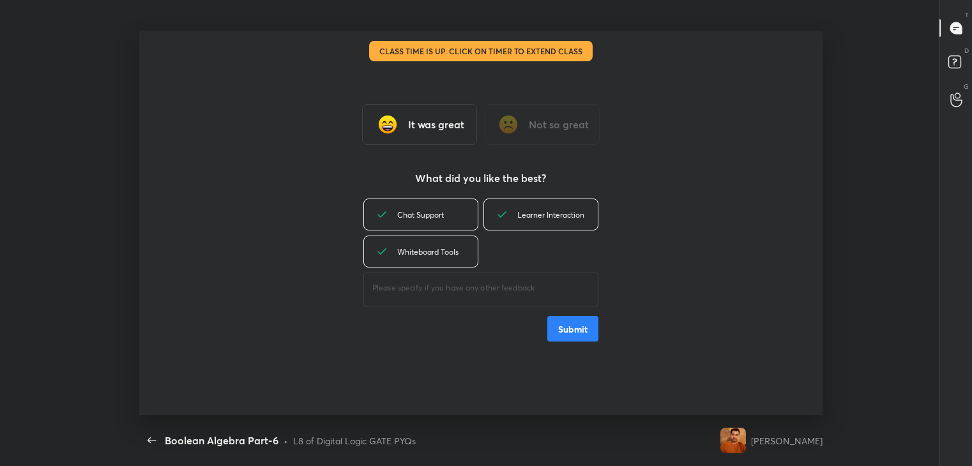
click at [565, 335] on button "Submit" at bounding box center [572, 329] width 51 height 26
